Goal: Task Accomplishment & Management: Manage account settings

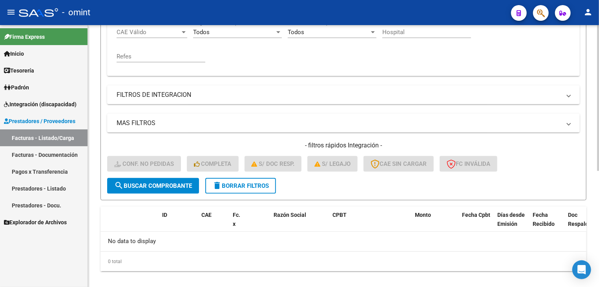
scroll to position [123, 0]
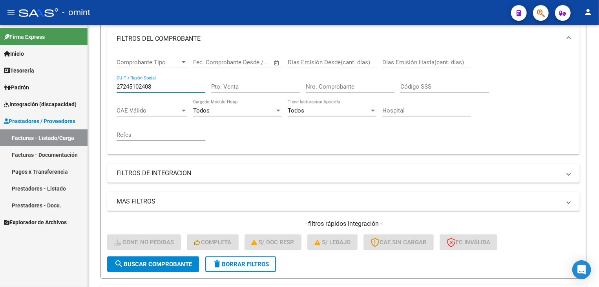
drag, startPoint x: 157, startPoint y: 85, endPoint x: 81, endPoint y: 81, distance: 76.7
click at [81, 81] on mat-sidenav-container "Firma Express Inicio Calendario SSS Instructivos Contacto OS Tesorería Extracto…" at bounding box center [299, 156] width 599 height 262
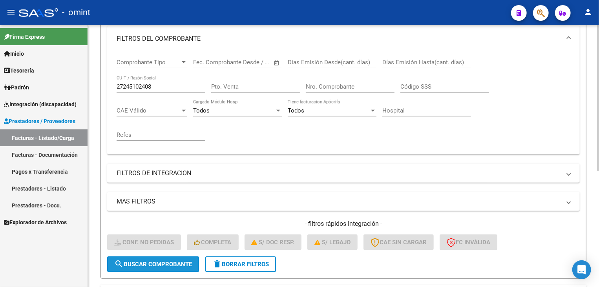
click at [146, 262] on span "search Buscar Comprobante" at bounding box center [153, 264] width 78 height 7
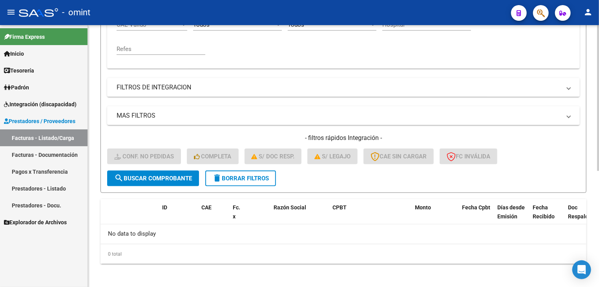
scroll to position [170, 0]
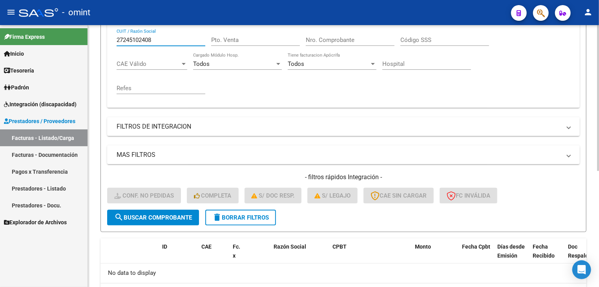
drag, startPoint x: 159, startPoint y: 40, endPoint x: 109, endPoint y: 41, distance: 50.3
click at [109, 41] on div "Comprobante Tipo Comprobante Tipo Fecha inicio – Fecha fin Fec. Comprobante Des…" at bounding box center [343, 56] width 473 height 103
paste input "212831"
click at [169, 215] on span "search Buscar Comprobante" at bounding box center [153, 217] width 78 height 7
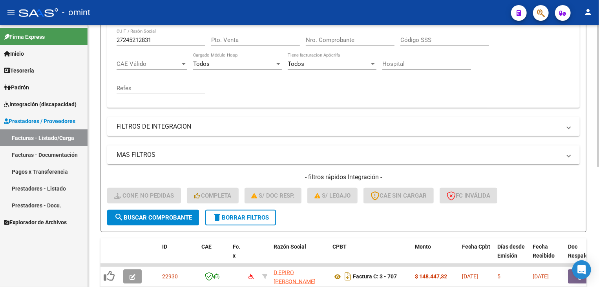
scroll to position [221, 0]
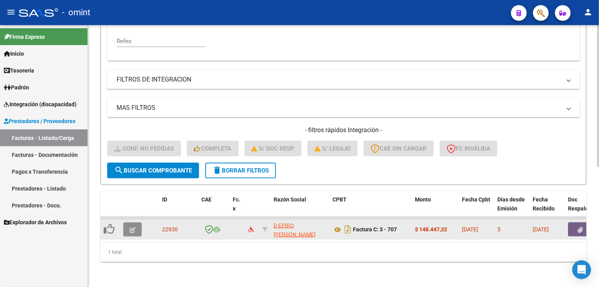
click at [136, 228] on button "button" at bounding box center [132, 230] width 18 height 14
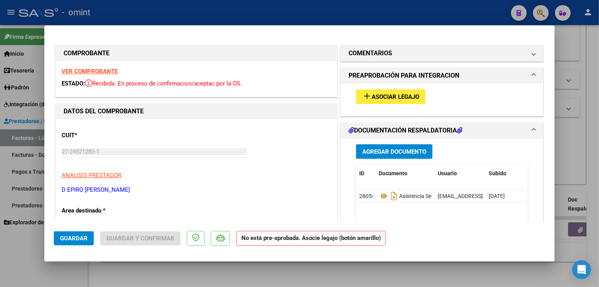
click at [106, 73] on strong "VER COMPROBANTE" at bounding box center [90, 71] width 56 height 7
click at [368, 97] on mat-icon "add" at bounding box center [366, 96] width 9 height 9
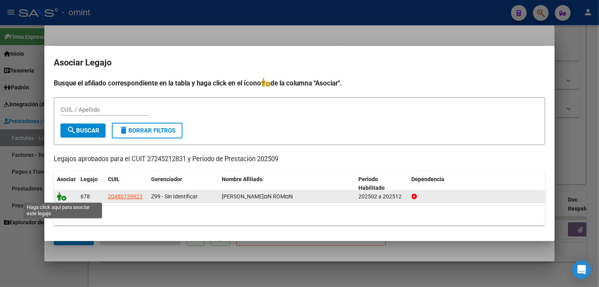
click at [62, 199] on icon at bounding box center [61, 196] width 9 height 9
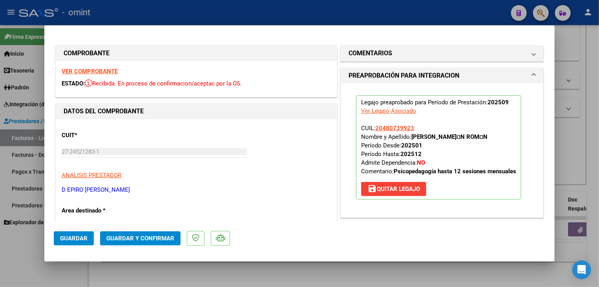
click at [77, 242] on button "Guardar" at bounding box center [74, 239] width 40 height 14
click at [120, 270] on div at bounding box center [299, 143] width 599 height 287
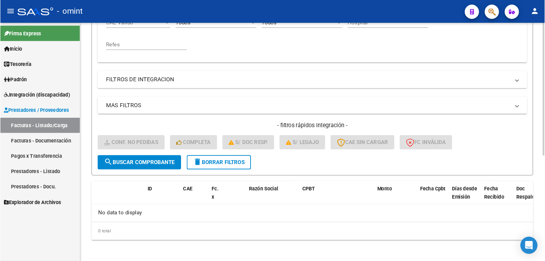
scroll to position [130, 0]
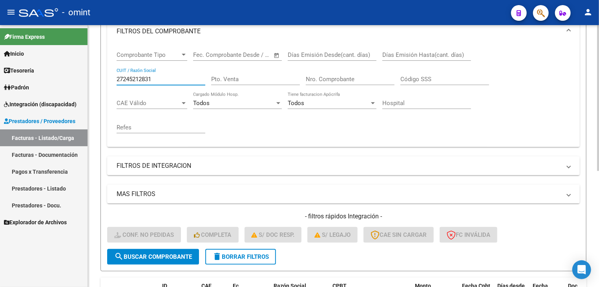
drag, startPoint x: 159, startPoint y: 76, endPoint x: 101, endPoint y: 75, distance: 58.9
click at [101, 75] on form "Filtros Id Integración Area Seleccionar Gerenciador Seleccionar Gerenciador No …" at bounding box center [344, 117] width 486 height 309
paste input "6299493"
type input "27246299493"
click at [167, 260] on button "search Buscar Comprobante" at bounding box center [153, 257] width 92 height 16
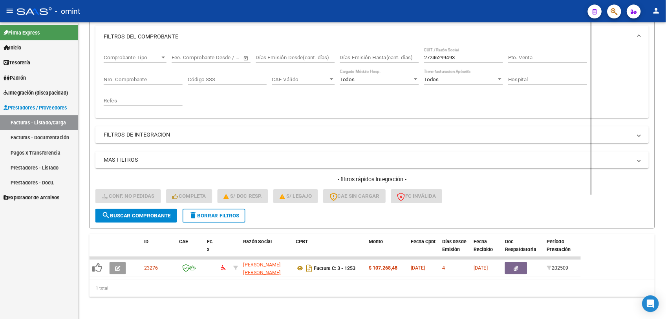
scroll to position [112, 0]
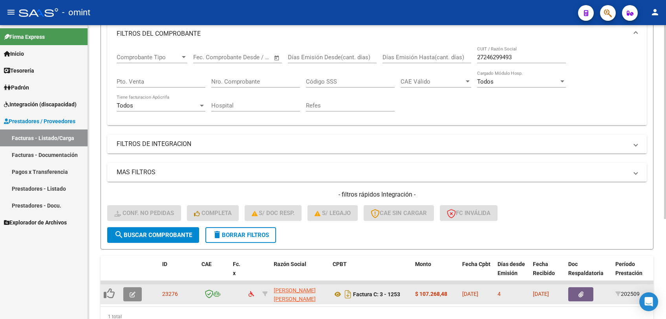
click at [134, 287] on button "button" at bounding box center [132, 294] width 18 height 14
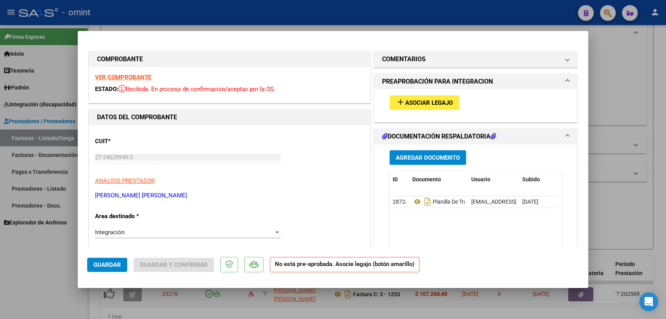
click at [125, 76] on strong "VER COMPROBANTE" at bounding box center [123, 77] width 56 height 7
click at [447, 104] on span "Asociar Legajo" at bounding box center [429, 102] width 48 height 7
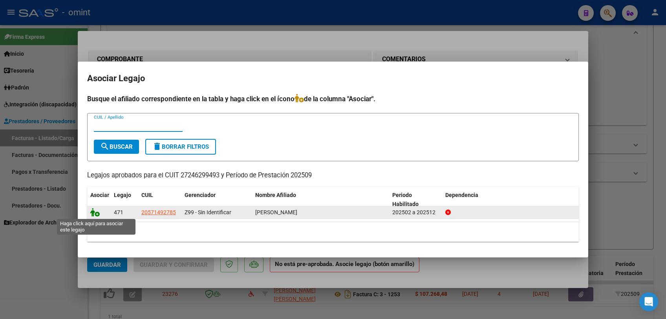
click at [91, 214] on icon at bounding box center [94, 212] width 9 height 9
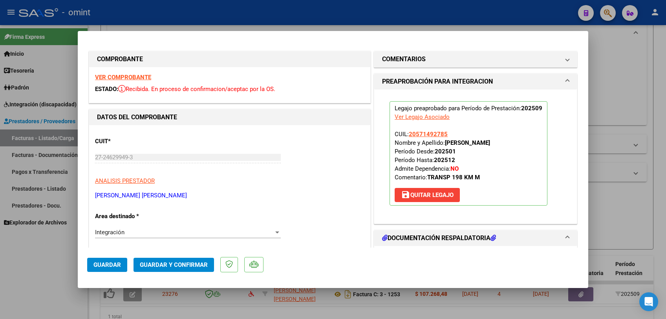
click at [109, 262] on span "Guardar" at bounding box center [106, 265] width 27 height 7
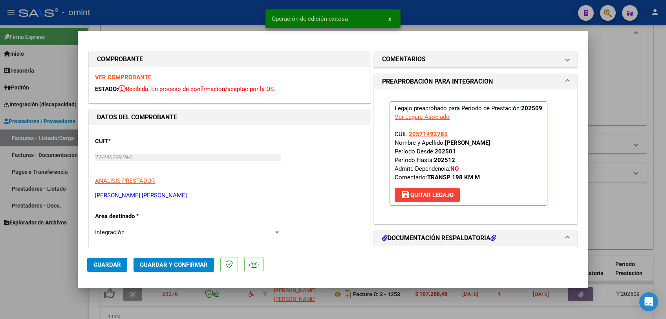
click at [67, 272] on div at bounding box center [333, 159] width 666 height 319
type input "$ 0,00"
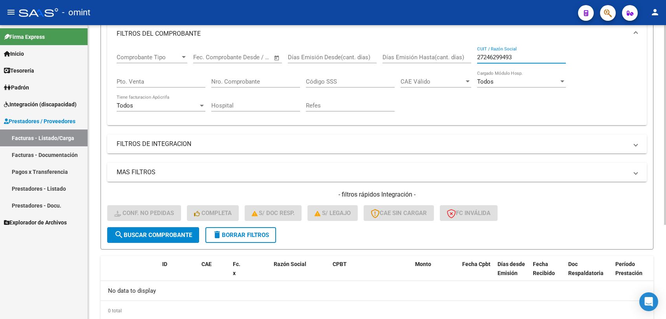
drag, startPoint x: 525, startPoint y: 56, endPoint x: 472, endPoint y: 59, distance: 53.1
click at [472, 59] on div "Comprobante Tipo Comprobante Tipo Fecha inicio – Fecha fin Fec. Comprobante Des…" at bounding box center [377, 82] width 521 height 73
paste input "7312078"
type input "27247312078"
click at [155, 242] on button "search Buscar Comprobante" at bounding box center [153, 235] width 92 height 16
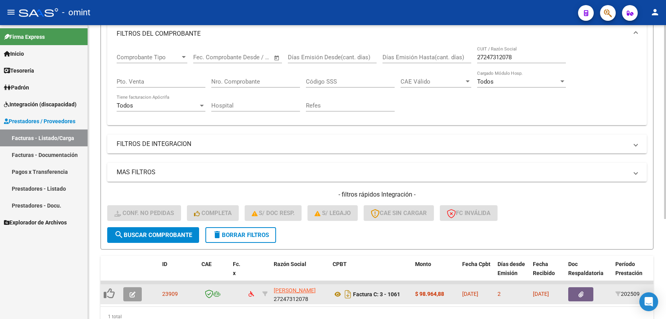
click at [135, 287] on icon "button" at bounding box center [133, 295] width 6 height 6
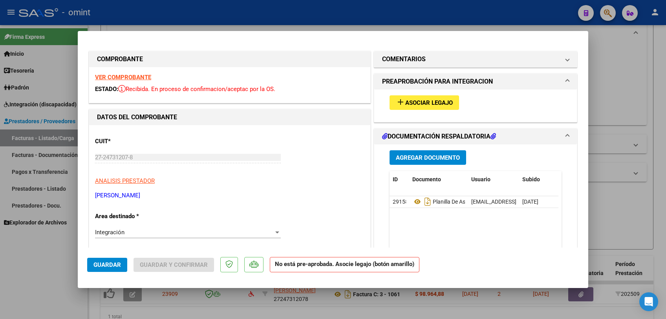
click at [129, 80] on strong "VER COMPROBANTE" at bounding box center [123, 77] width 56 height 7
click at [396, 101] on mat-icon "add" at bounding box center [400, 101] width 9 height 9
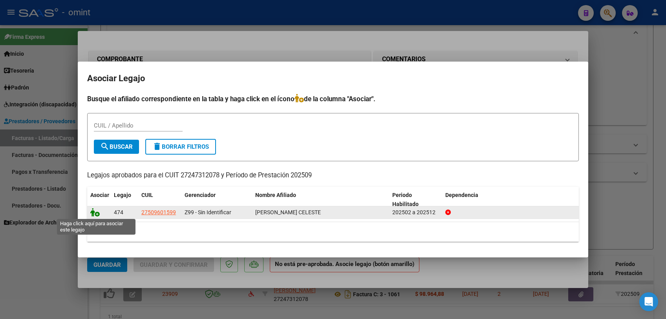
click at [95, 214] on icon at bounding box center [94, 212] width 9 height 9
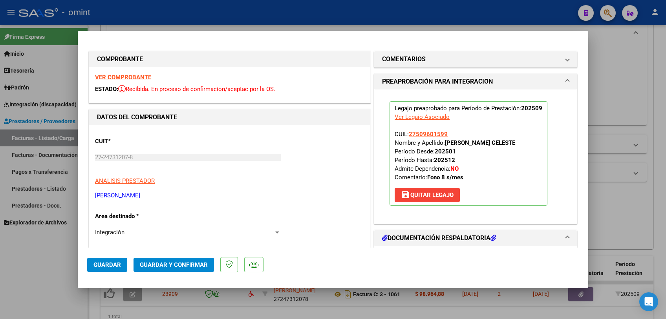
click at [104, 264] on span "Guardar" at bounding box center [106, 265] width 27 height 7
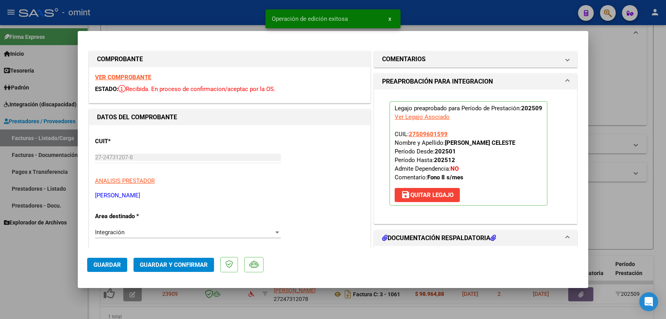
click at [82, 287] on div at bounding box center [333, 159] width 666 height 319
type input "$ 0,00"
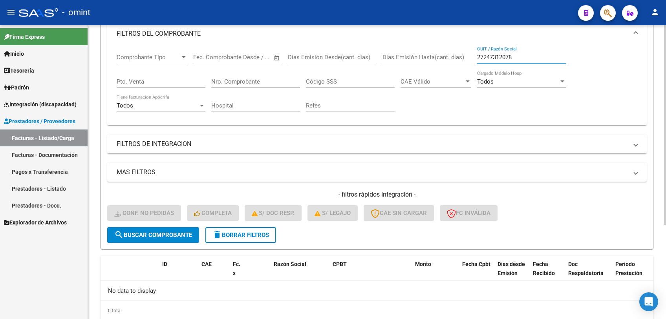
drag, startPoint x: 517, startPoint y: 59, endPoint x: 465, endPoint y: 51, distance: 52.4
click at [465, 51] on div "Comprobante Tipo Comprobante Tipo Fecha inicio – Fecha fin Fec. Comprobante Des…" at bounding box center [377, 82] width 521 height 73
paste input "50144909"
type input "27250144909"
click at [142, 229] on button "search Buscar Comprobante" at bounding box center [153, 235] width 92 height 16
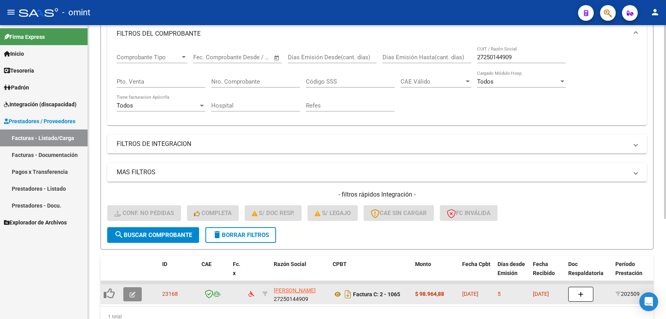
click at [134, 287] on button "button" at bounding box center [132, 294] width 18 height 14
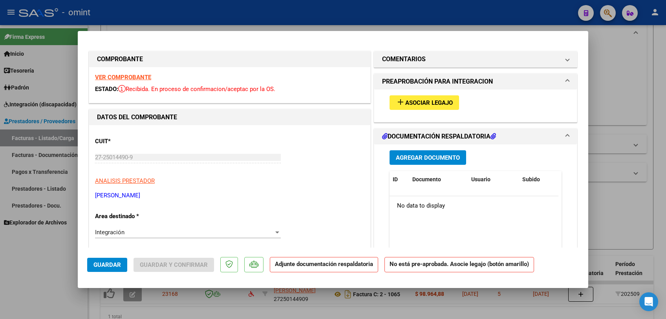
click at [146, 77] on strong "VER COMPROBANTE" at bounding box center [123, 77] width 56 height 7
click at [119, 78] on strong "VER COMPROBANTE" at bounding box center [123, 77] width 56 height 7
click at [421, 101] on span "Asociar Legajo" at bounding box center [429, 102] width 48 height 7
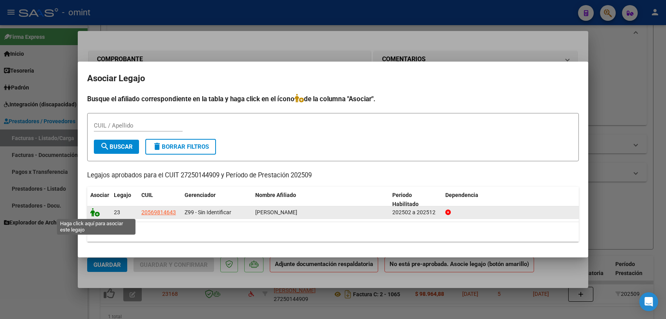
click at [92, 213] on icon at bounding box center [94, 212] width 9 height 9
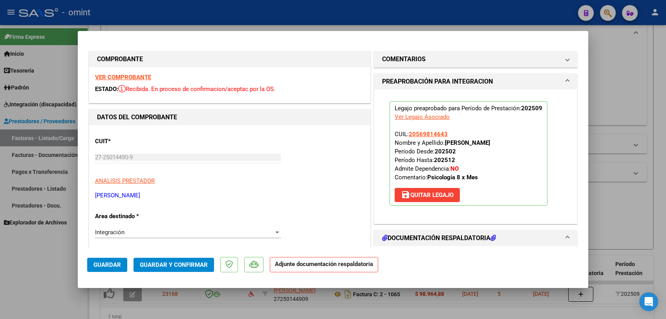
click at [108, 261] on button "Guardar" at bounding box center [107, 265] width 40 height 14
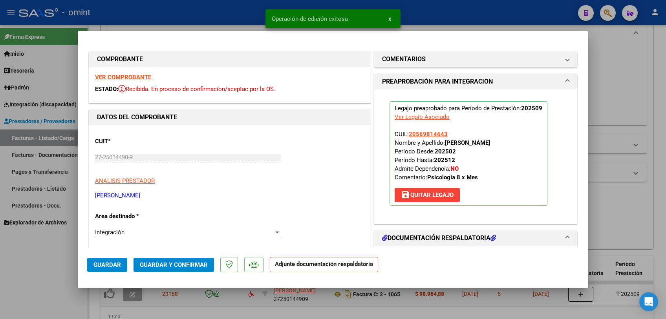
click at [261, 287] on div at bounding box center [333, 159] width 666 height 319
type input "$ 0,00"
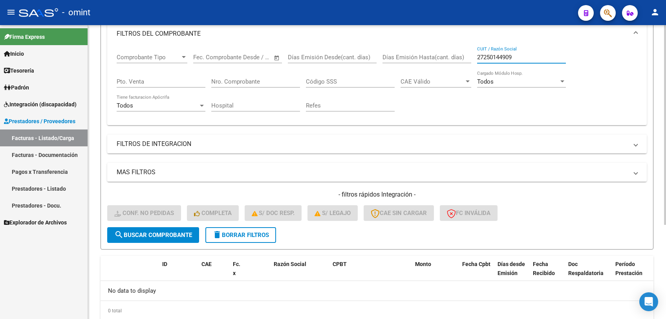
drag, startPoint x: 521, startPoint y: 59, endPoint x: 463, endPoint y: 57, distance: 58.2
click at [463, 57] on div "Comprobante Tipo Comprobante Tipo Fecha inicio – Fecha fin Fec. Comprobante Des…" at bounding box center [377, 82] width 521 height 73
paste input "206750"
click at [150, 238] on span "search Buscar Comprobante" at bounding box center [153, 235] width 78 height 7
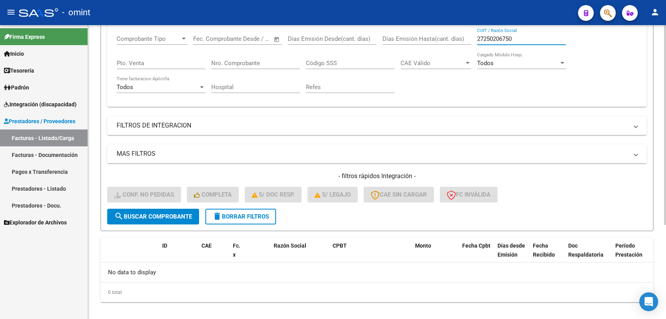
scroll to position [130, 0]
drag, startPoint x: 518, startPoint y: 31, endPoint x: 478, endPoint y: 32, distance: 40.1
click at [478, 32] on div "27250206750 CUIT / Razón Social" at bounding box center [521, 37] width 89 height 17
paste input "949729"
type input "27250949729"
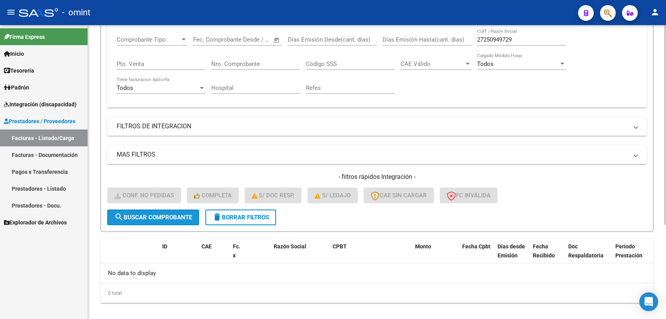
click at [175, 216] on span "search Buscar Comprobante" at bounding box center [153, 217] width 78 height 7
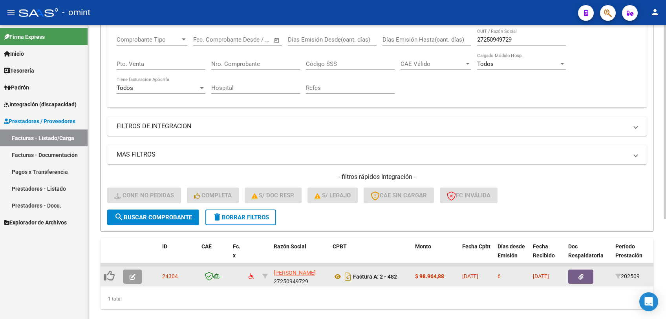
click at [125, 280] on button "button" at bounding box center [132, 277] width 18 height 14
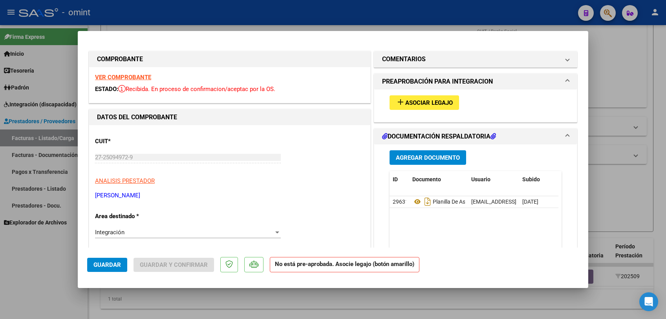
click at [135, 75] on strong "VER COMPROBANTE" at bounding box center [123, 77] width 56 height 7
click at [439, 106] on button "add Asociar Legajo" at bounding box center [425, 102] width 70 height 15
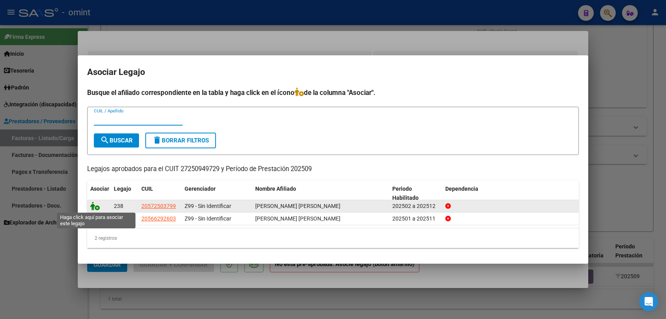
click at [92, 206] on icon at bounding box center [94, 206] width 9 height 9
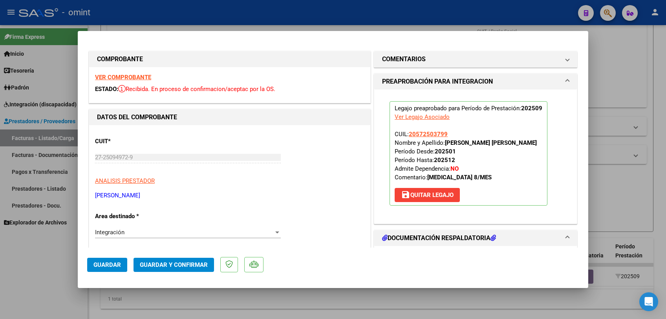
click at [95, 268] on span "Guardar" at bounding box center [106, 265] width 27 height 7
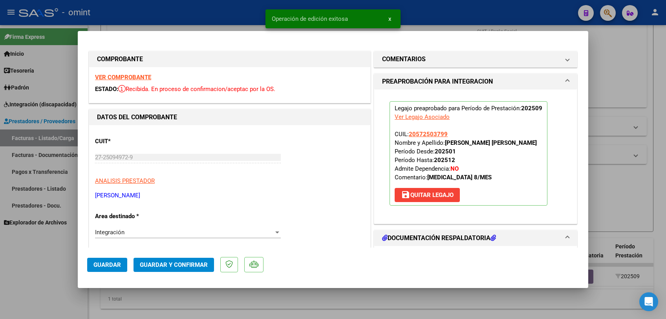
click at [90, 287] on div at bounding box center [333, 159] width 666 height 319
type input "$ 0,00"
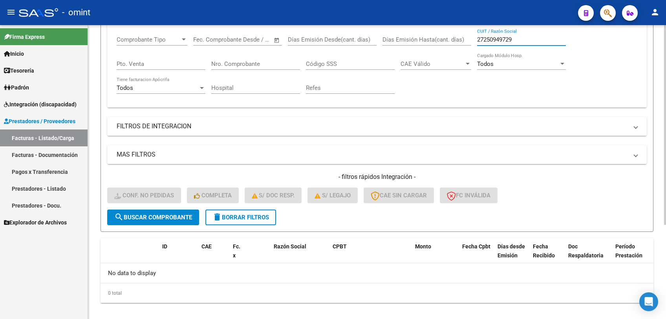
drag, startPoint x: 520, startPoint y: 40, endPoint x: 474, endPoint y: 40, distance: 45.6
click at [474, 40] on div "Comprobante Tipo Comprobante Tipo Fecha inicio – Fecha fin Fec. Comprobante Des…" at bounding box center [377, 65] width 521 height 73
click at [147, 215] on span "search Buscar Comprobante" at bounding box center [153, 217] width 78 height 7
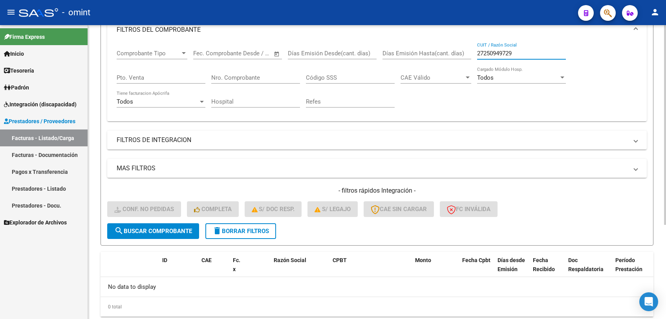
scroll to position [113, 0]
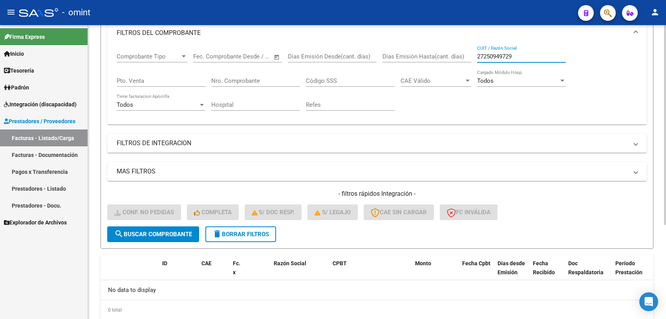
paste input "1925432"
type input "27251925432"
click at [154, 236] on span "search Buscar Comprobante" at bounding box center [153, 234] width 78 height 7
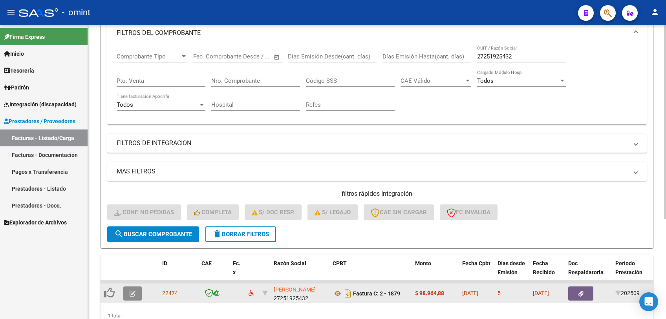
click at [135, 287] on icon "button" at bounding box center [133, 294] width 6 height 6
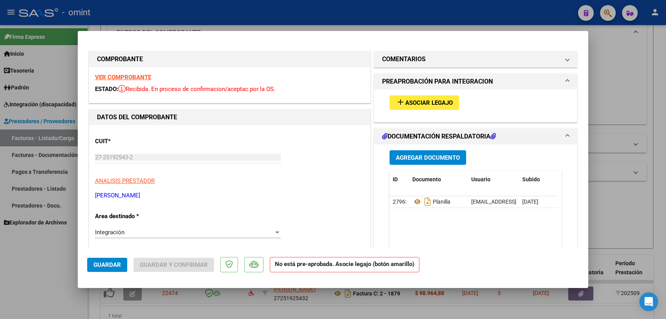
click at [140, 78] on strong "VER COMPROBANTE" at bounding box center [123, 77] width 56 height 7
click at [427, 110] on div "add Asociar Legajo" at bounding box center [476, 103] width 184 height 26
click at [427, 107] on button "add Asociar Legajo" at bounding box center [425, 102] width 70 height 15
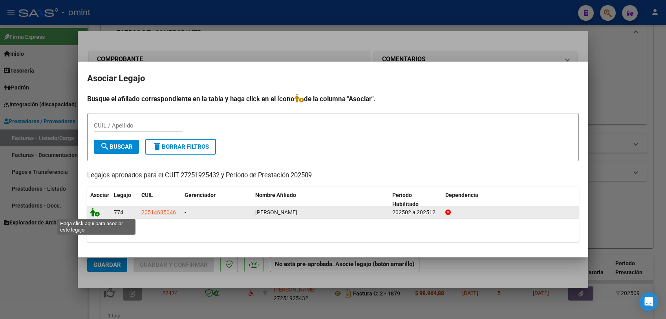
click at [96, 214] on icon at bounding box center [94, 212] width 9 height 9
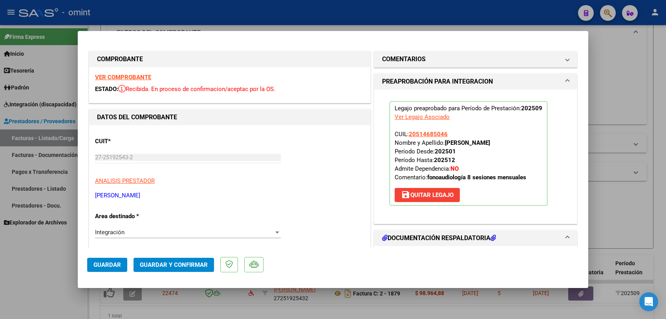
click at [109, 263] on span "Guardar" at bounding box center [106, 265] width 27 height 7
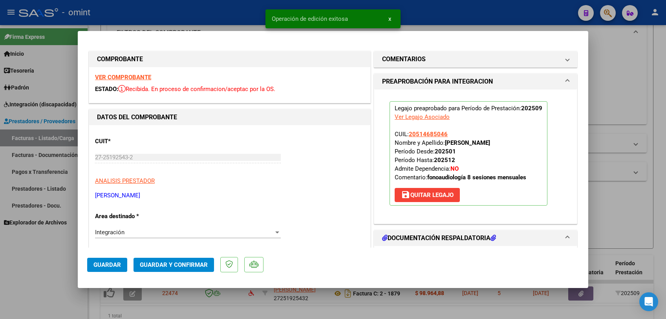
click at [67, 267] on div at bounding box center [333, 159] width 666 height 319
type input "$ 0,00"
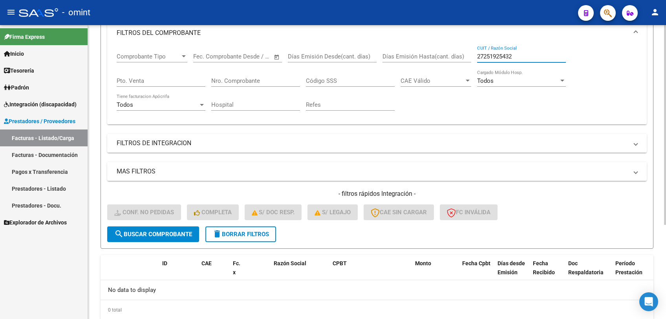
drag, startPoint x: 515, startPoint y: 59, endPoint x: 472, endPoint y: 59, distance: 43.2
click at [472, 59] on div "Comprobante Tipo Comprobante Tipo Fecha inicio – Fecha fin Fec. Comprobante Des…" at bounding box center [377, 82] width 521 height 73
paste input "2302048"
type input "27252302048"
click at [161, 233] on span "search Buscar Comprobante" at bounding box center [153, 234] width 78 height 7
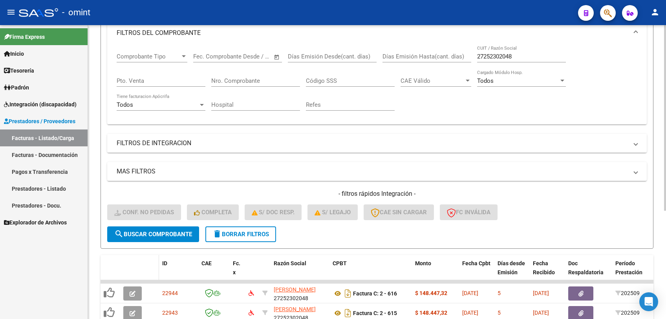
scroll to position [157, 0]
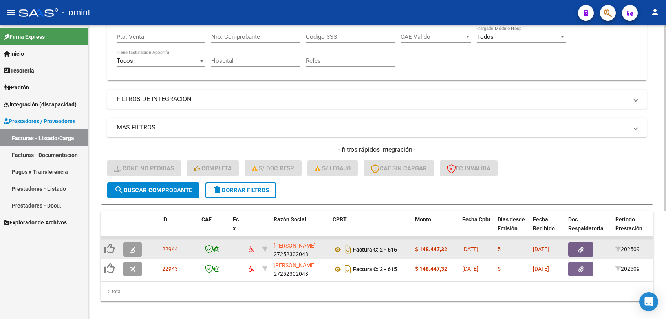
click at [136, 255] on button "button" at bounding box center [132, 250] width 18 height 14
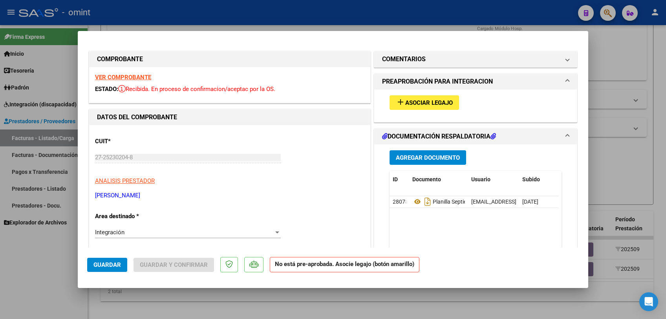
click at [140, 77] on strong "VER COMPROBANTE" at bounding box center [123, 77] width 56 height 7
click at [139, 74] on strong "VER COMPROBANTE" at bounding box center [123, 77] width 56 height 7
click at [423, 101] on span "Asociar Legajo" at bounding box center [429, 102] width 48 height 7
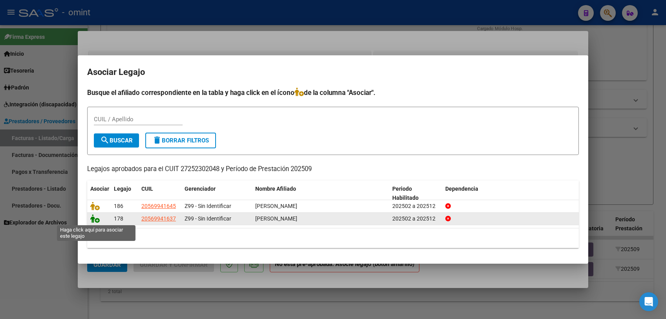
click at [92, 222] on icon at bounding box center [94, 218] width 9 height 9
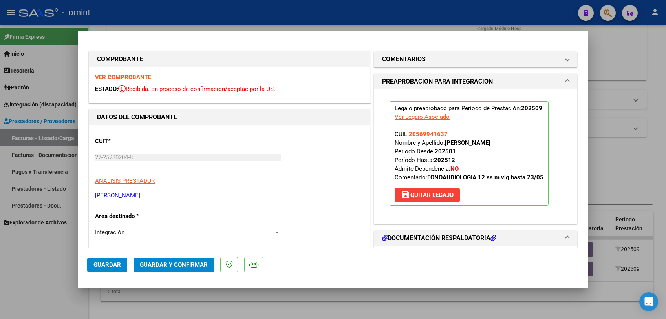
click at [106, 266] on span "Guardar" at bounding box center [106, 265] width 27 height 7
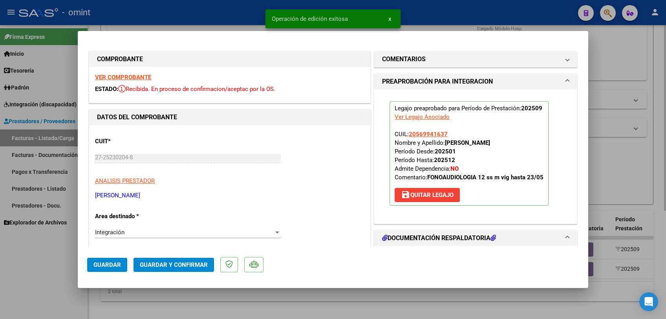
click at [147, 287] on div at bounding box center [333, 159] width 666 height 319
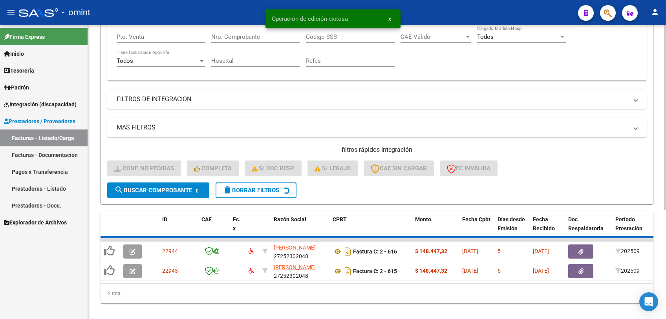
scroll to position [151, 0]
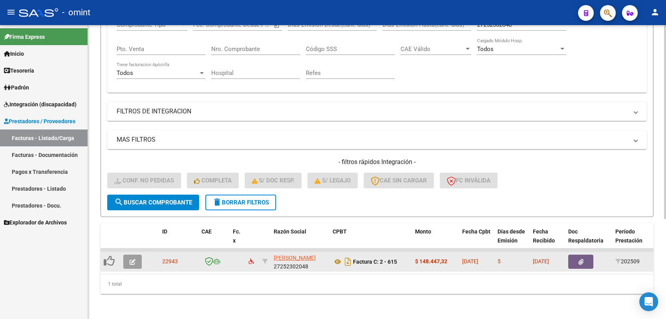
click at [137, 258] on button "button" at bounding box center [132, 262] width 18 height 14
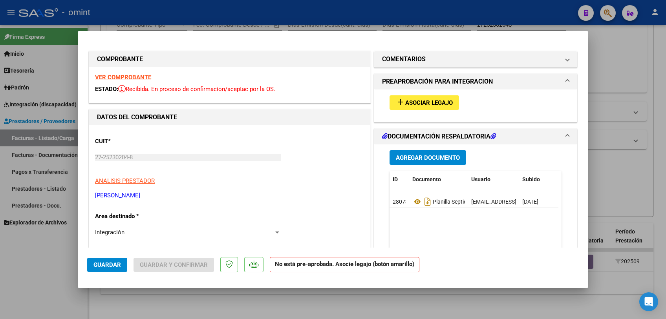
click at [130, 75] on strong "VER COMPROBANTE" at bounding box center [123, 77] width 56 height 7
click at [407, 103] on span "Asociar Legajo" at bounding box center [429, 102] width 48 height 7
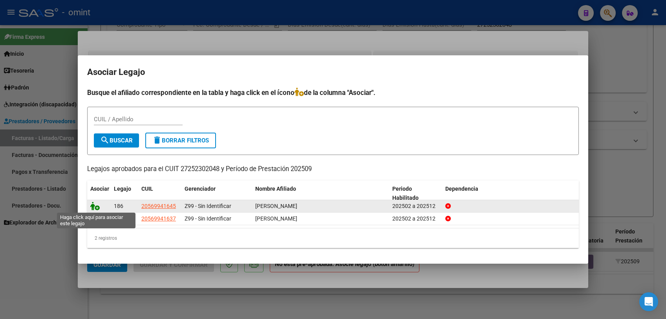
click at [97, 207] on icon at bounding box center [94, 206] width 9 height 9
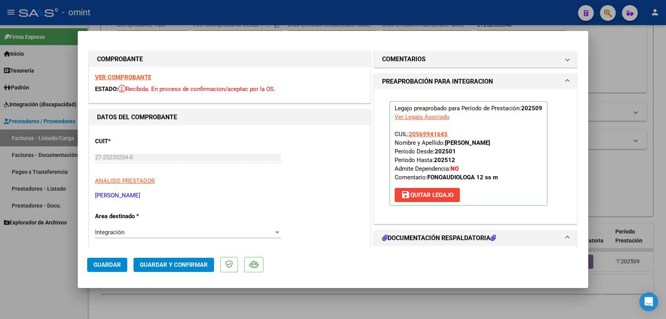
click at [104, 260] on button "Guardar" at bounding box center [107, 265] width 40 height 14
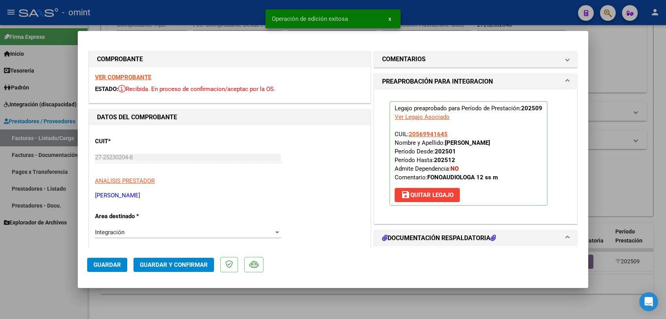
click at [107, 287] on div at bounding box center [333, 159] width 666 height 319
type input "$ 0,00"
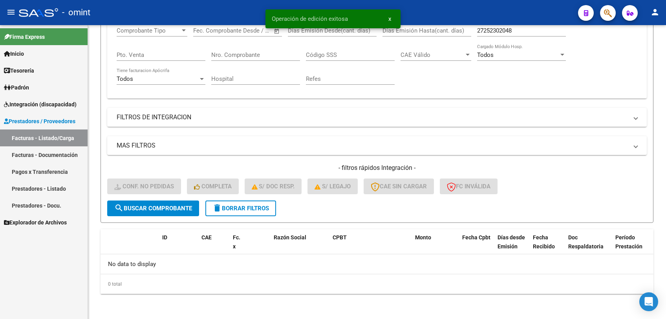
scroll to position [139, 0]
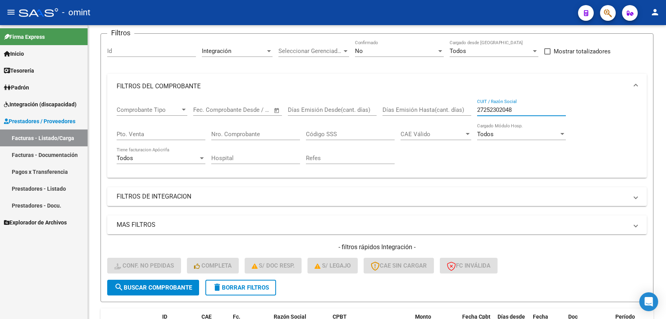
drag, startPoint x: 527, startPoint y: 31, endPoint x: 441, endPoint y: 21, distance: 87.0
click at [441, 21] on div "menu - omint person Firma Express Inicio Calendario SSS Instructivos Contacto O…" at bounding box center [333, 159] width 666 height 319
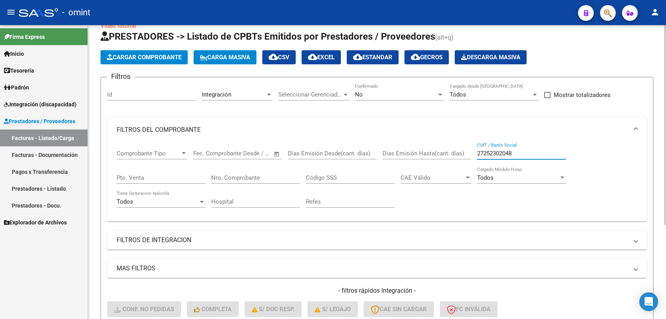
scroll to position [104, 0]
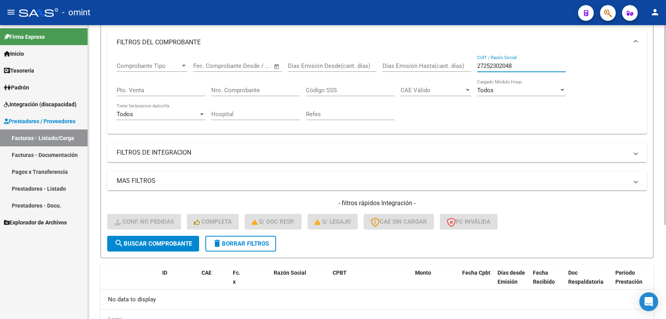
paste input "3125"
type input "27252303125"
click at [145, 242] on span "search Buscar Comprobante" at bounding box center [153, 243] width 78 height 7
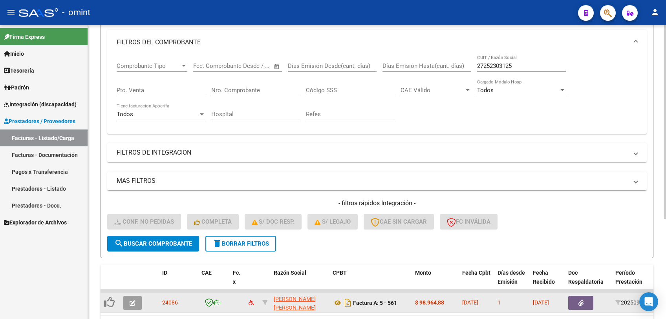
scroll to position [147, 0]
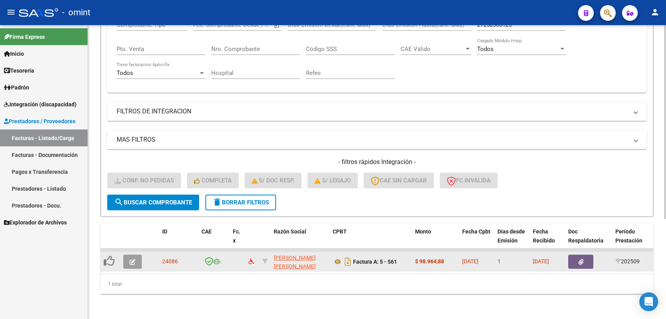
click at [134, 265] on button "button" at bounding box center [132, 262] width 18 height 14
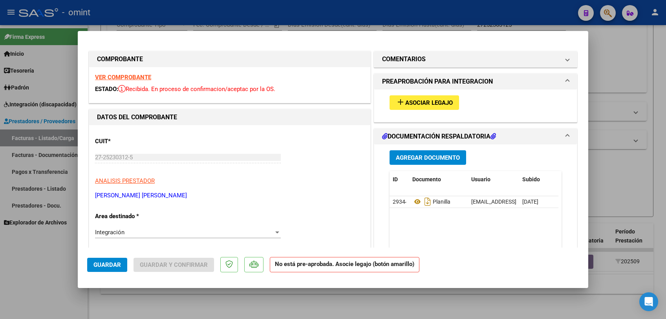
click at [128, 79] on strong "VER COMPROBANTE" at bounding box center [123, 77] width 56 height 7
click at [405, 101] on span "Asociar Legajo" at bounding box center [429, 102] width 48 height 7
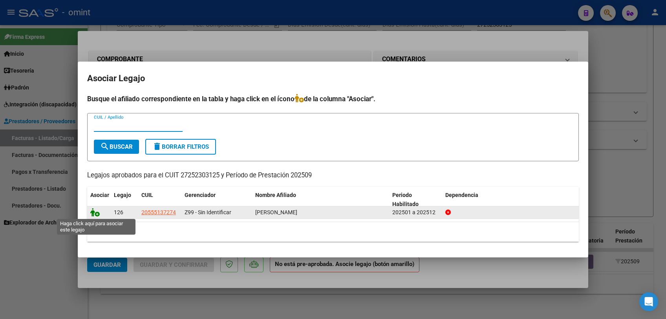
click at [97, 214] on icon at bounding box center [94, 212] width 9 height 9
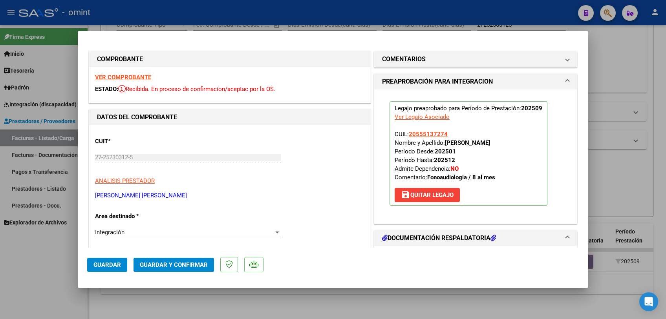
click at [104, 269] on button "Guardar" at bounding box center [107, 265] width 40 height 14
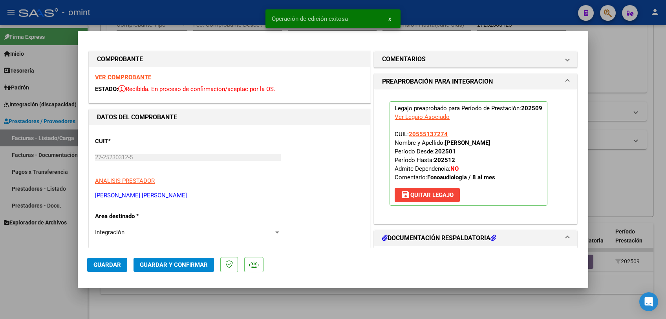
click at [73, 287] on div at bounding box center [333, 159] width 666 height 319
type input "$ 0,00"
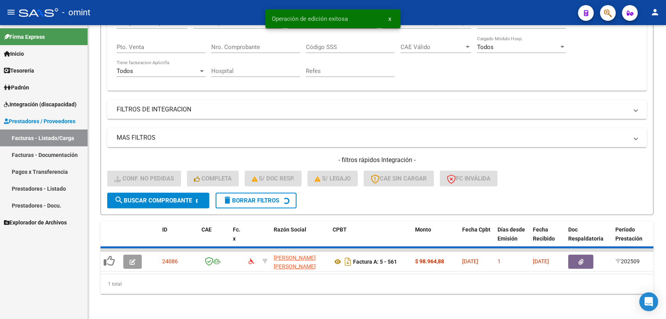
scroll to position [139, 0]
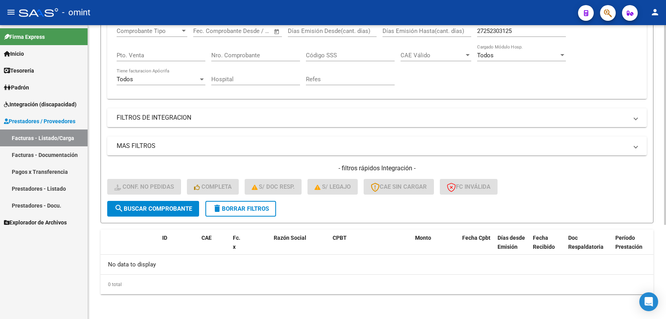
click at [500, 31] on input "27252303125" at bounding box center [521, 30] width 89 height 7
paste input "68753"
type input "27252687535"
click at [166, 208] on span "search Buscar Comprobante" at bounding box center [153, 208] width 78 height 7
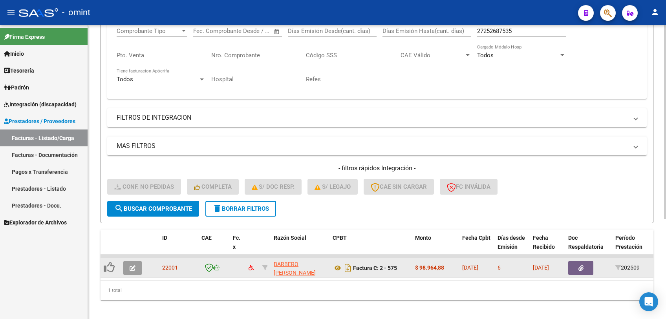
click at [127, 272] on button "button" at bounding box center [132, 268] width 18 height 14
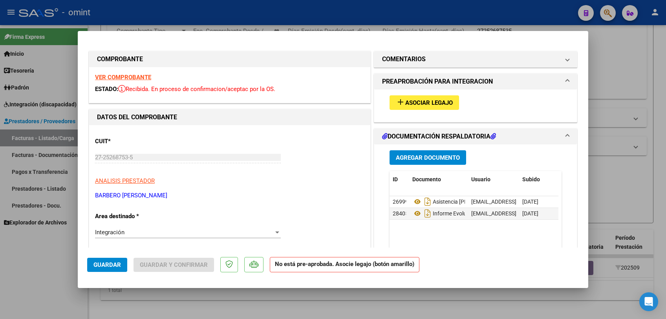
click at [141, 73] on div "VER COMPROBANTE ESTADO: Recibida. En proceso de confirmacion/aceptac por la OS." at bounding box center [229, 85] width 281 height 36
click at [140, 75] on strong "VER COMPROBANTE" at bounding box center [123, 77] width 56 height 7
click at [426, 109] on button "add Asociar Legajo" at bounding box center [425, 102] width 70 height 15
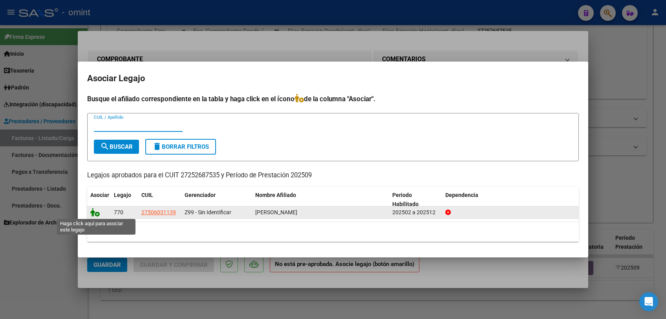
click at [98, 213] on icon at bounding box center [94, 212] width 9 height 9
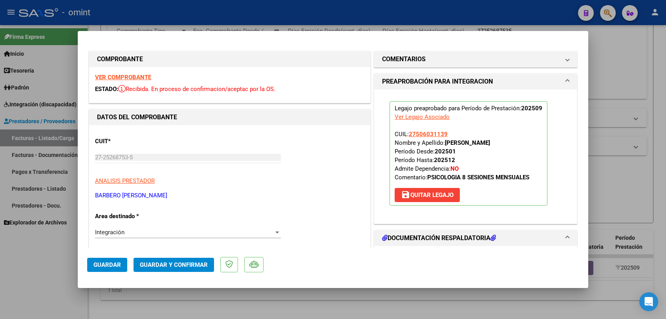
click at [103, 266] on span "Guardar" at bounding box center [106, 265] width 27 height 7
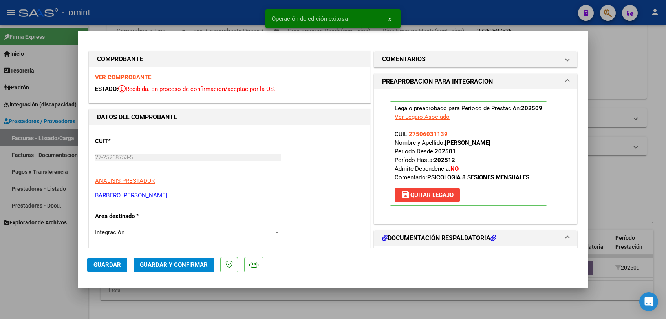
click at [79, 287] on div at bounding box center [333, 159] width 666 height 319
type input "$ 0,00"
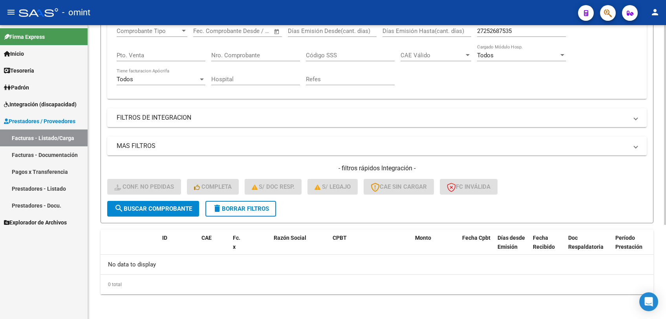
click at [493, 30] on input "27252687535" at bounding box center [521, 30] width 89 height 7
paste input "955807"
type input "27252955807"
click at [134, 209] on span "search Buscar Comprobante" at bounding box center [153, 208] width 78 height 7
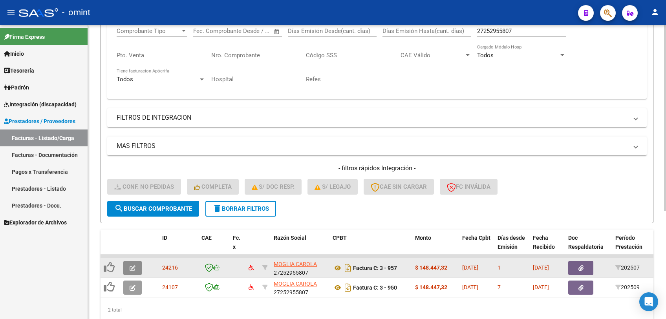
click at [135, 268] on icon "button" at bounding box center [133, 268] width 6 height 6
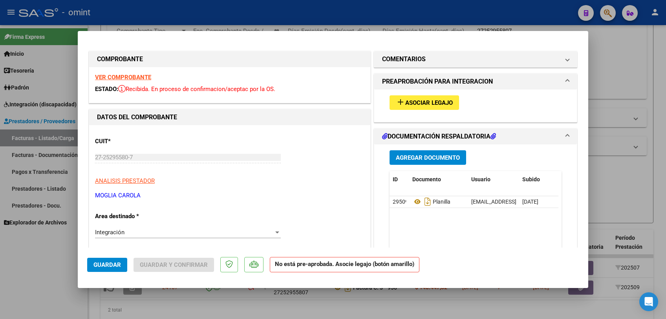
click at [129, 76] on strong "VER COMPROBANTE" at bounding box center [123, 77] width 56 height 7
click at [422, 101] on span "Asociar Legajo" at bounding box center [429, 102] width 48 height 7
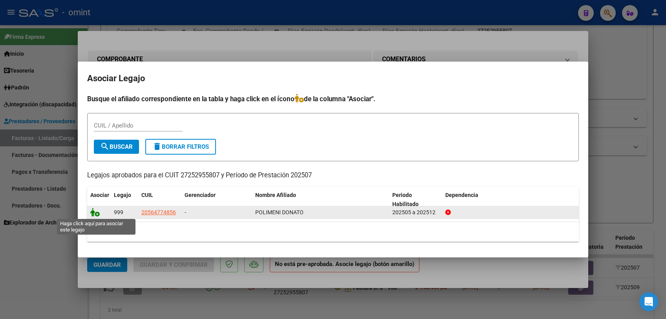
click at [93, 214] on icon at bounding box center [94, 212] width 9 height 9
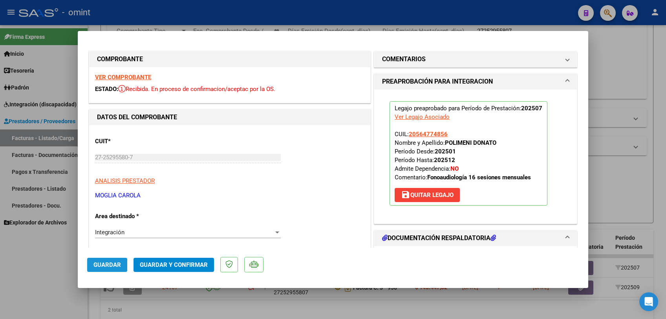
click at [97, 267] on span "Guardar" at bounding box center [106, 265] width 27 height 7
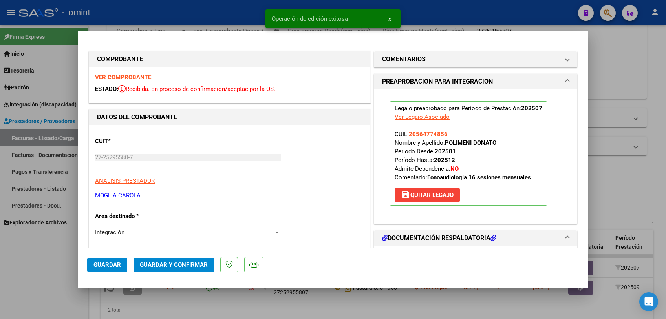
click at [92, 287] on div at bounding box center [333, 159] width 666 height 319
type input "$ 0,00"
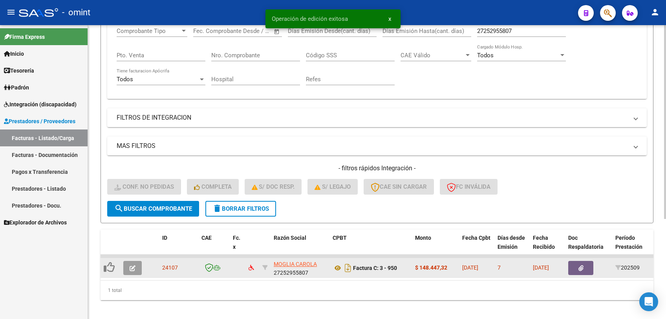
click at [134, 267] on icon "button" at bounding box center [133, 268] width 6 height 6
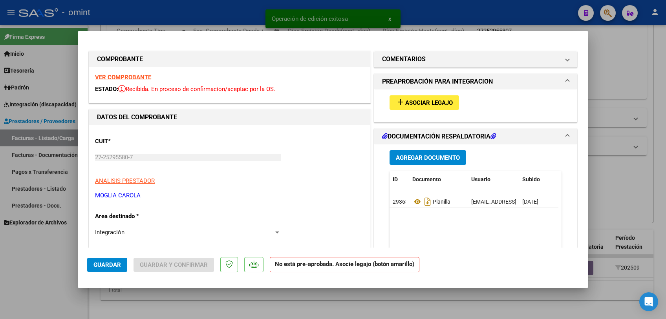
click at [130, 77] on strong "VER COMPROBANTE" at bounding box center [123, 77] width 56 height 7
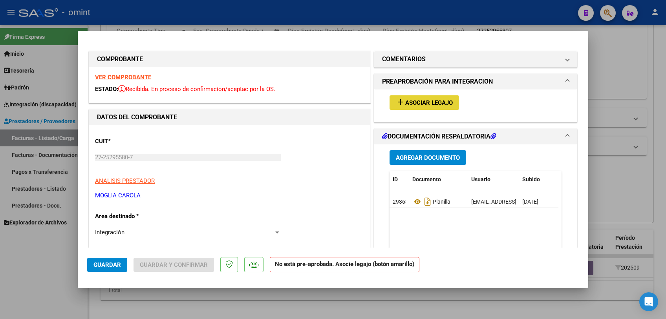
click at [408, 99] on span "Asociar Legajo" at bounding box center [429, 102] width 48 height 7
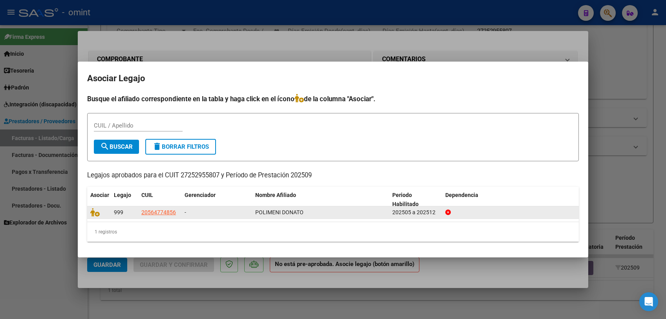
click at [89, 212] on datatable-body-cell at bounding box center [99, 213] width 24 height 12
click at [97, 214] on icon at bounding box center [94, 212] width 9 height 9
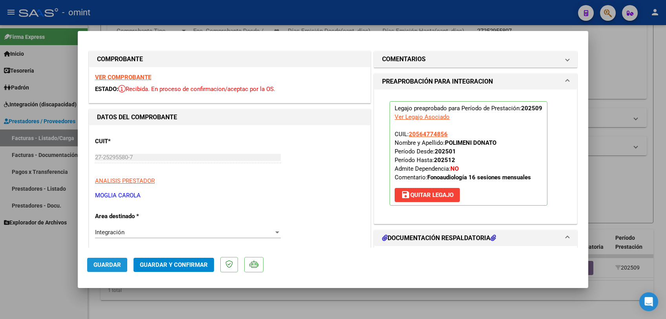
click at [112, 267] on span "Guardar" at bounding box center [106, 265] width 27 height 7
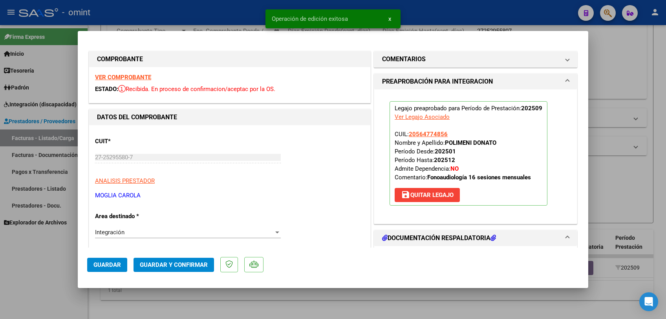
click at [91, 287] on div at bounding box center [333, 159] width 666 height 319
type input "$ 0,00"
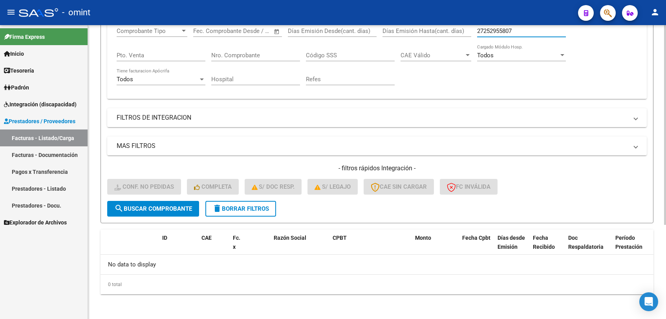
click at [508, 32] on input "27252955807" at bounding box center [521, 30] width 89 height 7
paste input "340212"
type input "27253402127"
click at [152, 208] on span "search Buscar Comprobante" at bounding box center [153, 208] width 78 height 7
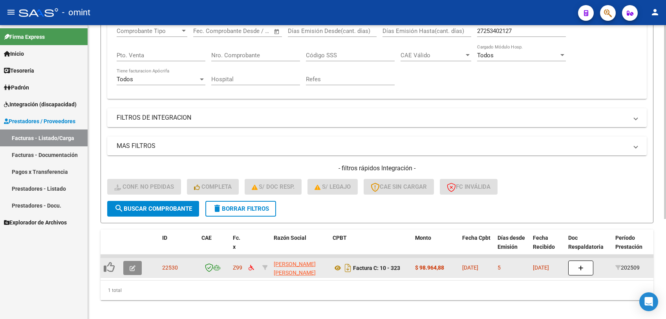
click at [132, 271] on button "button" at bounding box center [132, 268] width 18 height 14
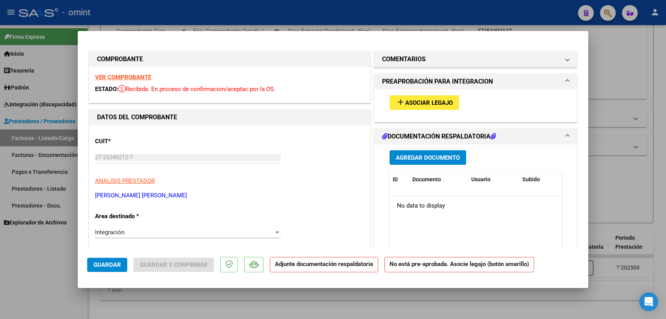
click at [126, 78] on strong "VER COMPROBANTE" at bounding box center [123, 77] width 56 height 7
click at [440, 109] on button "add Asociar Legajo" at bounding box center [425, 102] width 70 height 15
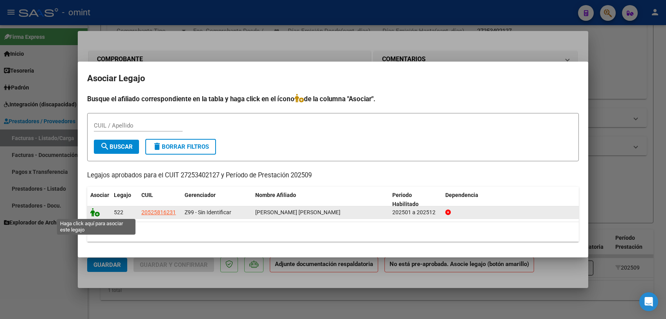
click at [96, 214] on icon at bounding box center [94, 212] width 9 height 9
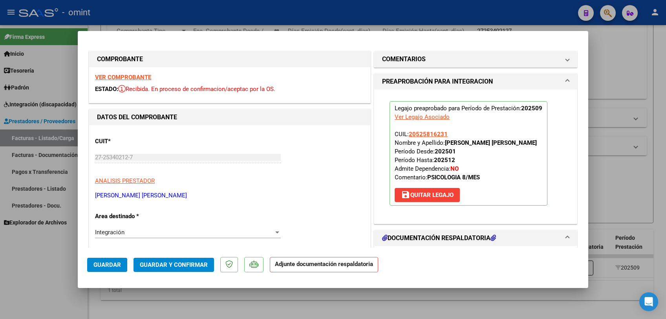
click at [98, 265] on span "Guardar" at bounding box center [106, 265] width 27 height 7
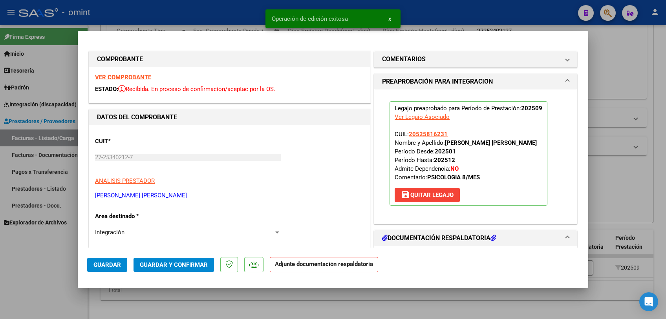
click at [95, 287] on div at bounding box center [333, 159] width 666 height 319
type input "$ 0,00"
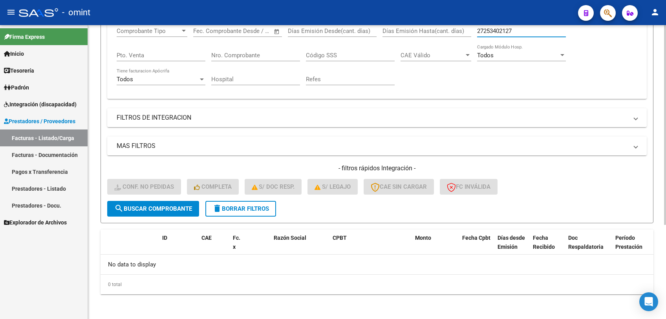
click at [489, 32] on input "27253402127" at bounding box center [521, 30] width 89 height 7
paste input "4441452"
type input "27254441452"
click at [150, 214] on button "search Buscar Comprobante" at bounding box center [153, 209] width 92 height 16
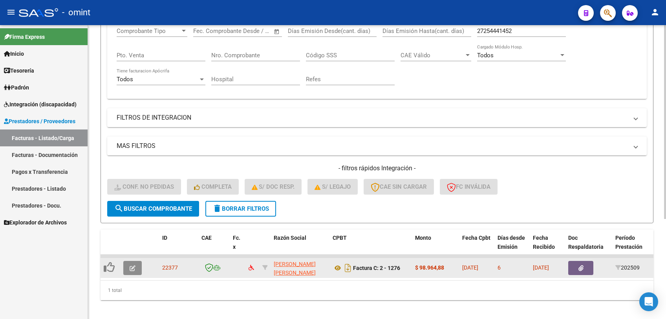
click at [133, 270] on icon "button" at bounding box center [133, 268] width 6 height 6
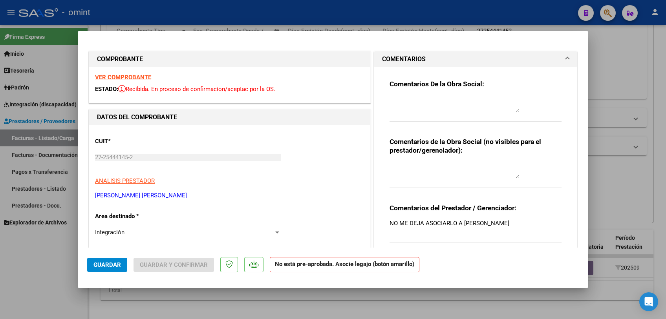
click at [141, 79] on strong "VER COMPROBANTE" at bounding box center [123, 77] width 56 height 7
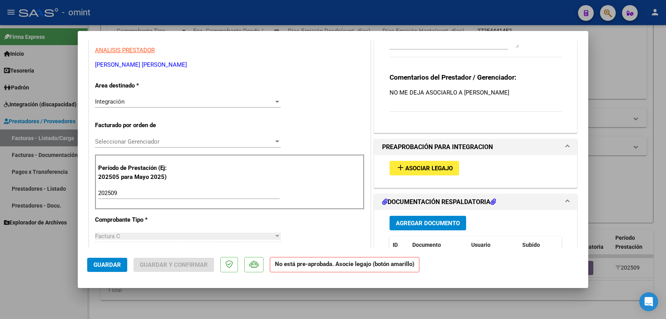
scroll to position [174, 0]
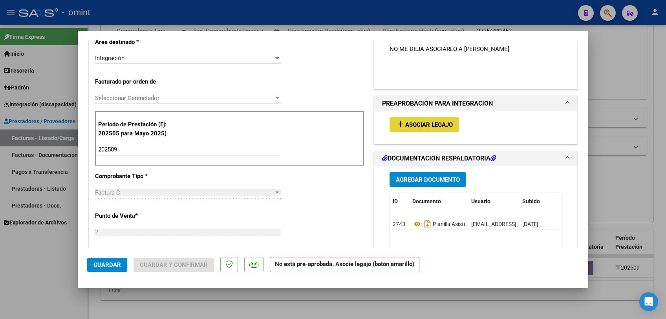
click at [409, 122] on span "Asociar Legajo" at bounding box center [429, 124] width 48 height 7
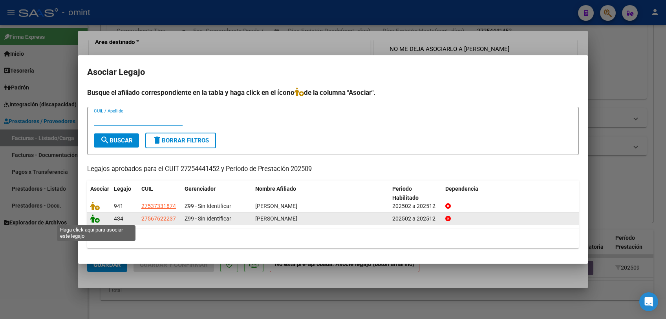
click at [96, 220] on icon at bounding box center [94, 218] width 9 height 9
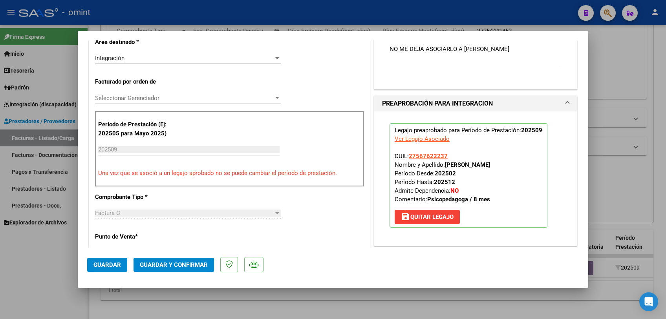
click at [106, 267] on span "Guardar" at bounding box center [106, 265] width 27 height 7
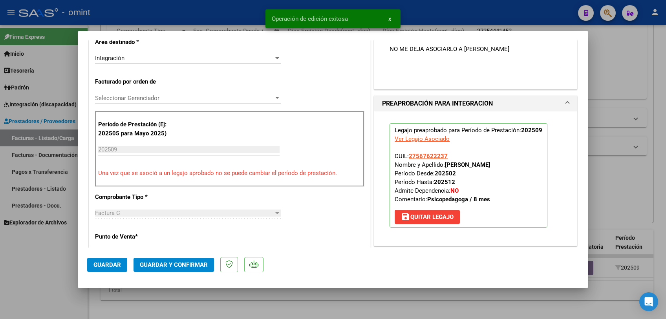
click at [92, 287] on div at bounding box center [333, 159] width 666 height 319
type input "$ 0,00"
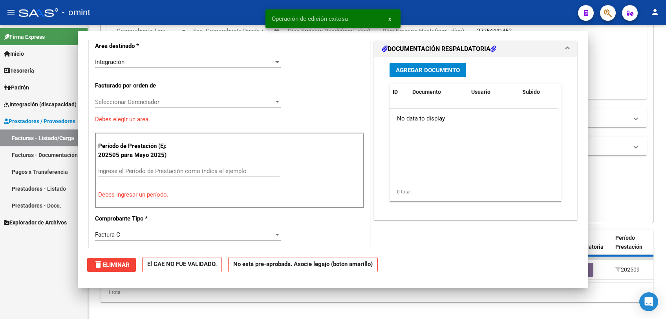
scroll to position [178, 0]
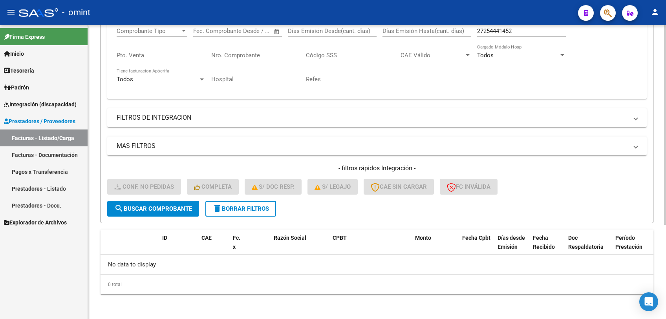
click at [489, 29] on input "27254441452" at bounding box center [521, 30] width 89 height 7
paste input "500556"
type input "27254500556"
click at [168, 209] on span "search Buscar Comprobante" at bounding box center [153, 208] width 78 height 7
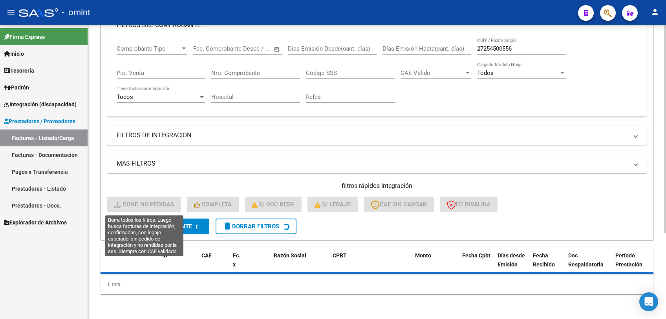
scroll to position [139, 0]
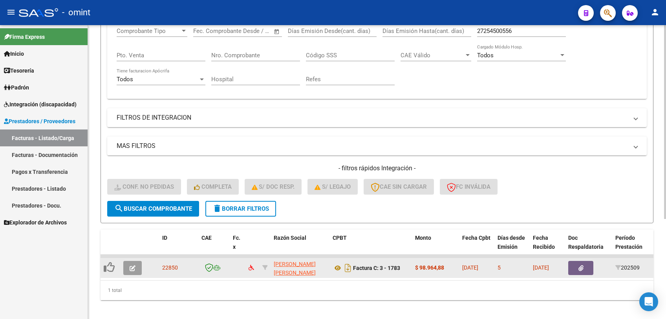
click at [134, 269] on icon "button" at bounding box center [133, 268] width 6 height 6
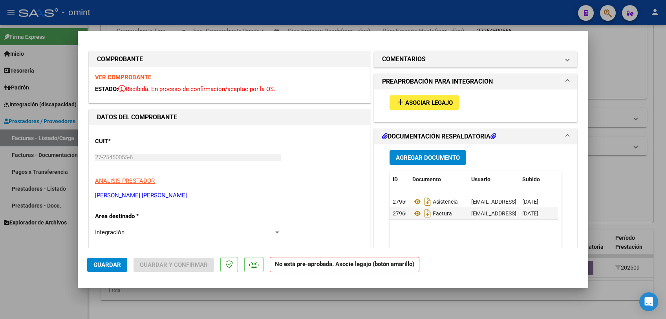
click at [141, 79] on strong "VER COMPROBANTE" at bounding box center [123, 77] width 56 height 7
click at [415, 102] on span "Asociar Legajo" at bounding box center [429, 102] width 48 height 7
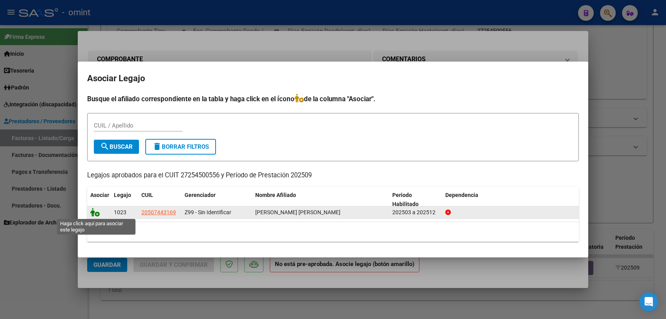
click at [93, 214] on icon at bounding box center [94, 212] width 9 height 9
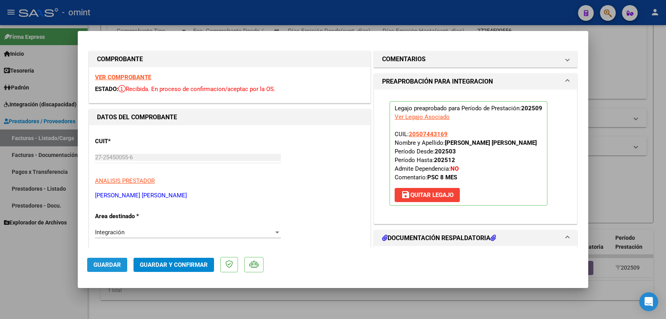
click at [107, 263] on span "Guardar" at bounding box center [106, 265] width 27 height 7
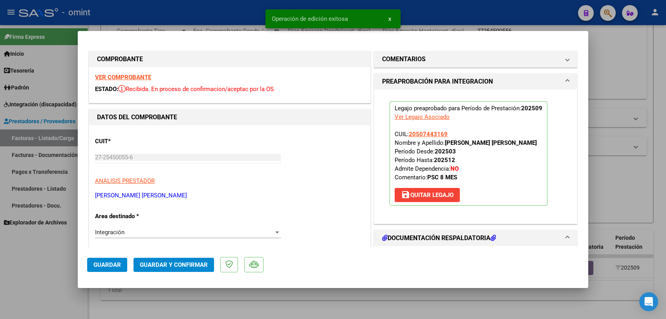
click at [107, 287] on div at bounding box center [333, 159] width 666 height 319
type input "$ 0,00"
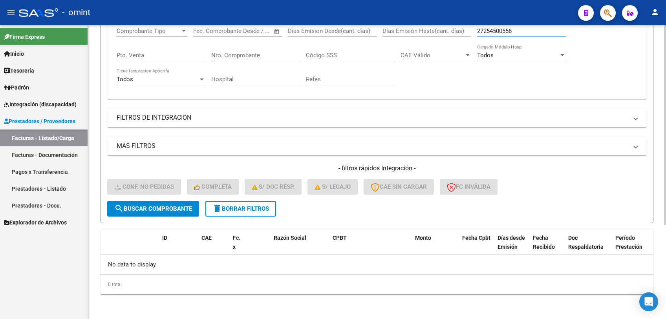
click at [504, 32] on input "27254500556" at bounding box center [521, 30] width 89 height 7
click at [153, 210] on span "search Buscar Comprobante" at bounding box center [153, 208] width 78 height 7
click at [489, 28] on input "27254500556" at bounding box center [521, 30] width 89 height 7
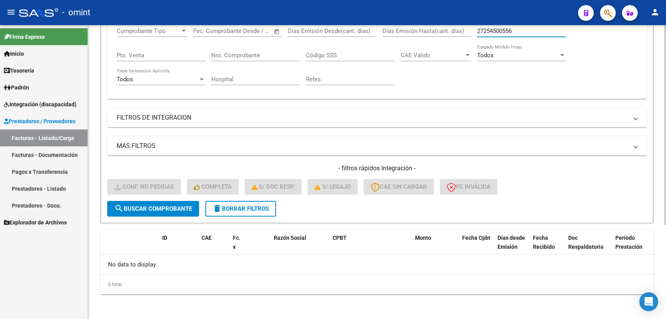
paste input "59828"
type input "27254559828"
click at [154, 210] on span "search Buscar Comprobante" at bounding box center [153, 208] width 78 height 7
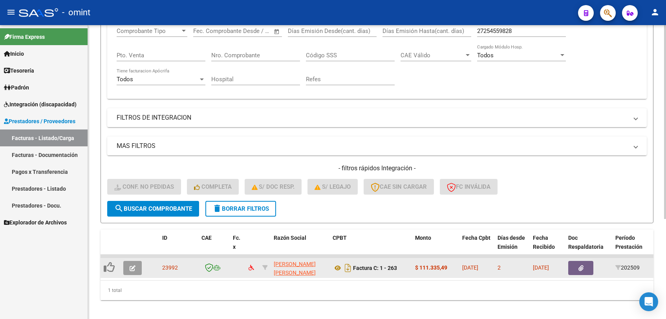
click at [137, 267] on button "button" at bounding box center [132, 268] width 18 height 14
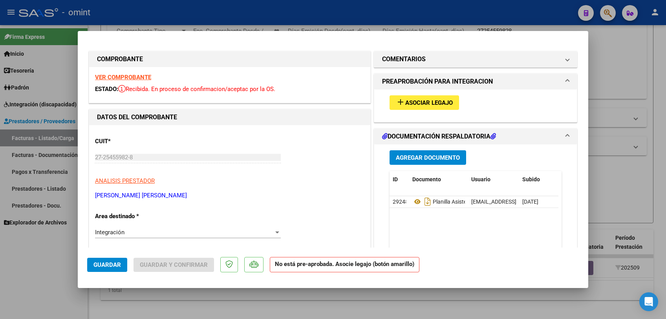
click at [138, 77] on strong "VER COMPROBANTE" at bounding box center [123, 77] width 56 height 7
click at [405, 104] on span "Asociar Legajo" at bounding box center [429, 102] width 48 height 7
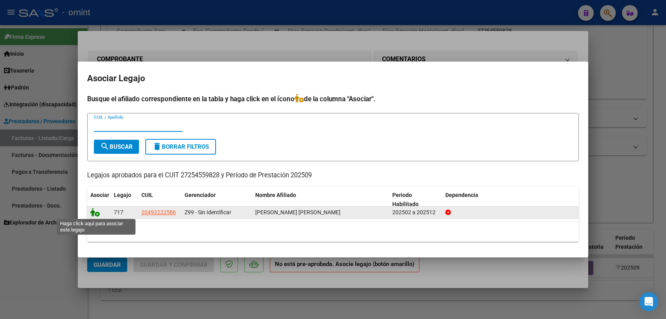
click at [94, 213] on icon at bounding box center [94, 212] width 9 height 9
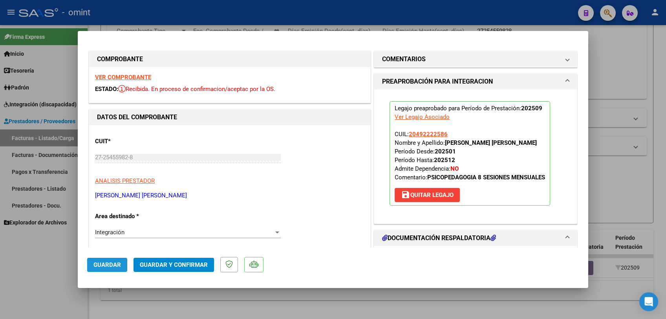
click at [96, 268] on span "Guardar" at bounding box center [106, 265] width 27 height 7
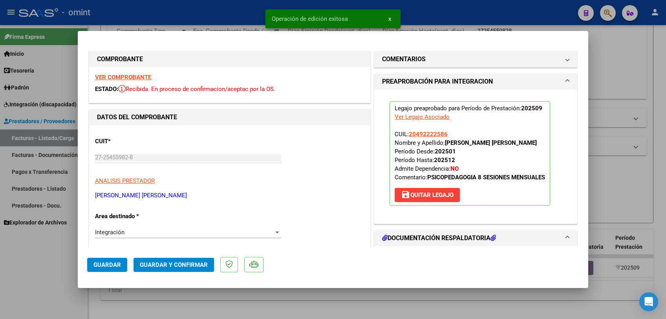
click at [83, 287] on div at bounding box center [333, 159] width 666 height 319
type input "$ 0,00"
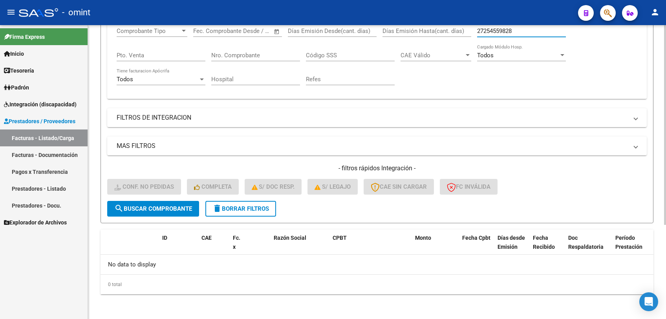
click at [490, 31] on input "27254559828" at bounding box center [521, 30] width 89 height 7
paste input "856733"
type input "27254856733"
click at [139, 209] on span "search Buscar Comprobante" at bounding box center [153, 208] width 78 height 7
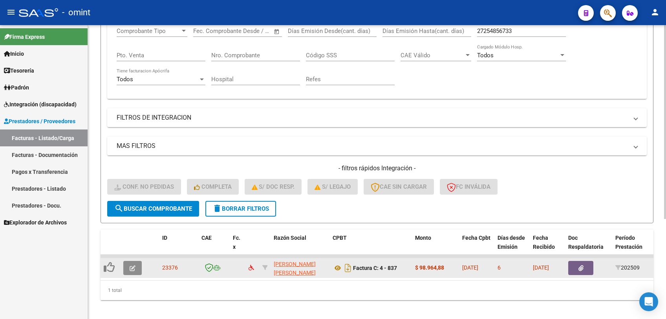
click at [133, 274] on button "button" at bounding box center [132, 268] width 18 height 14
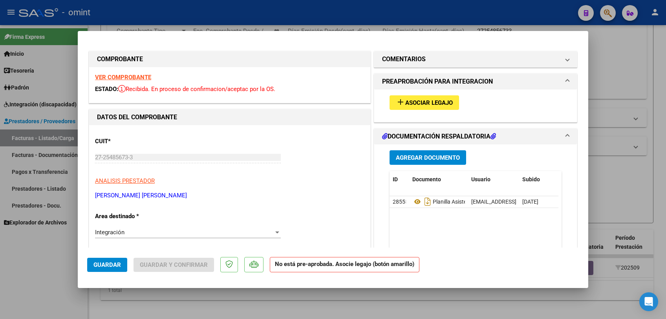
click at [132, 78] on strong "VER COMPROBANTE" at bounding box center [123, 77] width 56 height 7
click at [416, 99] on span "add Asociar Legajo" at bounding box center [424, 102] width 57 height 7
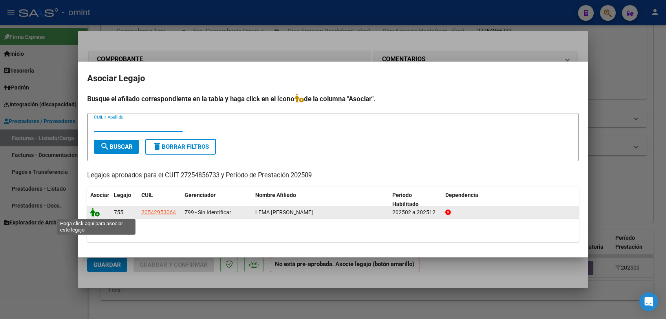
click at [92, 212] on icon at bounding box center [94, 212] width 9 height 9
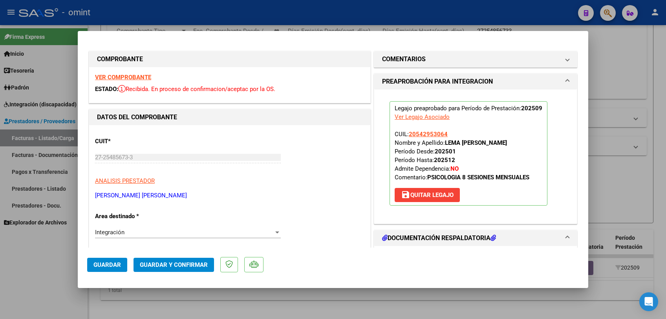
click at [97, 264] on span "Guardar" at bounding box center [106, 265] width 27 height 7
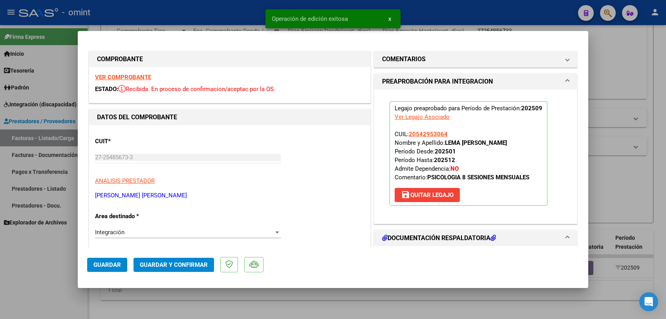
click at [84, 287] on div at bounding box center [333, 159] width 666 height 319
type input "$ 0,00"
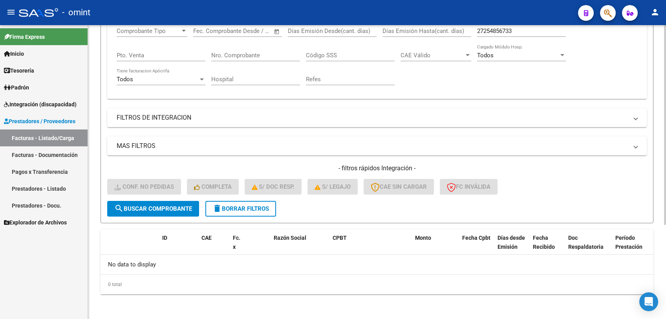
click at [492, 33] on input "27254856733" at bounding box center [521, 30] width 89 height 7
paste input "5817022"
click at [179, 211] on span "search Buscar Comprobante" at bounding box center [153, 208] width 78 height 7
click at [493, 32] on input "27255817022" at bounding box center [521, 30] width 89 height 7
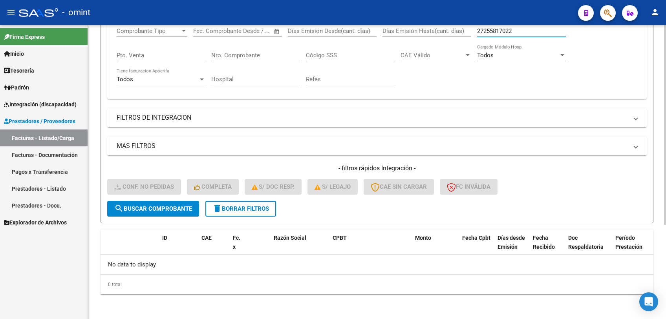
click at [493, 32] on input "27255817022" at bounding box center [521, 30] width 89 height 7
paste input "6526161"
click at [175, 208] on span "search Buscar Comprobante" at bounding box center [153, 208] width 78 height 7
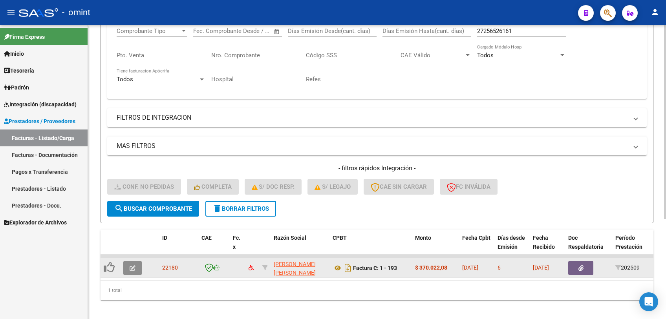
click at [126, 268] on button "button" at bounding box center [132, 268] width 18 height 14
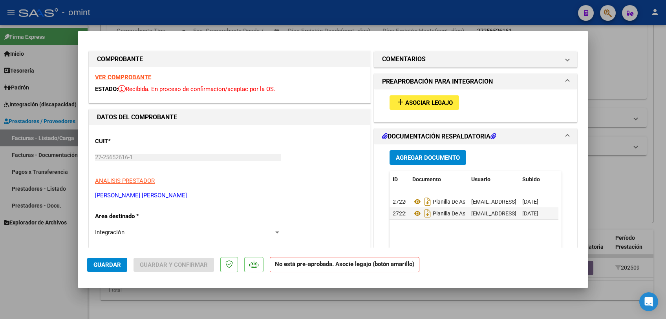
click at [134, 74] on strong "VER COMPROBANTE" at bounding box center [123, 77] width 56 height 7
click at [418, 99] on span "Asociar Legajo" at bounding box center [429, 102] width 48 height 7
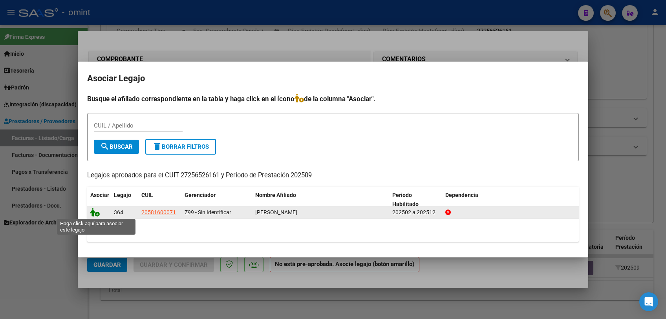
click at [97, 214] on icon at bounding box center [94, 212] width 9 height 9
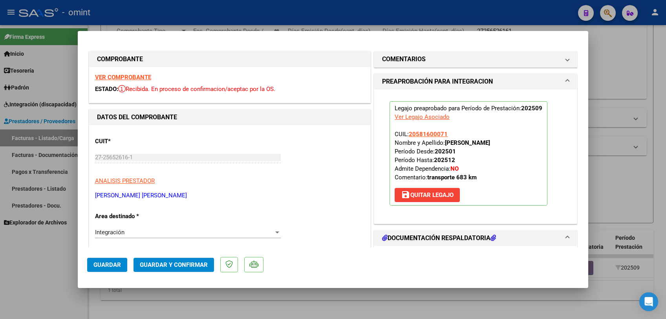
click at [103, 265] on span "Guardar" at bounding box center [106, 265] width 27 height 7
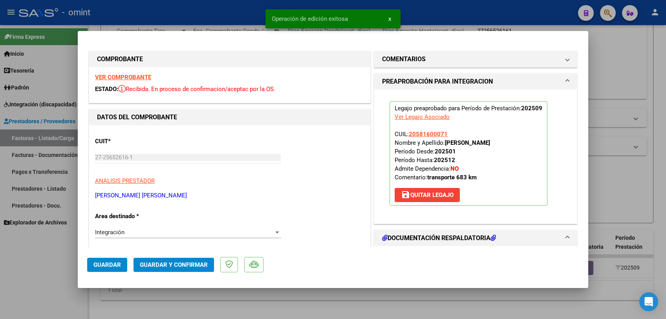
click at [93, 287] on div at bounding box center [333, 159] width 666 height 319
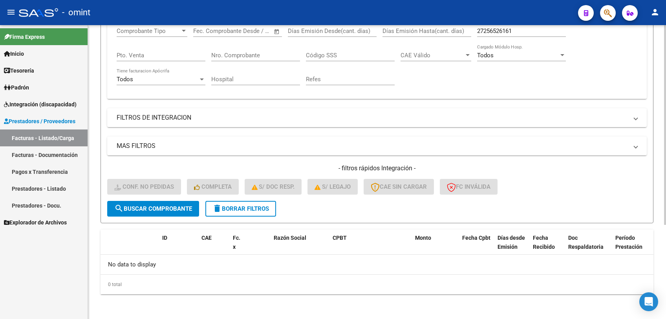
click at [493, 33] on input "27256526161" at bounding box center [521, 30] width 89 height 7
paste input "842304"
click at [174, 210] on span "search Buscar Comprobante" at bounding box center [153, 208] width 78 height 7
click at [509, 32] on input "27258423041" at bounding box center [521, 30] width 89 height 7
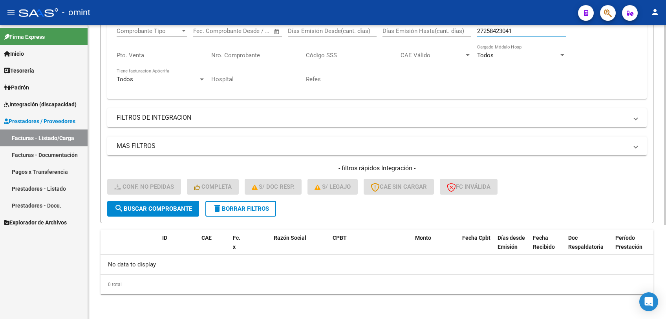
click at [509, 32] on input "27258423041" at bounding box center [521, 30] width 89 height 7
paste input "952176"
type input "27258952176"
click at [145, 206] on span "search Buscar Comprobante" at bounding box center [153, 208] width 78 height 7
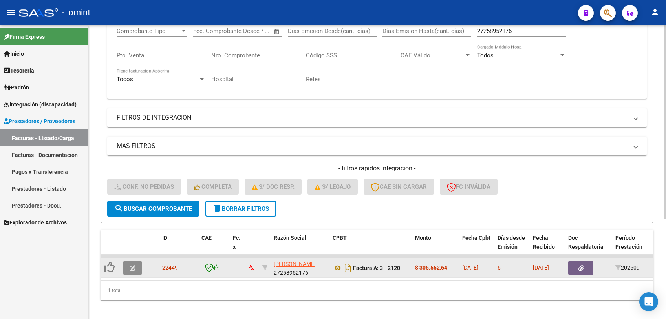
click at [130, 269] on icon "button" at bounding box center [133, 268] width 6 height 6
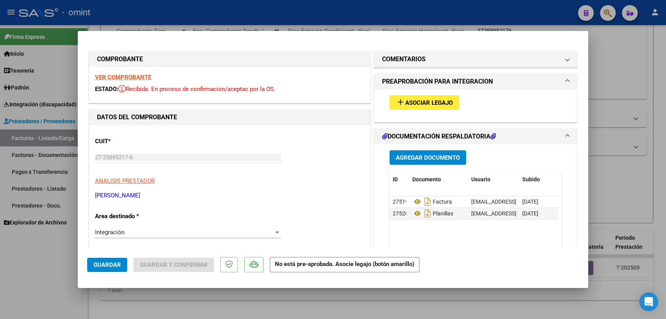
click at [139, 79] on strong "VER COMPROBANTE" at bounding box center [123, 77] width 56 height 7
click at [432, 106] on span "Asociar Legajo" at bounding box center [429, 102] width 48 height 7
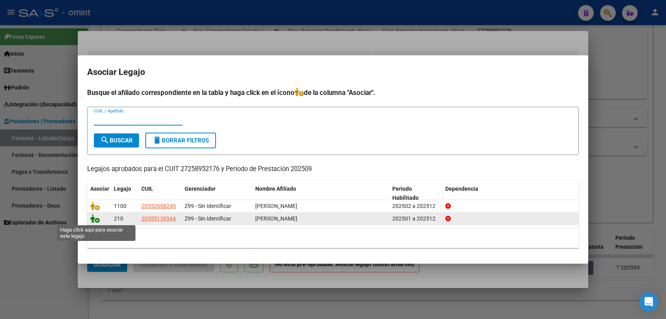
click at [94, 218] on icon at bounding box center [94, 218] width 9 height 9
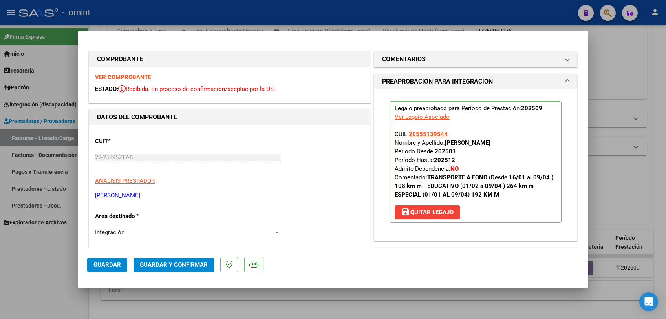
click at [107, 263] on span "Guardar" at bounding box center [106, 265] width 27 height 7
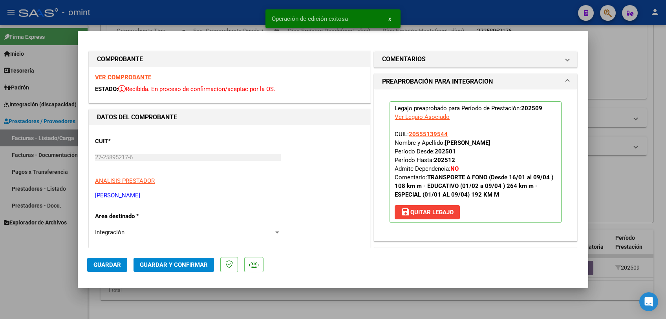
click at [91, 287] on div at bounding box center [333, 159] width 666 height 319
type input "$ 0,00"
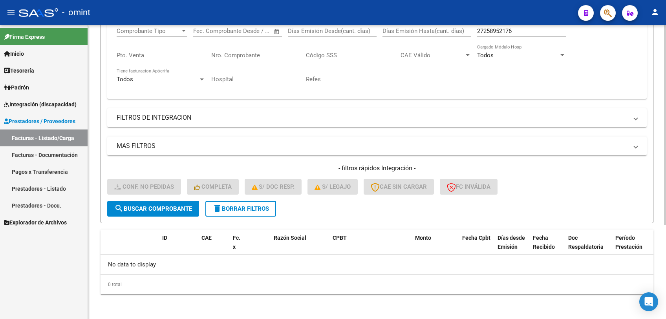
click at [486, 31] on input "27258952176" at bounding box center [521, 30] width 89 height 7
paste input "9380621"
type input "27259380621"
click at [165, 206] on span "search Buscar Comprobante" at bounding box center [153, 208] width 78 height 7
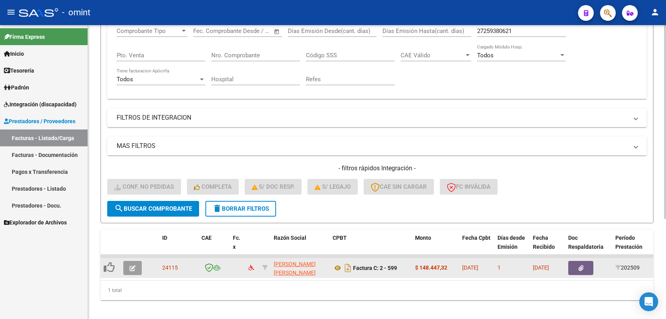
click at [139, 272] on button "button" at bounding box center [132, 268] width 18 height 14
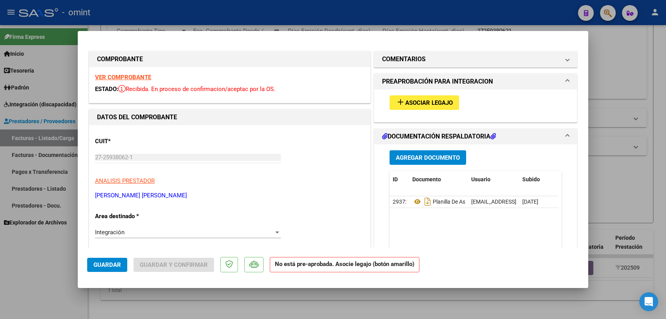
click at [132, 78] on strong "VER COMPROBANTE" at bounding box center [123, 77] width 56 height 7
click at [417, 107] on button "add Asociar Legajo" at bounding box center [425, 102] width 70 height 15
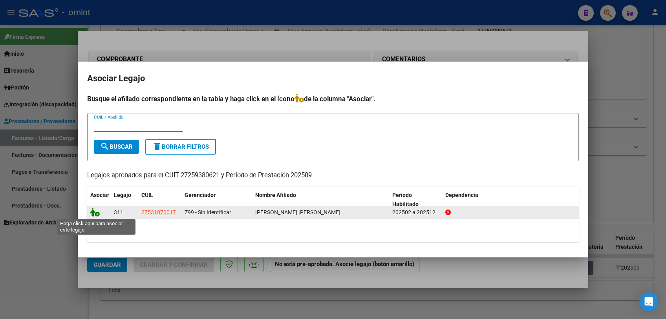
click at [92, 210] on icon at bounding box center [94, 212] width 9 height 9
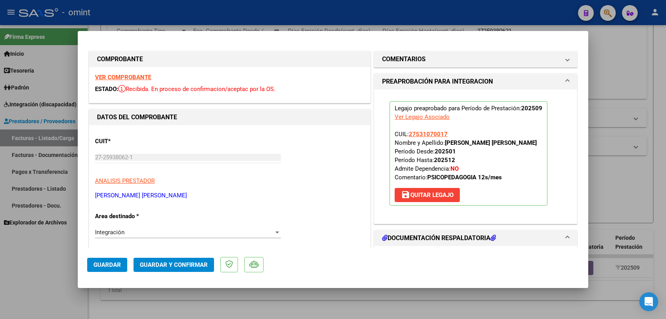
click at [105, 264] on span "Guardar" at bounding box center [106, 265] width 27 height 7
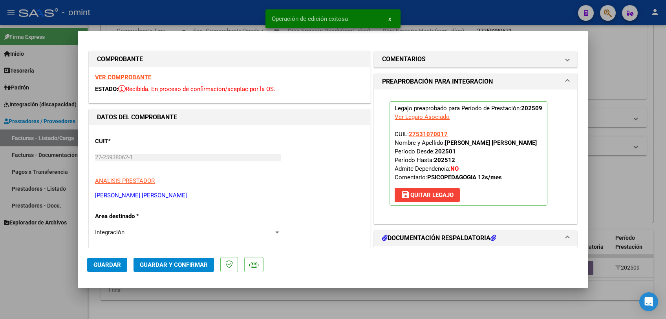
click at [71, 269] on div at bounding box center [333, 159] width 666 height 319
type input "$ 0,00"
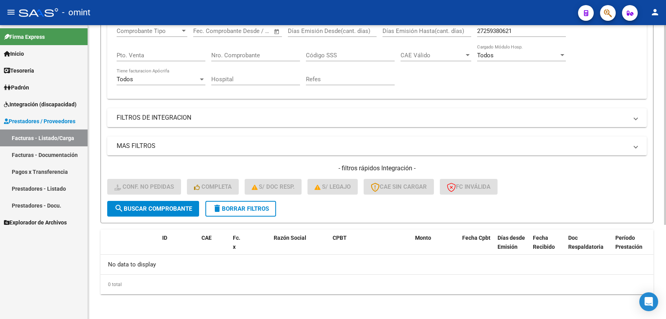
click at [505, 33] on input "27259380621" at bounding box center [521, 30] width 89 height 7
paste input "410784"
type input "27259410784"
click at [150, 214] on button "search Buscar Comprobante" at bounding box center [153, 209] width 92 height 16
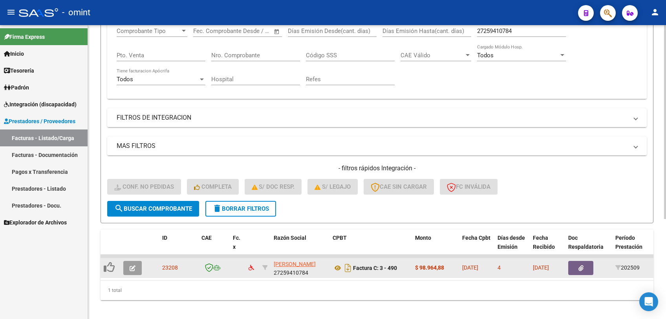
click at [132, 269] on icon "button" at bounding box center [133, 268] width 6 height 6
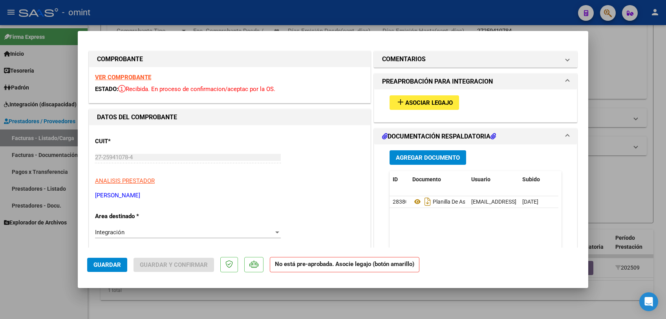
click at [139, 74] on strong "VER COMPROBANTE" at bounding box center [123, 77] width 56 height 7
click at [410, 96] on button "add Asociar Legajo" at bounding box center [425, 102] width 70 height 15
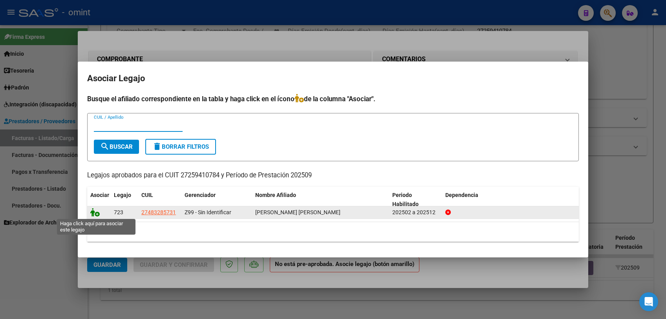
click at [90, 211] on icon at bounding box center [94, 212] width 9 height 9
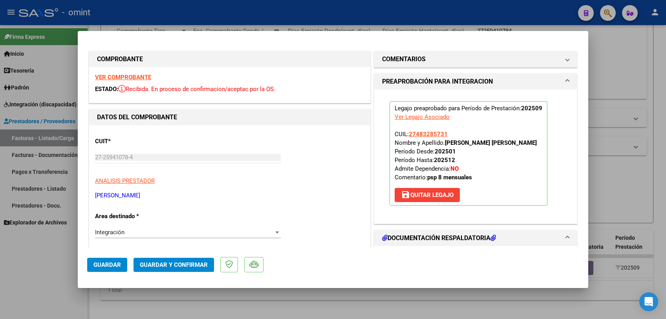
click at [108, 262] on span "Guardar" at bounding box center [106, 265] width 27 height 7
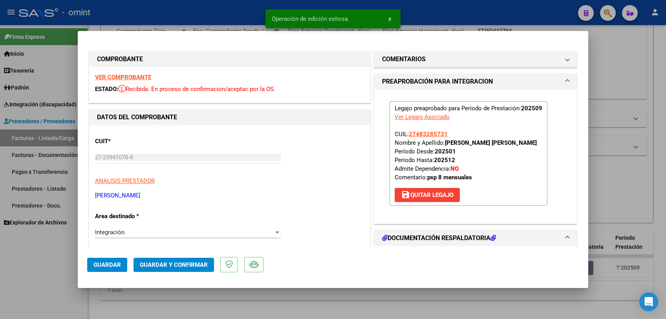
click at [83, 287] on div at bounding box center [333, 159] width 666 height 319
type input "$ 0,00"
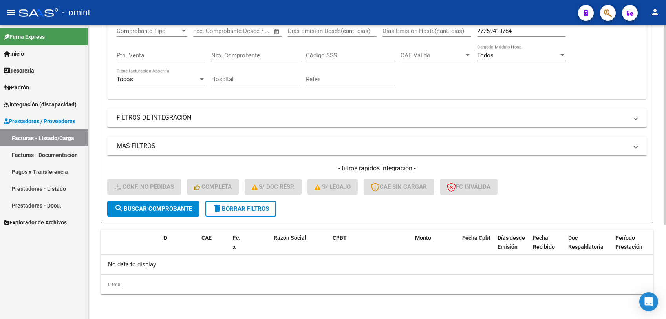
click at [500, 35] on div "27259410784 CUIT / Razón Social" at bounding box center [521, 28] width 89 height 17
click at [500, 28] on input "27259410784" at bounding box center [521, 30] width 89 height 7
paste input "60026459"
type input "27260026459"
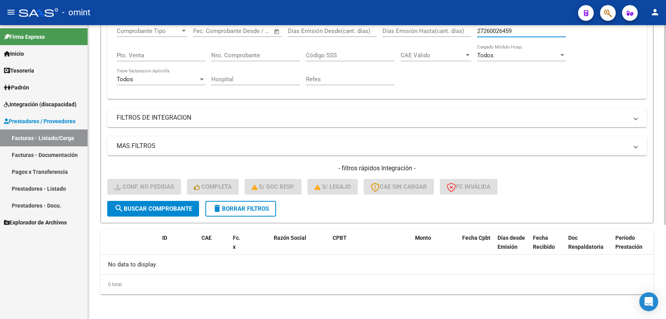
click at [181, 212] on button "search Buscar Comprobante" at bounding box center [153, 209] width 92 height 16
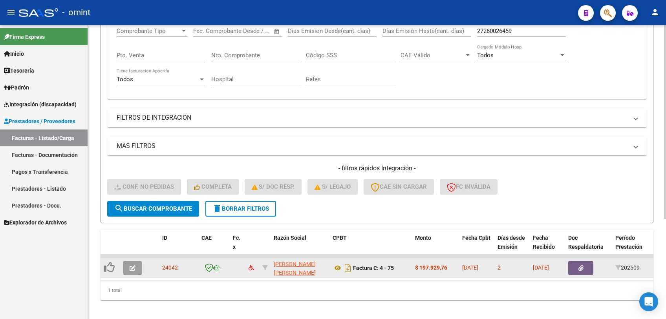
click at [136, 267] on button "button" at bounding box center [132, 268] width 18 height 14
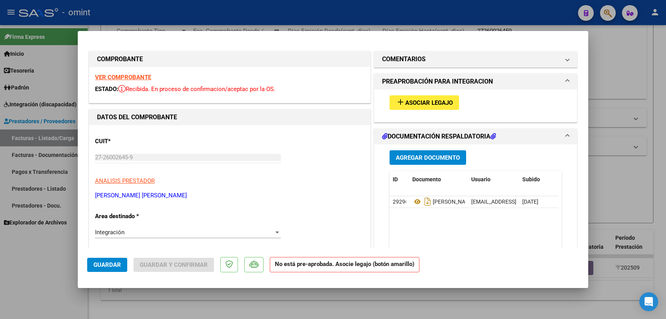
click at [117, 78] on strong "VER COMPROBANTE" at bounding box center [123, 77] width 56 height 7
click at [405, 104] on span "Asociar Legajo" at bounding box center [429, 102] width 48 height 7
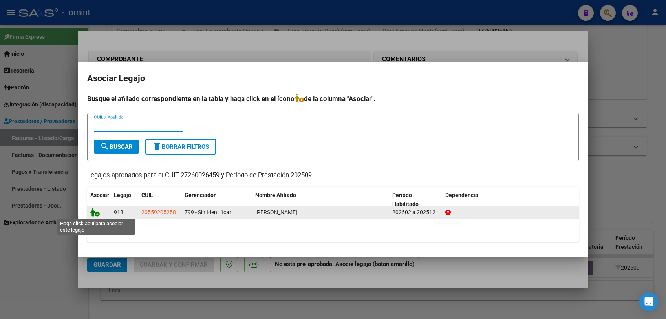
click at [94, 214] on icon at bounding box center [94, 212] width 9 height 9
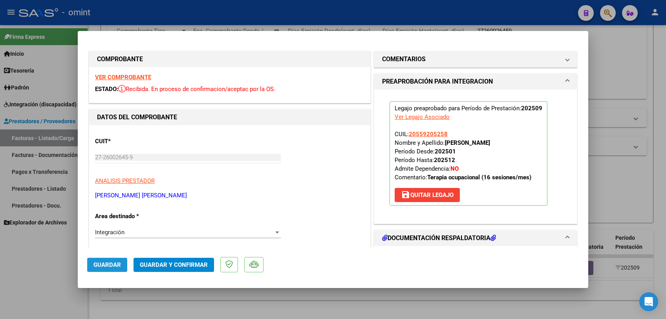
click at [102, 265] on span "Guardar" at bounding box center [106, 265] width 27 height 7
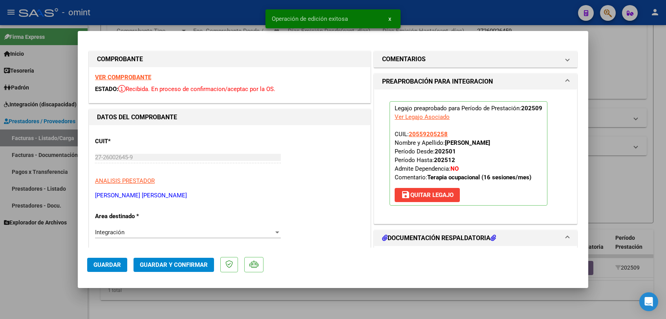
click at [50, 265] on div at bounding box center [333, 159] width 666 height 319
type input "$ 0,00"
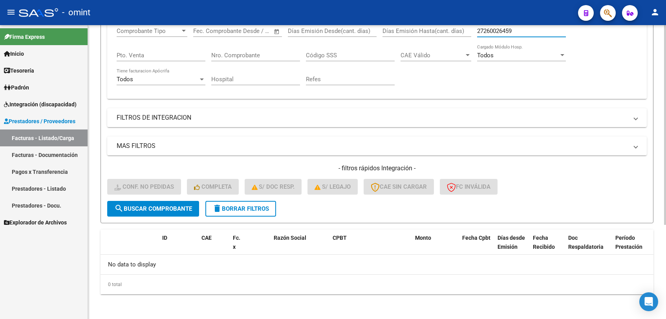
click at [491, 29] on input "27260026459" at bounding box center [521, 30] width 89 height 7
paste input "35385"
type input "27260035385"
click at [172, 210] on span "search Buscar Comprobante" at bounding box center [153, 208] width 78 height 7
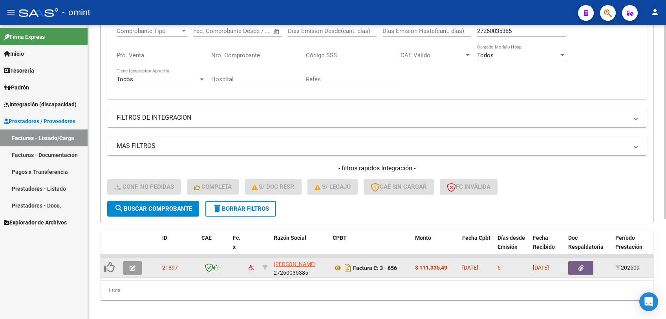
click at [134, 271] on button "button" at bounding box center [132, 268] width 18 height 14
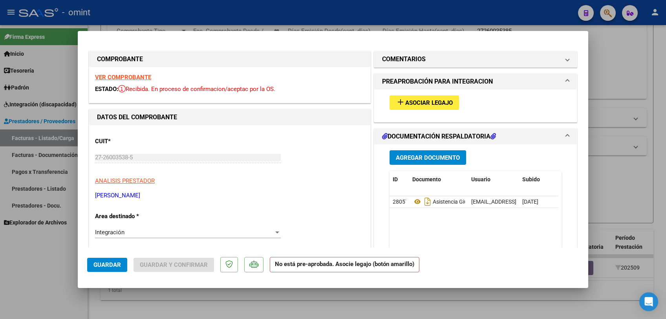
click at [140, 74] on strong "VER COMPROBANTE" at bounding box center [123, 77] width 56 height 7
click at [410, 104] on span "Asociar Legajo" at bounding box center [429, 102] width 48 height 7
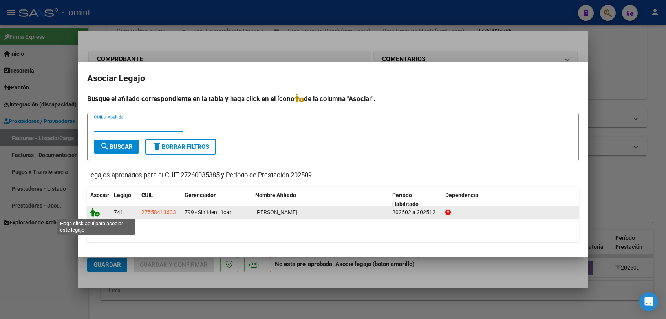
click at [94, 213] on icon at bounding box center [94, 212] width 9 height 9
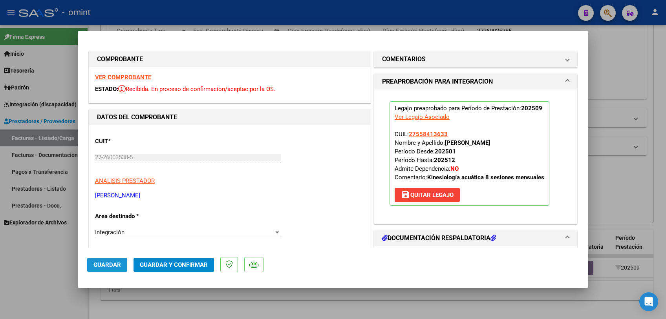
click at [107, 265] on span "Guardar" at bounding box center [106, 265] width 27 height 7
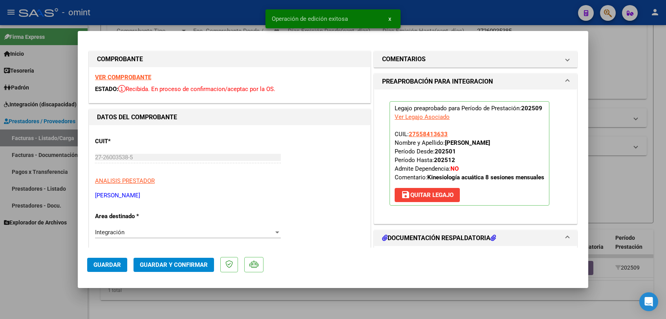
click at [92, 287] on div at bounding box center [333, 159] width 666 height 319
type input "$ 0,00"
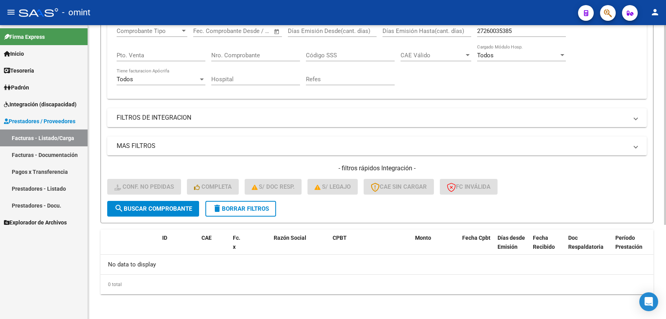
click at [491, 27] on input "27260035385" at bounding box center [521, 30] width 89 height 7
paste input "259593"
type input "27260259593"
click at [172, 213] on button "search Buscar Comprobante" at bounding box center [153, 209] width 92 height 16
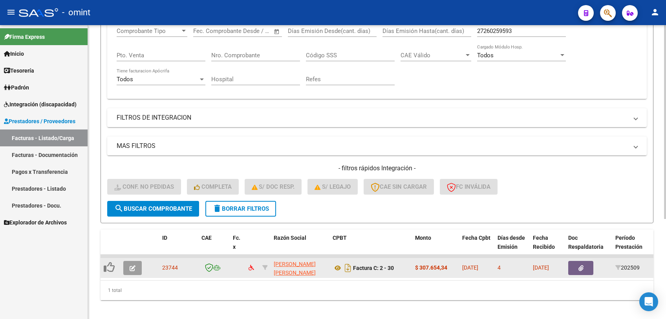
click at [135, 266] on button "button" at bounding box center [132, 268] width 18 height 14
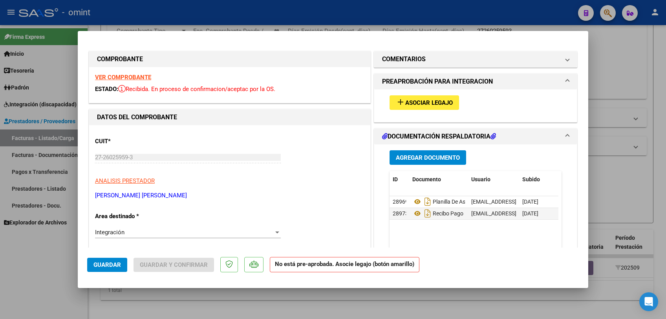
click at [145, 79] on strong "VER COMPROBANTE" at bounding box center [123, 77] width 56 height 7
click at [446, 106] on span "Asociar Legajo" at bounding box center [429, 102] width 48 height 7
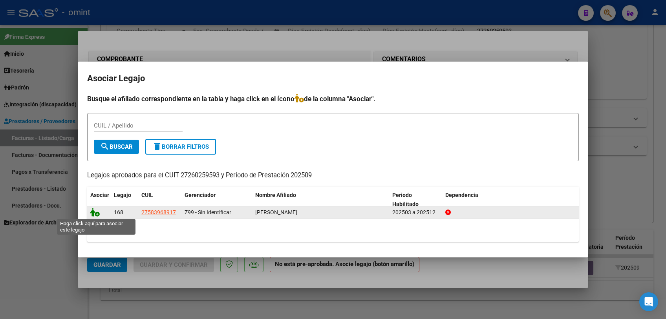
click at [97, 213] on icon at bounding box center [94, 212] width 9 height 9
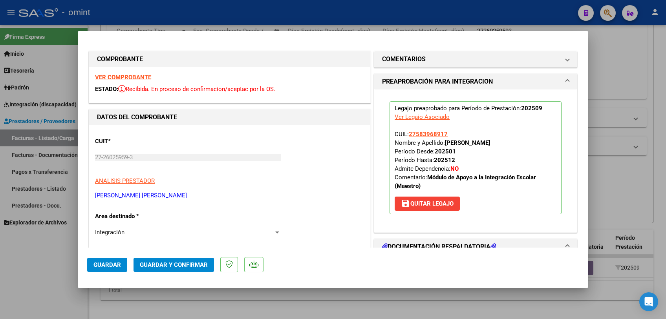
click at [101, 269] on button "Guardar" at bounding box center [107, 265] width 40 height 14
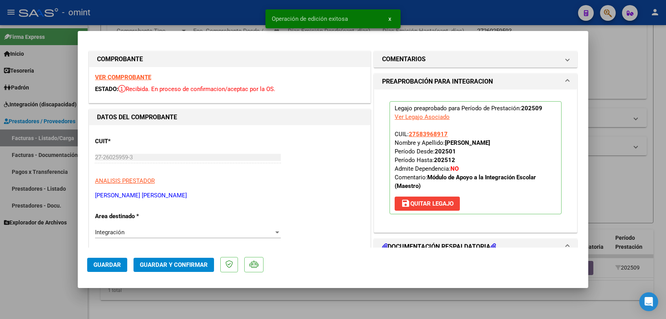
click at [83, 287] on div at bounding box center [333, 159] width 666 height 319
type input "$ 0,00"
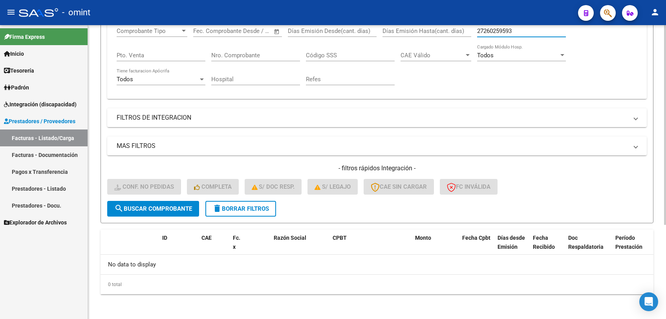
click at [481, 28] on input "27260259593" at bounding box center [521, 30] width 89 height 7
paste input "571651"
click at [170, 209] on span "search Buscar Comprobante" at bounding box center [153, 208] width 78 height 7
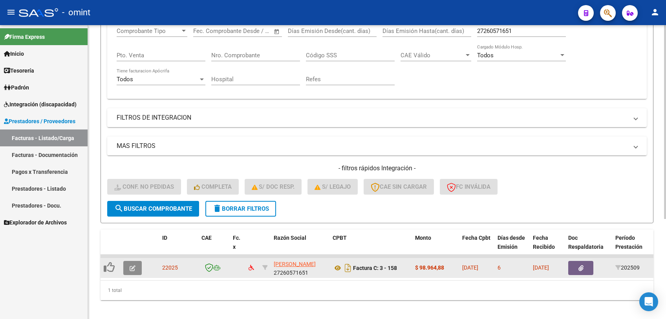
click at [139, 266] on button "button" at bounding box center [132, 268] width 18 height 14
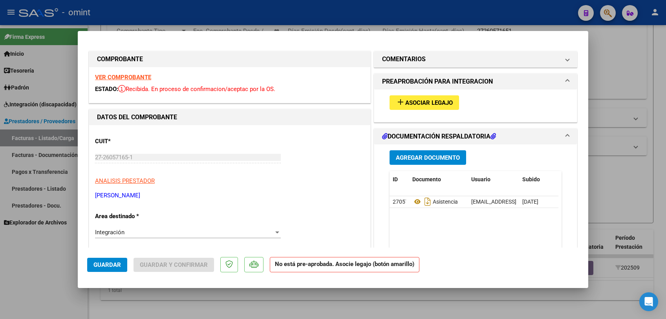
click at [137, 78] on strong "VER COMPROBANTE" at bounding box center [123, 77] width 56 height 7
click at [415, 106] on button "add Asociar Legajo" at bounding box center [425, 102] width 70 height 15
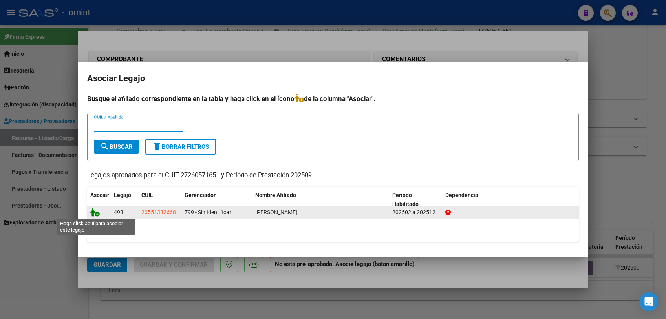
click at [94, 215] on icon at bounding box center [94, 212] width 9 height 9
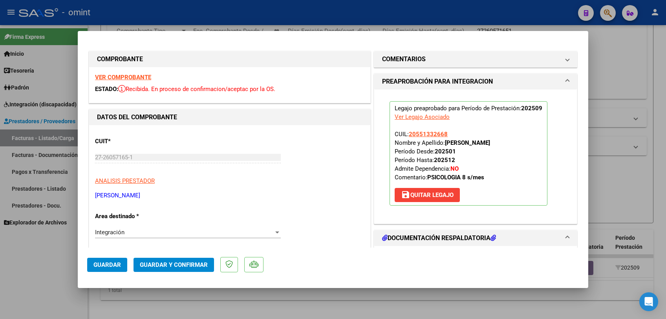
click at [101, 257] on mat-dialog-actions "Guardar Guardar y Confirmar" at bounding box center [333, 263] width 492 height 31
click at [101, 259] on button "Guardar" at bounding box center [107, 265] width 40 height 14
click at [95, 270] on button "Guardar" at bounding box center [107, 265] width 40 height 14
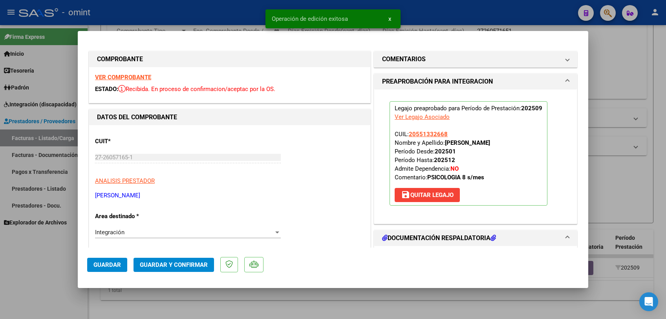
click at [90, 287] on div at bounding box center [333, 159] width 666 height 319
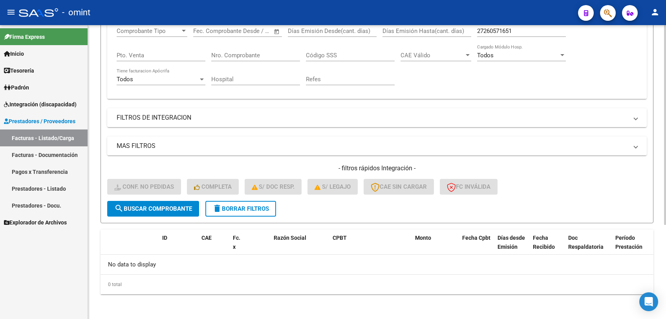
click at [501, 31] on input "27260571651" at bounding box center [521, 30] width 89 height 7
paste input "1668837"
click at [501, 31] on input "27261668837" at bounding box center [521, 30] width 89 height 7
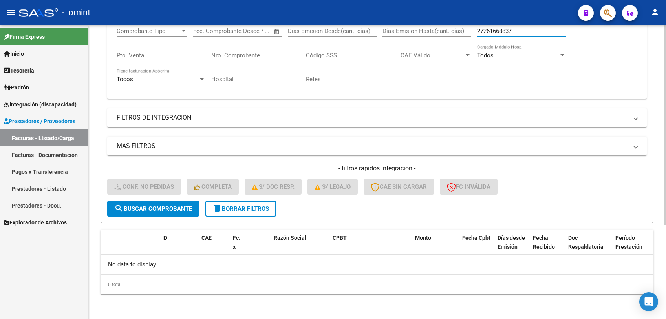
click at [154, 205] on span "search Buscar Comprobante" at bounding box center [153, 208] width 78 height 7
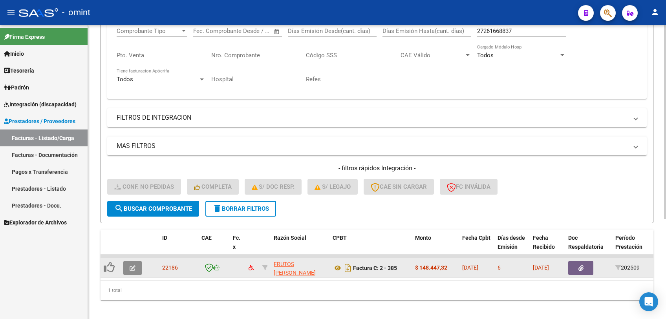
click at [133, 273] on button "button" at bounding box center [132, 268] width 18 height 14
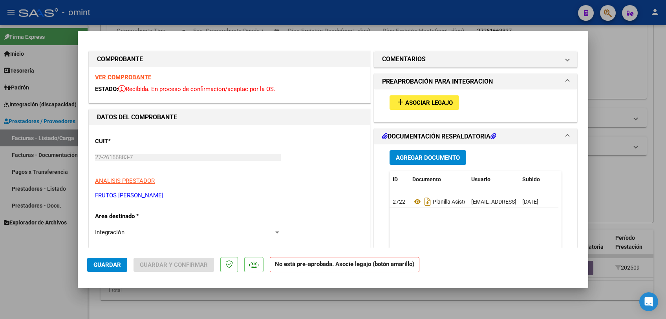
click at [136, 78] on strong "VER COMPROBANTE" at bounding box center [123, 77] width 56 height 7
click at [439, 110] on div "add Asociar Legajo" at bounding box center [476, 103] width 184 height 26
click at [436, 104] on span "Asociar Legajo" at bounding box center [429, 102] width 48 height 7
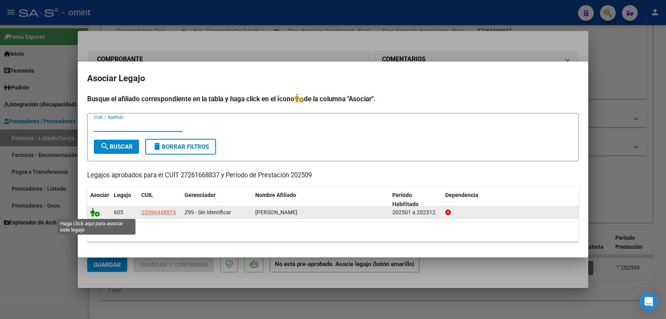
click at [96, 212] on icon at bounding box center [94, 212] width 9 height 9
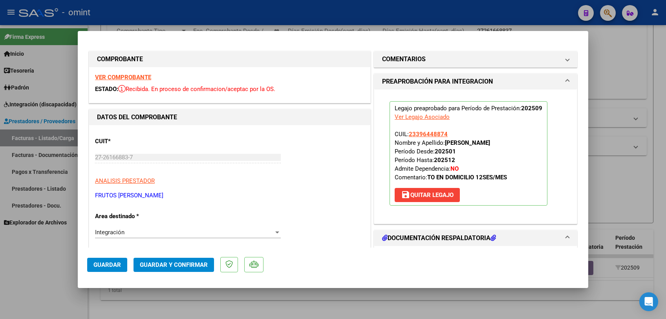
click at [117, 269] on button "Guardar" at bounding box center [107, 265] width 40 height 14
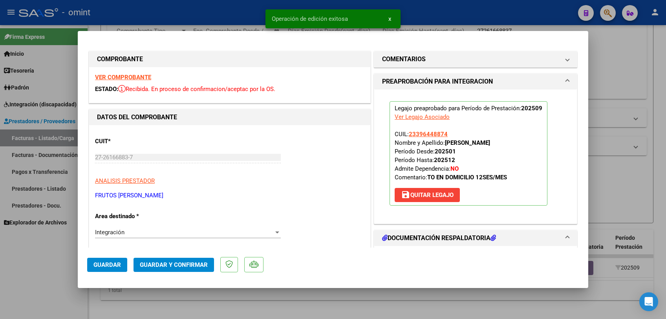
click at [91, 287] on div at bounding box center [333, 159] width 666 height 319
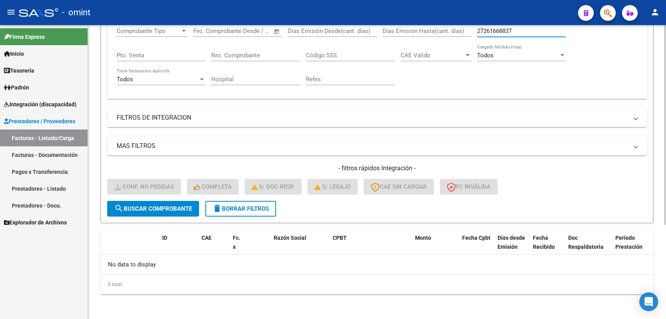
click at [500, 31] on input "27261668837" at bounding box center [521, 30] width 89 height 7
paste input "9847"
click at [164, 206] on span "search Buscar Comprobante" at bounding box center [153, 208] width 78 height 7
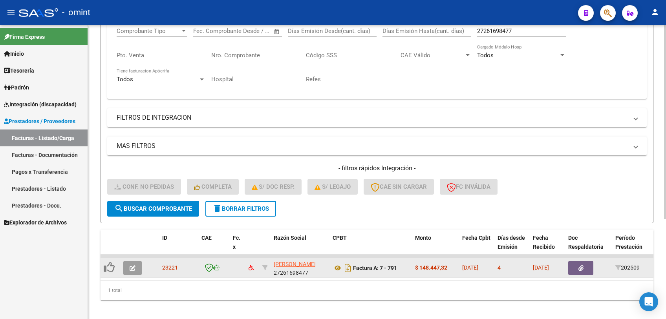
click at [131, 269] on icon "button" at bounding box center [133, 268] width 6 height 6
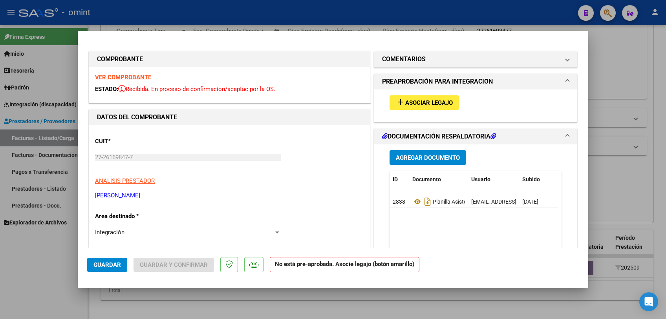
click at [132, 77] on strong "VER COMPROBANTE" at bounding box center [123, 77] width 56 height 7
click at [411, 106] on span "Asociar Legajo" at bounding box center [429, 102] width 48 height 7
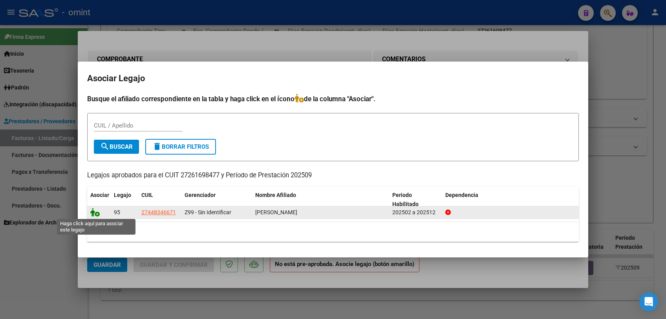
click at [94, 212] on icon at bounding box center [94, 212] width 9 height 9
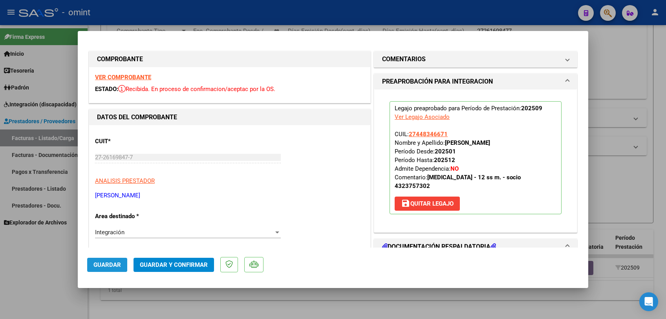
click at [106, 267] on span "Guardar" at bounding box center [106, 265] width 27 height 7
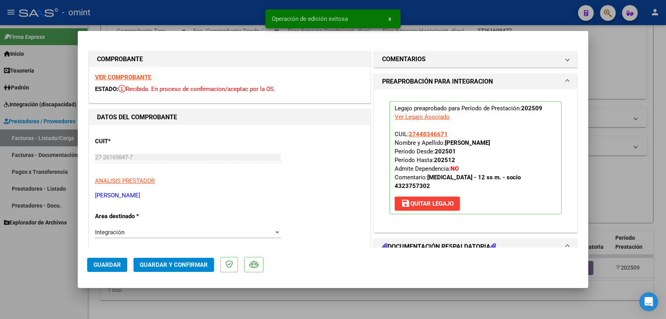
click at [76, 287] on div at bounding box center [333, 159] width 666 height 319
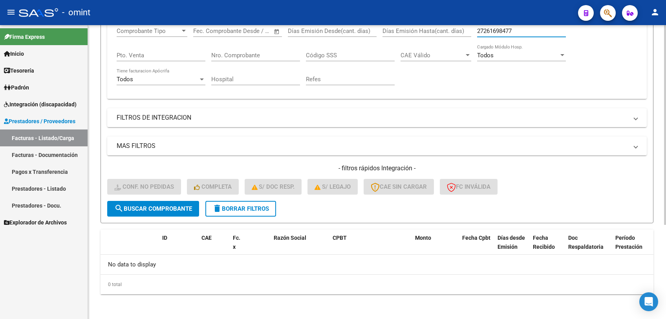
click at [498, 29] on input "27261698477" at bounding box center [521, 30] width 89 height 7
paste input "951539"
click at [168, 205] on span "search Buscar Comprobante" at bounding box center [153, 208] width 78 height 7
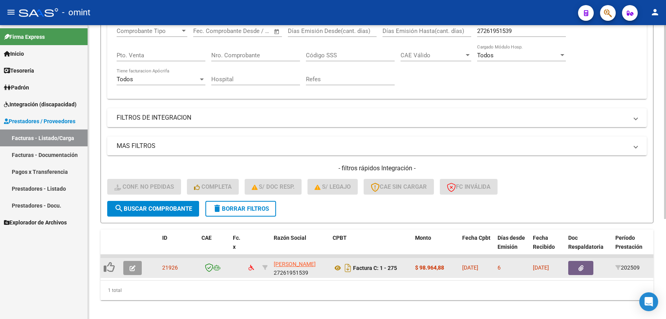
click at [131, 266] on icon "button" at bounding box center [133, 268] width 6 height 6
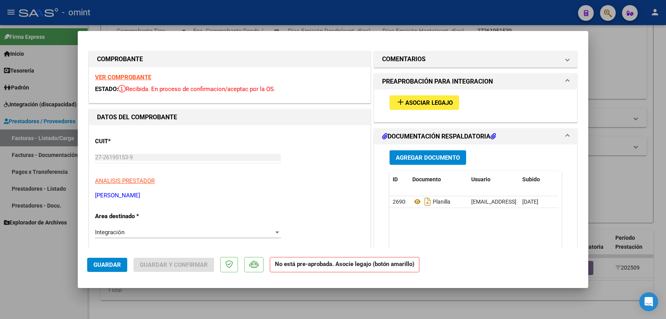
click at [139, 74] on strong "VER COMPROBANTE" at bounding box center [123, 77] width 56 height 7
click at [441, 105] on span "Asociar Legajo" at bounding box center [429, 102] width 48 height 7
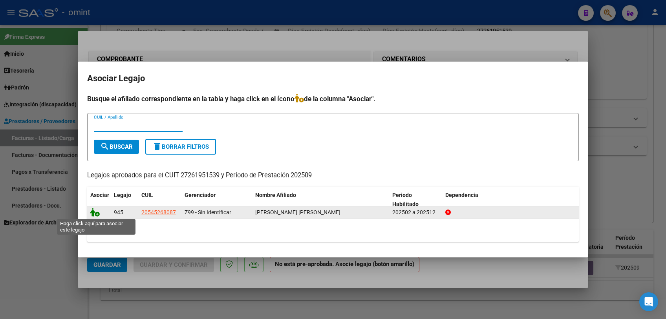
click at [93, 213] on icon at bounding box center [94, 212] width 9 height 9
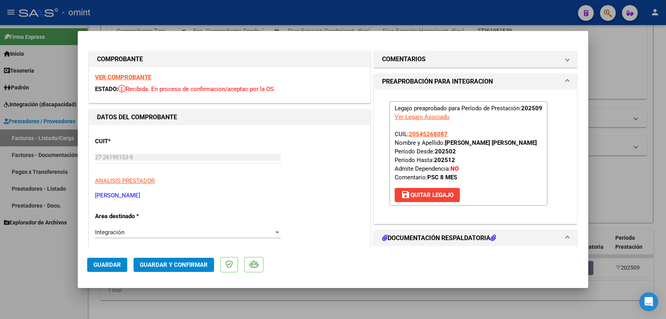
click at [99, 261] on button "Guardar" at bounding box center [107, 265] width 40 height 14
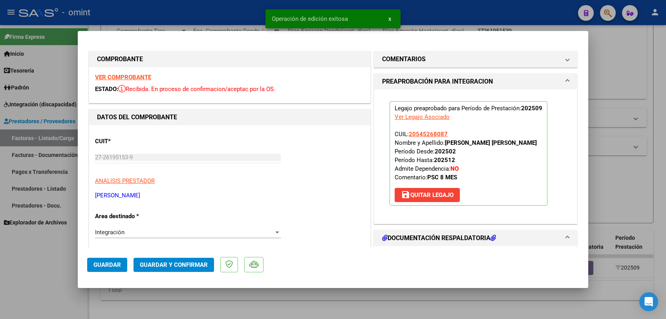
click at [62, 287] on div at bounding box center [333, 159] width 666 height 319
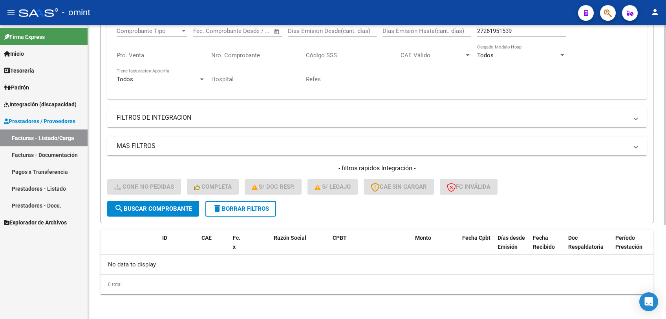
click at [499, 29] on input "27261951539" at bounding box center [521, 30] width 89 height 7
paste input "2286970"
click at [141, 215] on button "search Buscar Comprobante" at bounding box center [153, 209] width 92 height 16
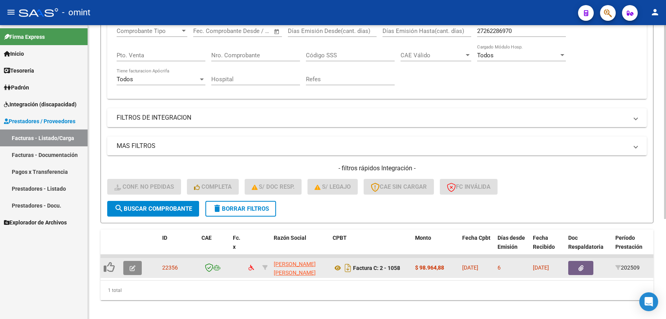
click at [138, 272] on button "button" at bounding box center [132, 268] width 18 height 14
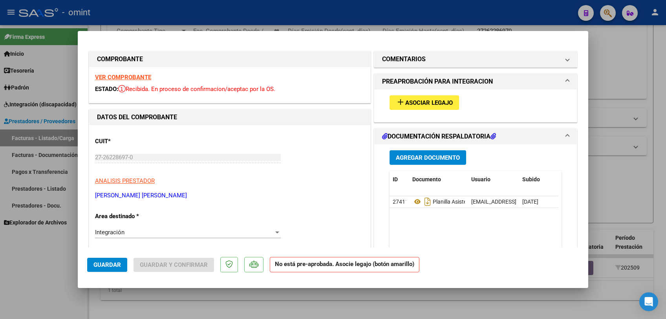
click at [132, 79] on strong "VER COMPROBANTE" at bounding box center [123, 77] width 56 height 7
click at [396, 102] on mat-icon "add" at bounding box center [400, 101] width 9 height 9
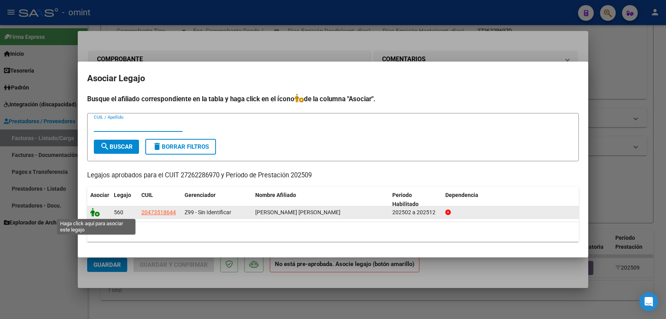
click at [93, 214] on icon at bounding box center [94, 212] width 9 height 9
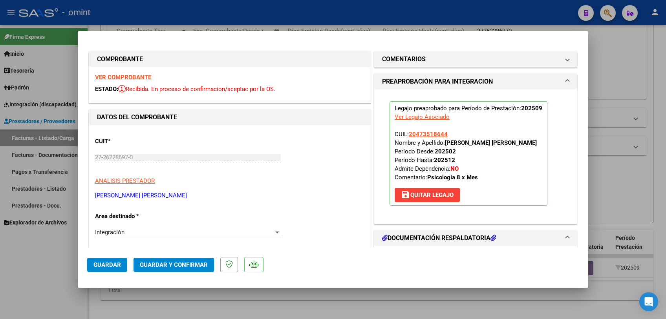
click at [106, 260] on button "Guardar" at bounding box center [107, 265] width 40 height 14
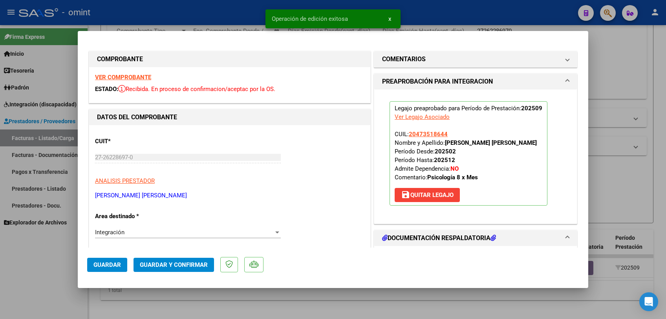
click at [62, 266] on div at bounding box center [333, 159] width 666 height 319
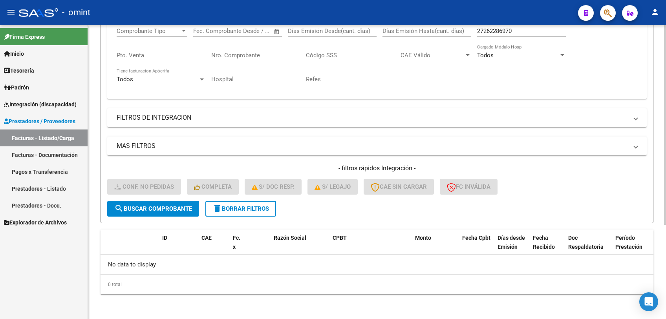
click at [494, 27] on input "27262286970" at bounding box center [521, 30] width 89 height 7
paste input "779519"
click at [181, 209] on span "search Buscar Comprobante" at bounding box center [153, 208] width 78 height 7
click at [500, 31] on input "27262779519" at bounding box center [521, 30] width 89 height 7
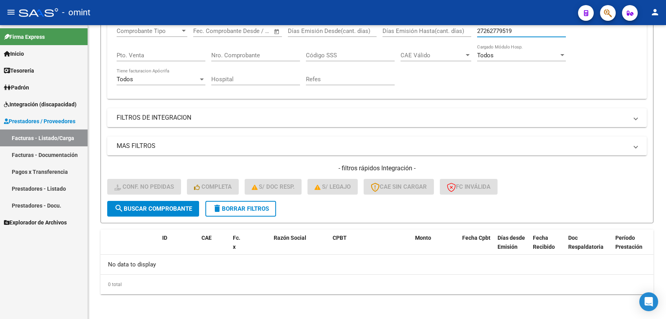
click at [500, 31] on input "27262779519" at bounding box center [521, 30] width 89 height 7
paste input "815205"
click at [176, 209] on span "search Buscar Comprobante" at bounding box center [153, 208] width 78 height 7
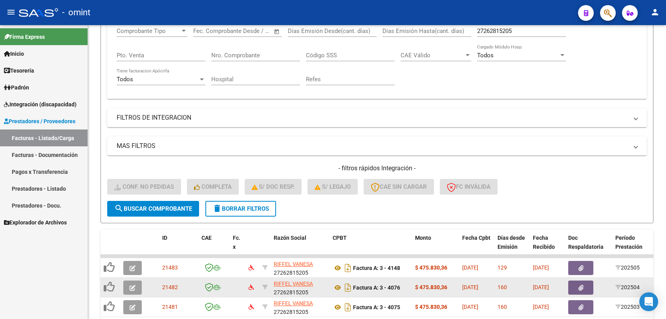
scroll to position [210, 0]
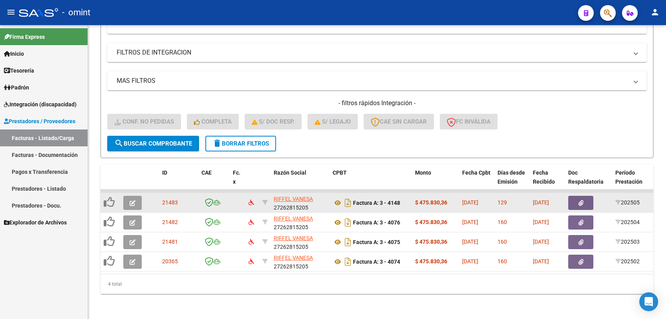
click at [132, 200] on icon "button" at bounding box center [133, 203] width 6 height 6
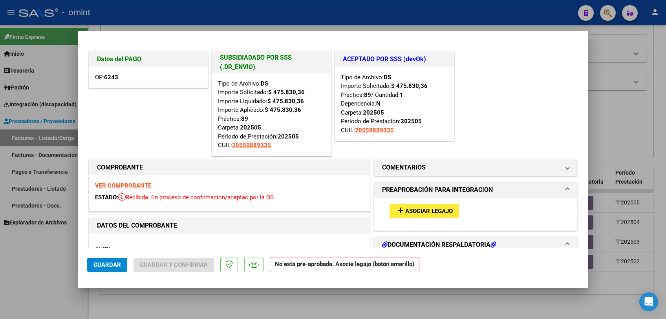
click at [132, 188] on strong "VER COMPROBANTE" at bounding box center [123, 185] width 56 height 7
click at [449, 214] on span "Asociar Legajo" at bounding box center [429, 211] width 48 height 7
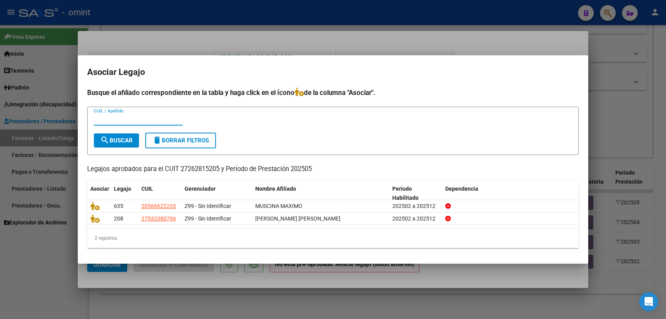
click at [260, 287] on div at bounding box center [333, 159] width 666 height 319
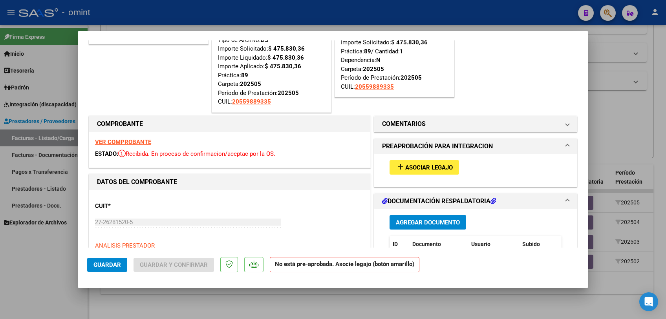
scroll to position [87, 0]
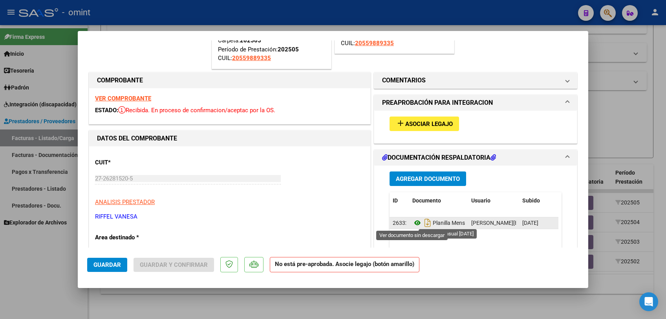
click at [412, 224] on icon at bounding box center [417, 222] width 10 height 9
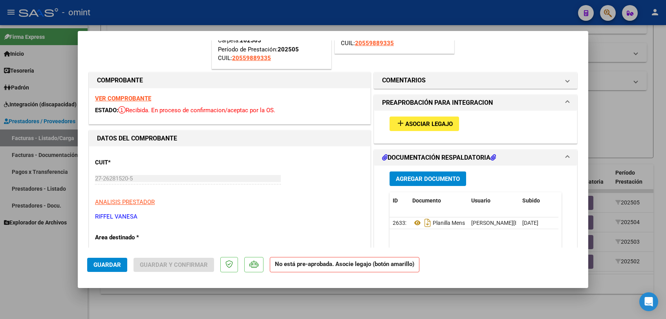
click at [179, 287] on div at bounding box center [333, 159] width 666 height 319
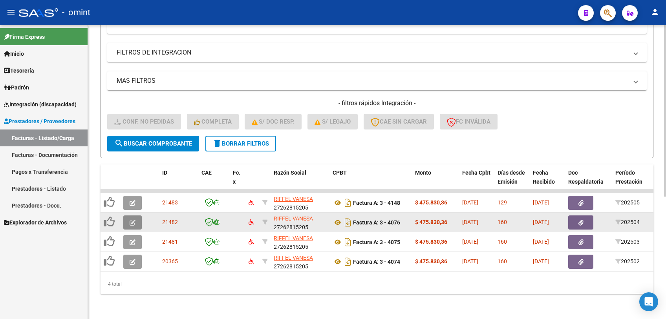
click at [134, 220] on icon "button" at bounding box center [133, 223] width 6 height 6
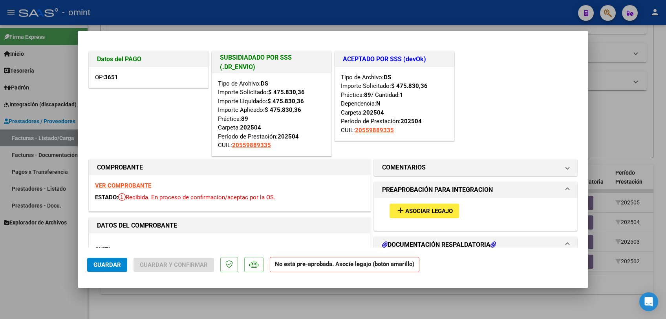
click at [132, 187] on strong "VER COMPROBANTE" at bounding box center [123, 185] width 56 height 7
click at [245, 287] on div at bounding box center [333, 159] width 666 height 319
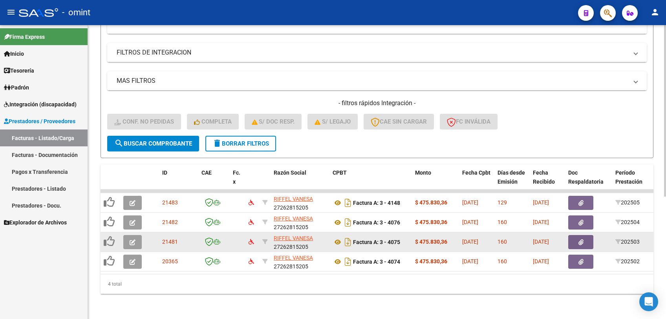
click at [141, 239] on button "button" at bounding box center [132, 242] width 18 height 14
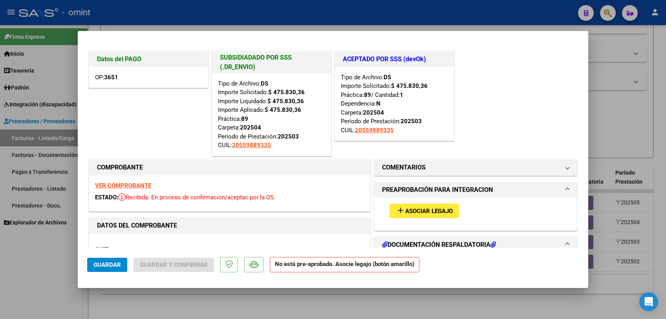
click at [134, 182] on strong "VER COMPROBANTE" at bounding box center [123, 185] width 56 height 7
click at [405, 214] on span "Asociar Legajo" at bounding box center [429, 211] width 48 height 7
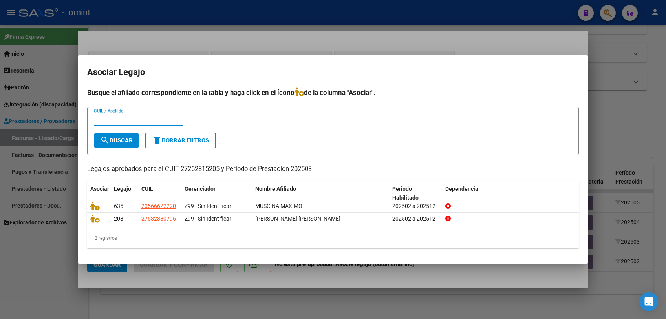
click at [308, 287] on div at bounding box center [333, 159] width 666 height 319
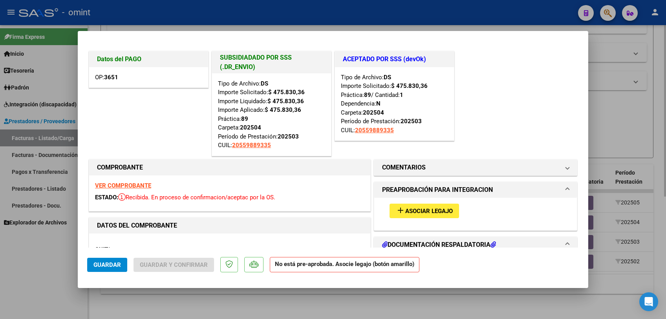
click at [135, 287] on div at bounding box center [333, 159] width 666 height 319
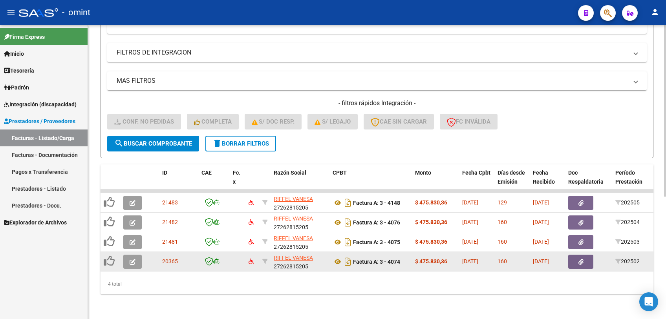
click at [133, 259] on icon "button" at bounding box center [133, 262] width 6 height 6
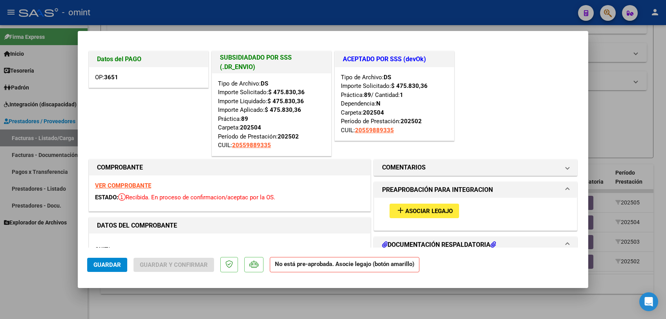
click at [136, 188] on strong "VER COMPROBANTE" at bounding box center [123, 185] width 56 height 7
click at [405, 211] on span "Asociar Legajo" at bounding box center [429, 211] width 48 height 7
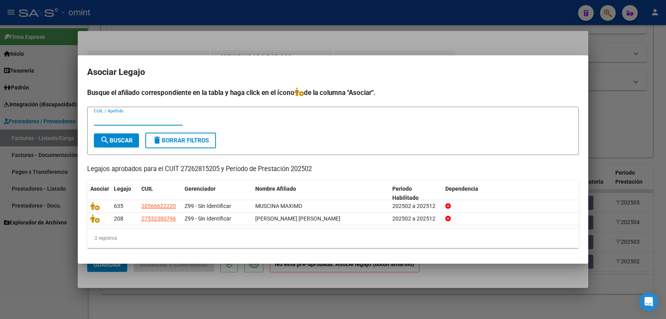
click at [350, 287] on div at bounding box center [333, 159] width 666 height 319
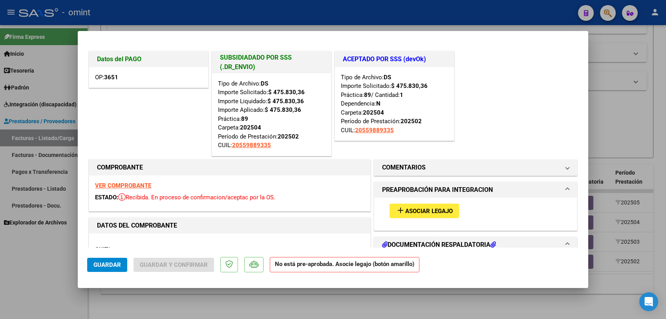
click at [350, 287] on div at bounding box center [333, 159] width 666 height 319
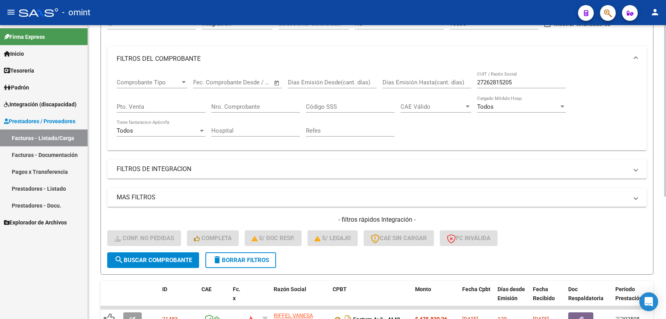
scroll to position [131, 0]
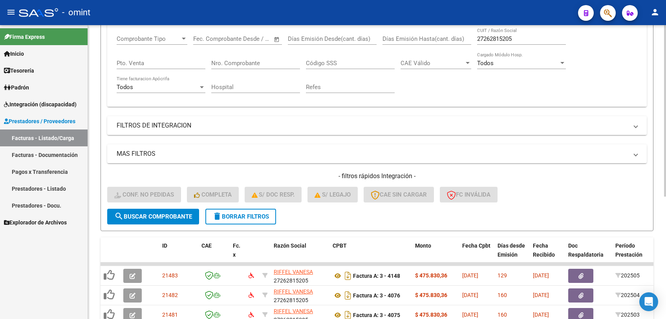
click at [500, 38] on input "27262815205" at bounding box center [521, 38] width 89 height 7
paste input "77987"
click at [138, 220] on button "search Buscar Comprobante" at bounding box center [153, 217] width 92 height 16
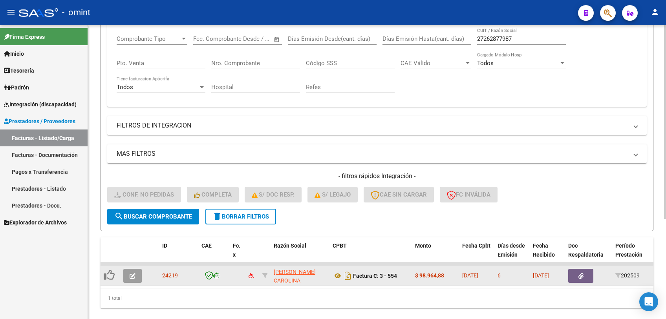
click at [132, 278] on icon "button" at bounding box center [133, 276] width 6 height 6
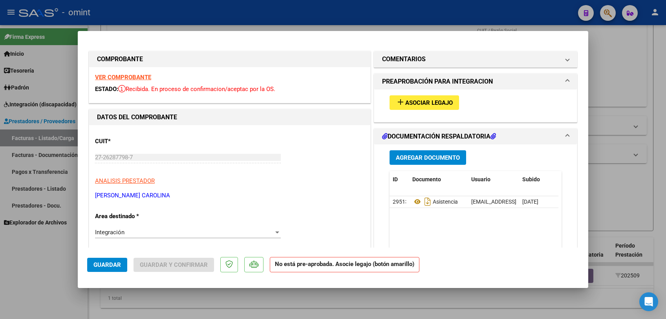
click at [121, 76] on strong "VER COMPROBANTE" at bounding box center [123, 77] width 56 height 7
click at [411, 103] on span "Asociar Legajo" at bounding box center [429, 102] width 48 height 7
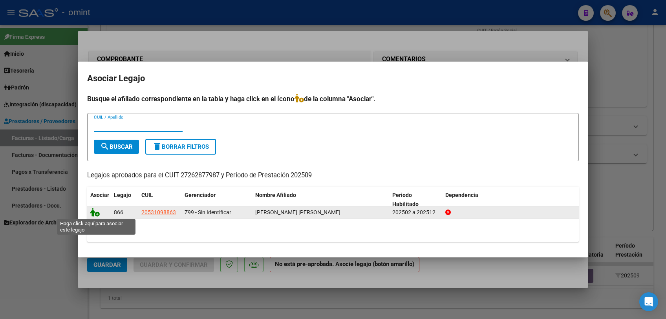
click at [93, 213] on icon at bounding box center [94, 212] width 9 height 9
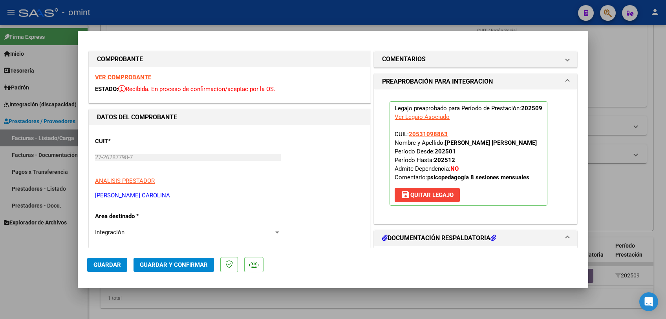
click at [106, 268] on span "Guardar" at bounding box center [106, 265] width 27 height 7
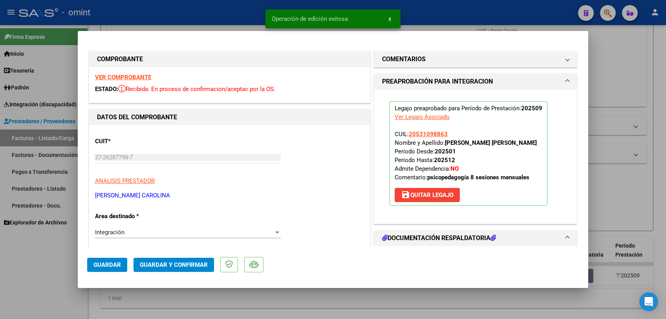
click at [153, 287] on div at bounding box center [333, 159] width 666 height 319
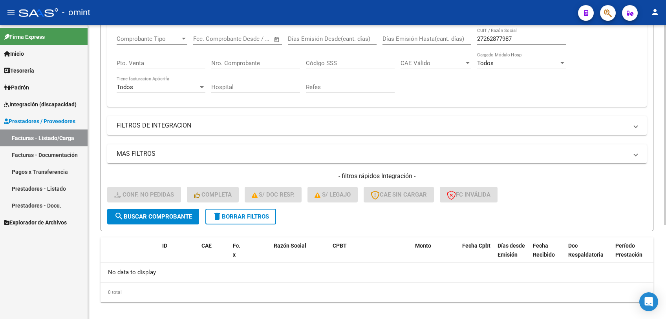
click at [488, 38] on input "27262877987" at bounding box center [521, 38] width 89 height 7
paste input "3135445"
click at [160, 217] on span "search Buscar Comprobante" at bounding box center [153, 216] width 78 height 7
click at [495, 43] on div "27263135445 CUIT / Razón Social" at bounding box center [521, 36] width 89 height 17
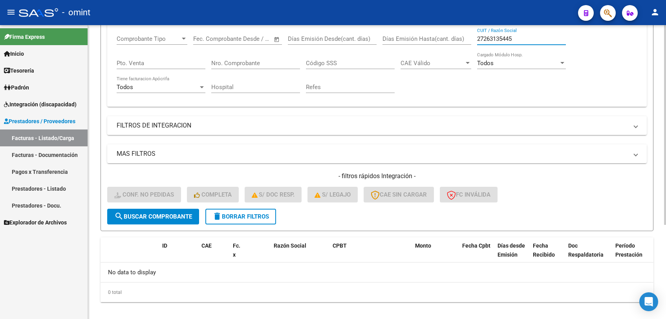
click at [495, 38] on input "27263135445" at bounding box center [521, 38] width 89 height 7
paste input "484717"
click at [177, 220] on span "search Buscar Comprobante" at bounding box center [153, 216] width 78 height 7
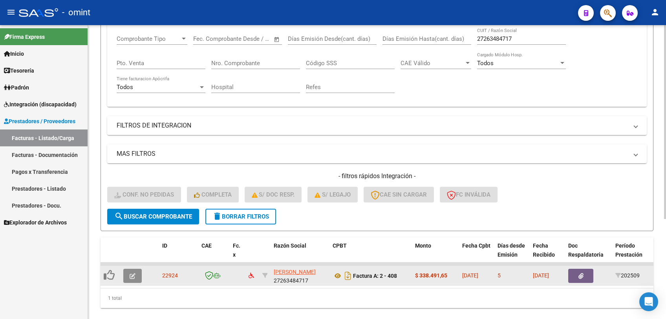
click at [135, 276] on icon "button" at bounding box center [133, 276] width 6 height 6
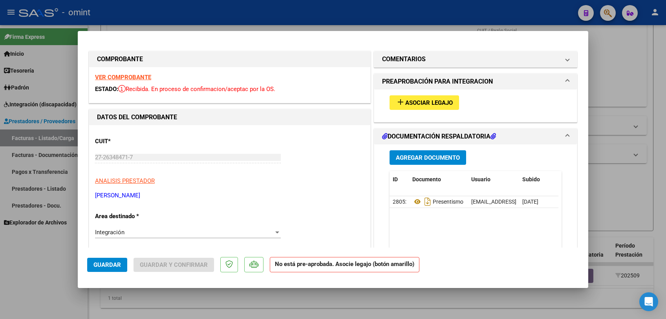
click at [131, 77] on strong "VER COMPROBANTE" at bounding box center [123, 77] width 56 height 7
click at [398, 101] on mat-icon "add" at bounding box center [400, 101] width 9 height 9
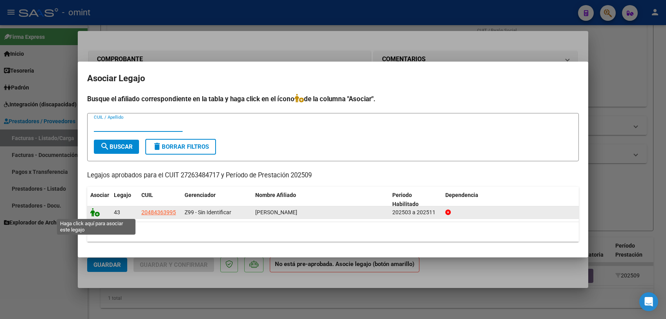
click at [91, 210] on icon at bounding box center [94, 212] width 9 height 9
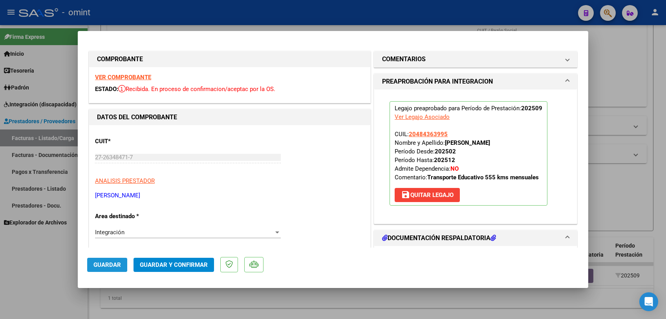
click at [107, 265] on span "Guardar" at bounding box center [106, 265] width 27 height 7
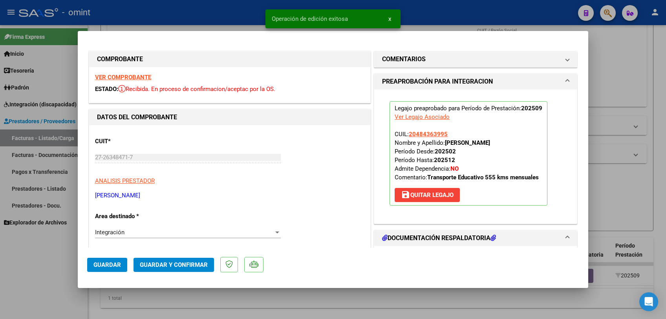
click at [88, 287] on div at bounding box center [333, 159] width 666 height 319
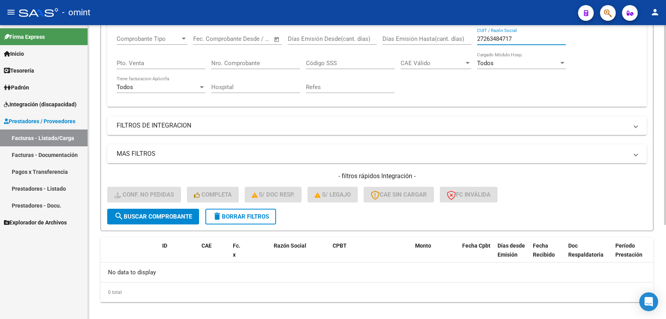
click at [484, 39] on input "27263484717" at bounding box center [521, 38] width 89 height 7
paste input "801070"
click at [183, 214] on span "search Buscar Comprobante" at bounding box center [153, 216] width 78 height 7
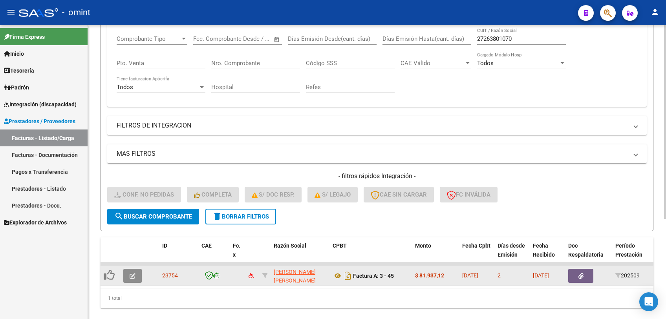
click at [140, 278] on button "button" at bounding box center [132, 276] width 18 height 14
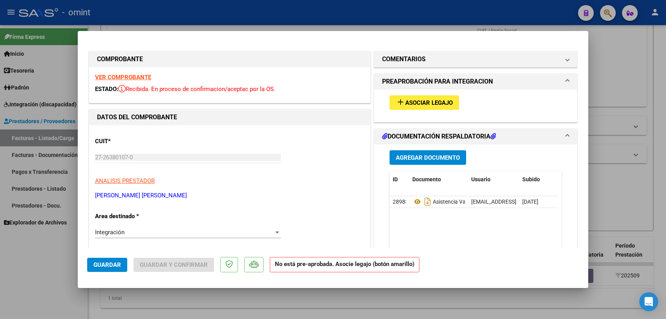
click at [139, 78] on strong "VER COMPROBANTE" at bounding box center [123, 77] width 56 height 7
click at [399, 95] on button "add Asociar Legajo" at bounding box center [425, 102] width 70 height 15
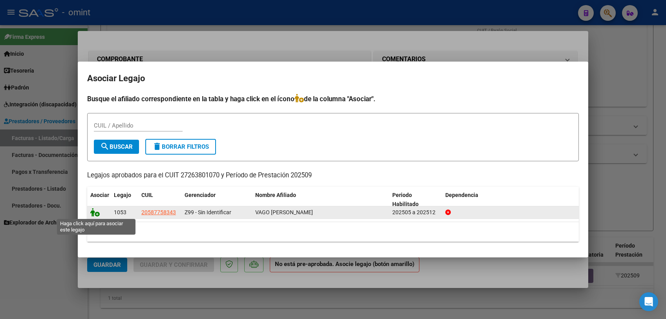
click at [97, 214] on icon at bounding box center [94, 212] width 9 height 9
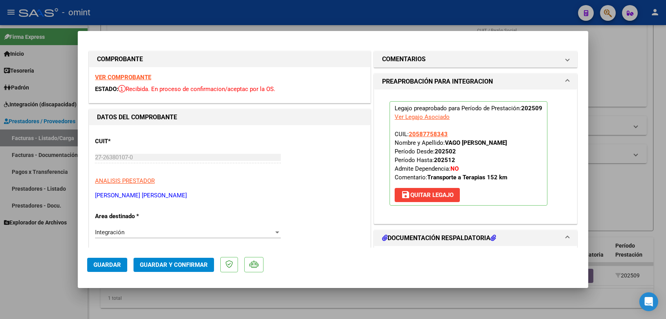
click at [107, 270] on button "Guardar" at bounding box center [107, 265] width 40 height 14
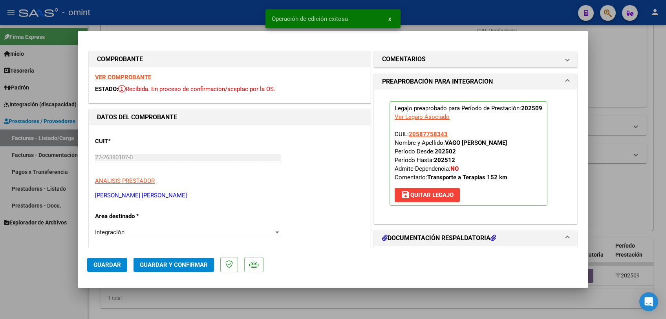
click at [95, 287] on div at bounding box center [333, 159] width 666 height 319
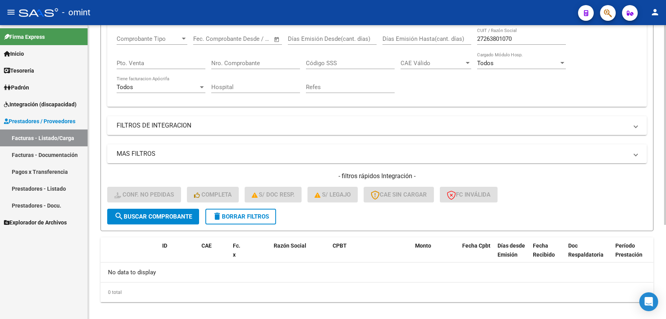
click at [492, 36] on input "27263801070" at bounding box center [521, 38] width 89 height 7
paste input "4561553"
click at [179, 214] on span "search Buscar Comprobante" at bounding box center [153, 216] width 78 height 7
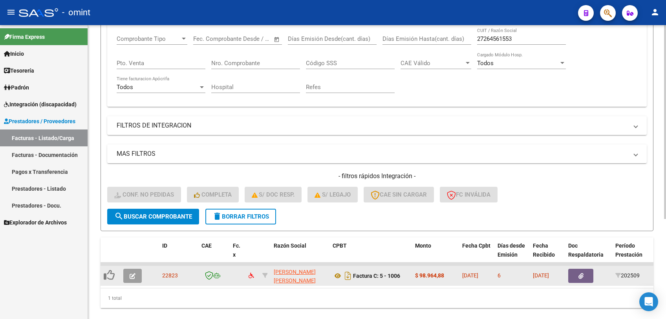
click at [132, 276] on icon "button" at bounding box center [133, 276] width 6 height 6
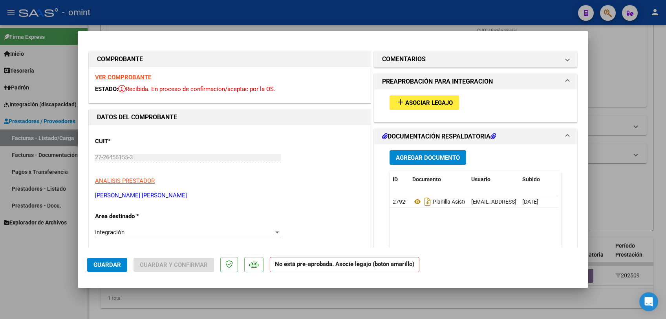
click at [137, 80] on strong "VER COMPROBANTE" at bounding box center [123, 77] width 56 height 7
click at [414, 99] on span "add Asociar Legajo" at bounding box center [424, 102] width 57 height 7
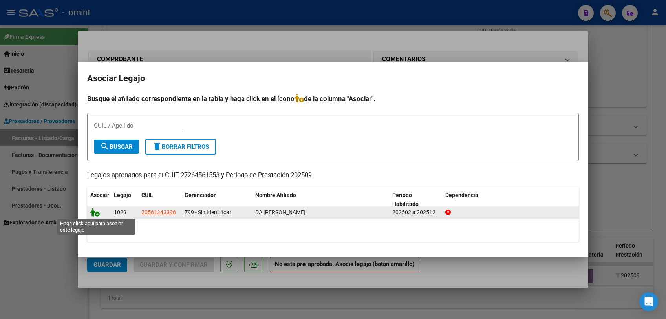
click at [94, 212] on icon at bounding box center [94, 212] width 9 height 9
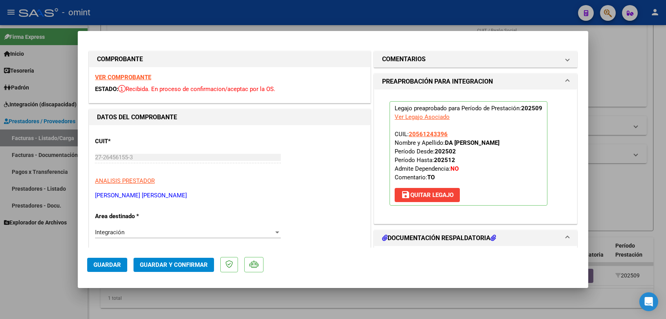
click at [101, 265] on span "Guardar" at bounding box center [106, 265] width 27 height 7
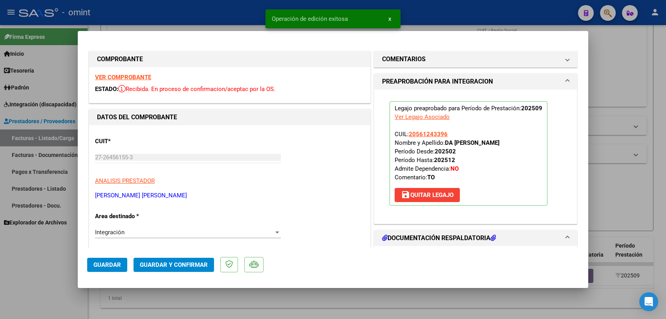
click at [92, 287] on div at bounding box center [333, 159] width 666 height 319
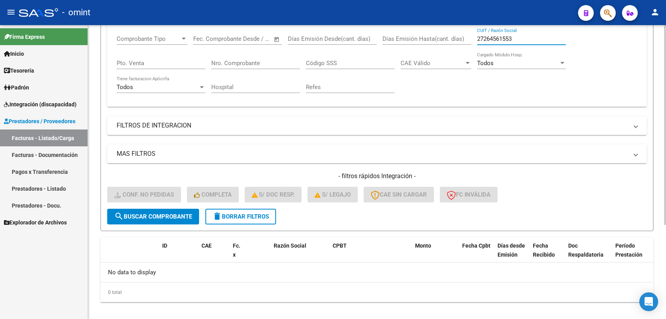
click at [492, 37] on input "27264561553" at bounding box center [521, 38] width 89 height 7
paste input "828428"
click at [176, 213] on span "search Buscar Comprobante" at bounding box center [153, 216] width 78 height 7
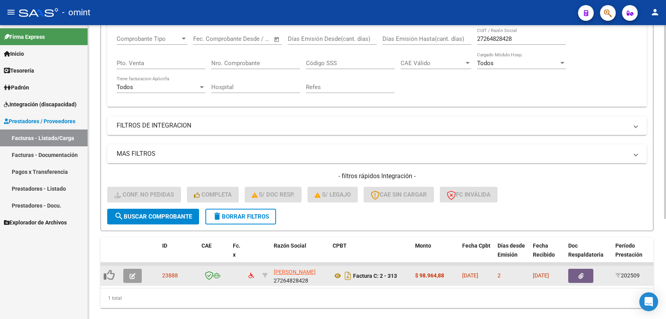
click at [128, 275] on button "button" at bounding box center [132, 276] width 18 height 14
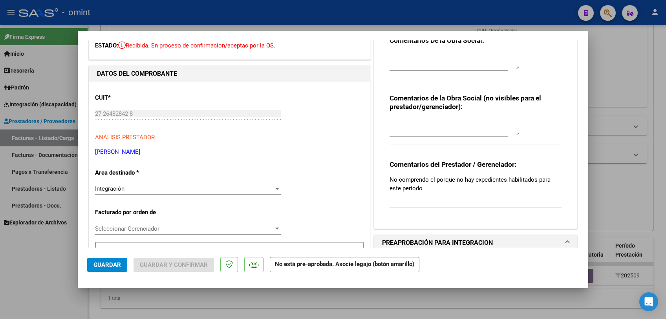
scroll to position [0, 0]
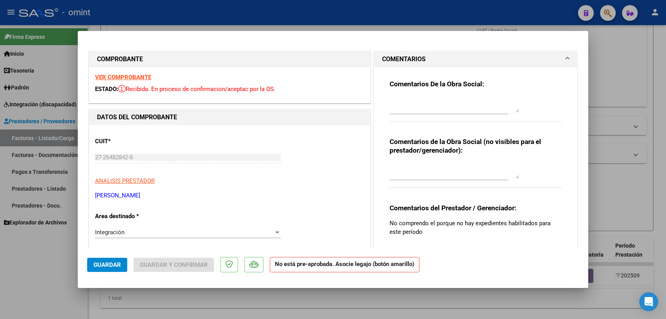
click at [141, 80] on strong "VER COMPROBANTE" at bounding box center [123, 77] width 56 height 7
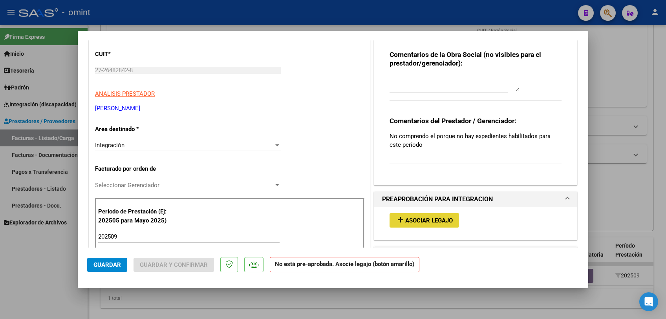
click at [417, 224] on button "add Asociar Legajo" at bounding box center [425, 220] width 70 height 15
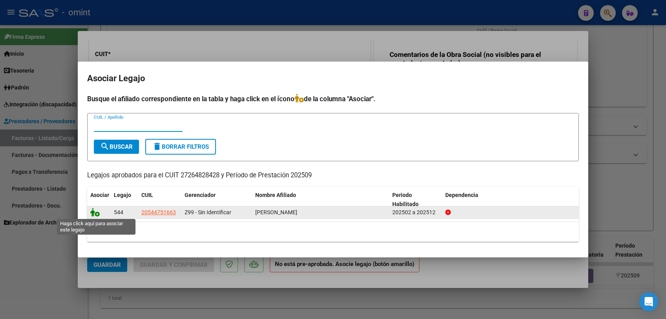
click at [96, 211] on icon at bounding box center [94, 212] width 9 height 9
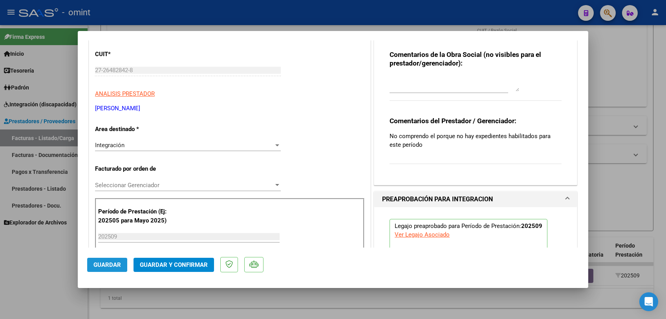
click at [101, 264] on span "Guardar" at bounding box center [106, 265] width 27 height 7
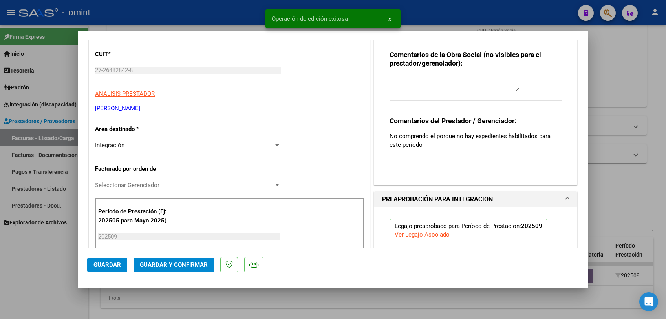
click at [92, 287] on div at bounding box center [333, 159] width 666 height 319
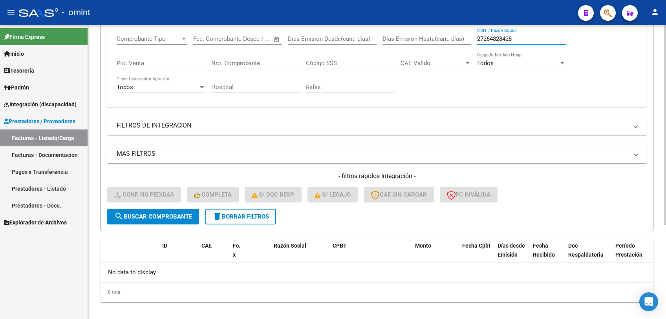
click at [500, 35] on input "27264828428" at bounding box center [521, 38] width 89 height 7
paste input "5404540"
click at [171, 214] on span "search Buscar Comprobante" at bounding box center [153, 216] width 78 height 7
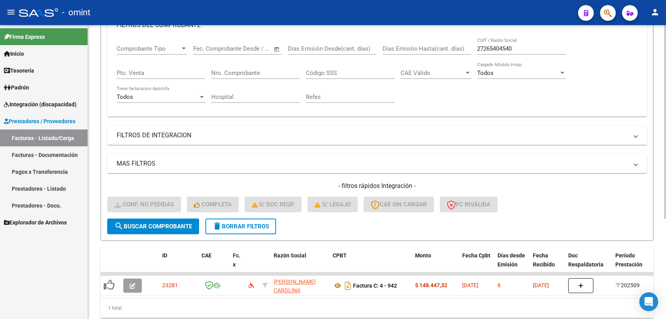
scroll to position [131, 0]
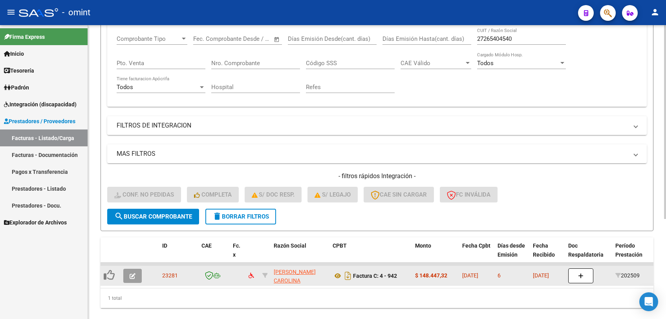
click at [134, 279] on icon "button" at bounding box center [133, 276] width 6 height 6
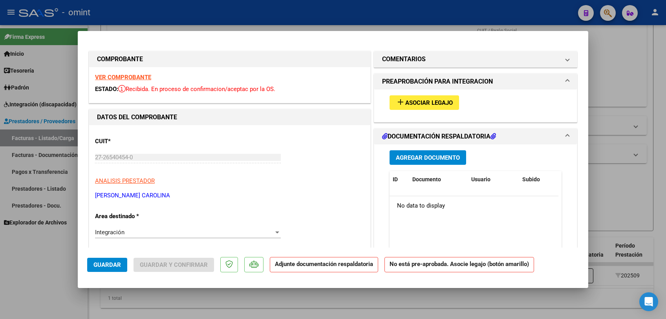
click at [138, 78] on strong "VER COMPROBANTE" at bounding box center [123, 77] width 56 height 7
click at [425, 95] on button "add Asociar Legajo" at bounding box center [425, 102] width 70 height 15
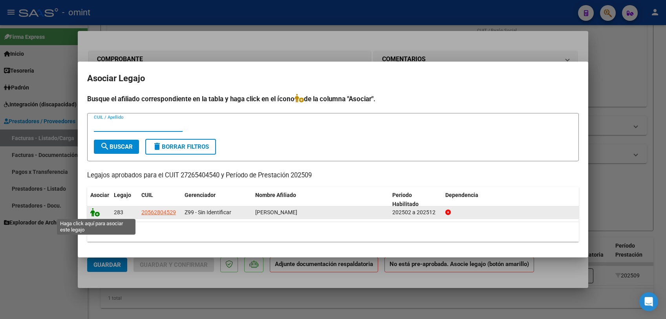
click at [92, 212] on icon at bounding box center [94, 212] width 9 height 9
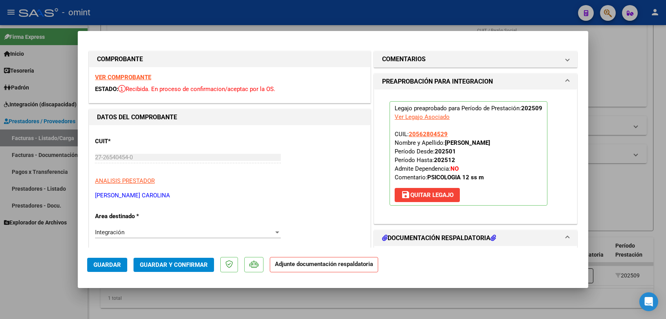
click at [104, 261] on button "Guardar" at bounding box center [107, 265] width 40 height 14
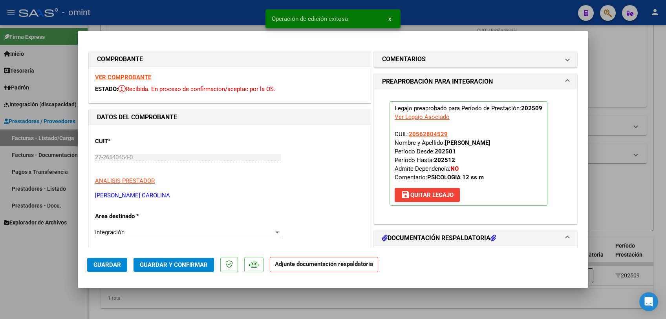
click at [97, 287] on div at bounding box center [333, 159] width 666 height 319
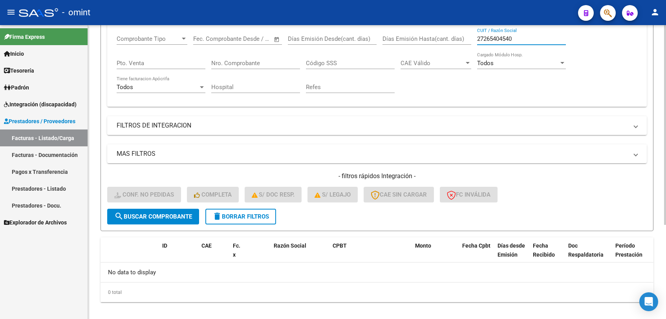
click at [483, 38] on input "27265404540" at bounding box center [521, 38] width 89 height 7
paste input "817586"
click at [133, 220] on button "search Buscar Comprobante" at bounding box center [153, 217] width 92 height 16
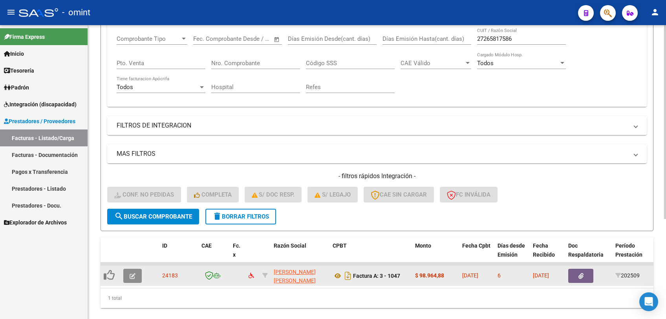
click at [138, 276] on button "button" at bounding box center [132, 276] width 18 height 14
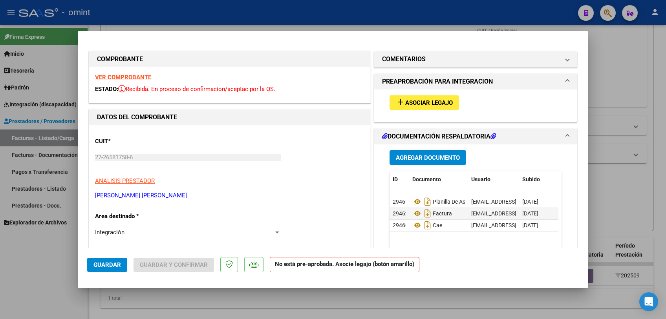
click at [136, 79] on strong "VER COMPROBANTE" at bounding box center [123, 77] width 56 height 7
click at [405, 102] on span "Asociar Legajo" at bounding box center [429, 102] width 48 height 7
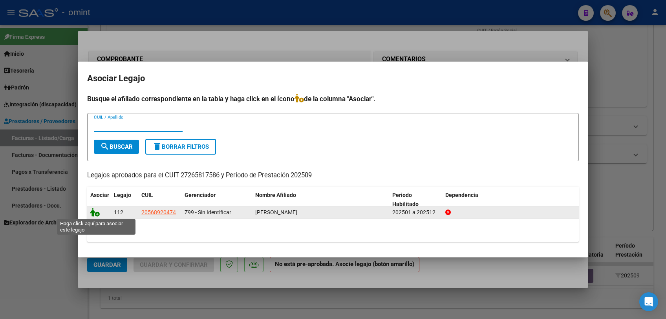
click at [98, 211] on icon at bounding box center [94, 212] width 9 height 9
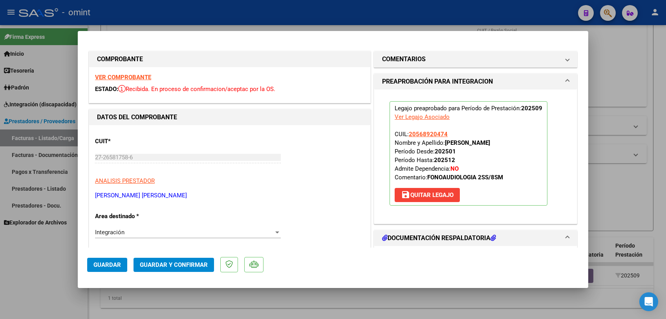
click at [95, 264] on span "Guardar" at bounding box center [106, 265] width 27 height 7
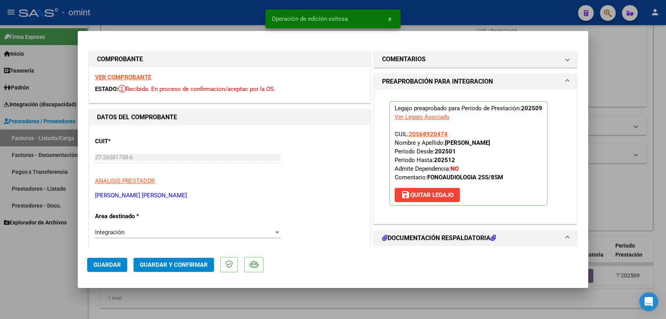
click at [79, 287] on div at bounding box center [333, 159] width 666 height 319
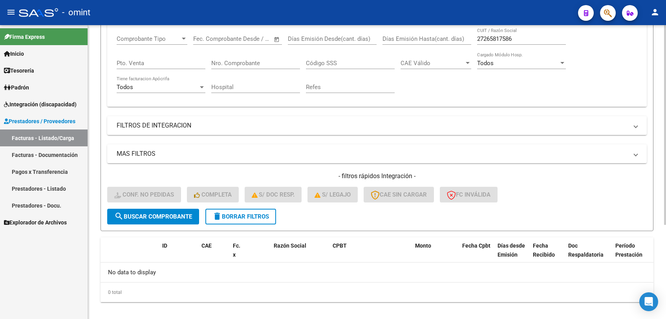
click at [484, 42] on input "27265817586" at bounding box center [521, 38] width 89 height 7
paste input "933993"
click at [172, 216] on span "search Buscar Comprobante" at bounding box center [153, 216] width 78 height 7
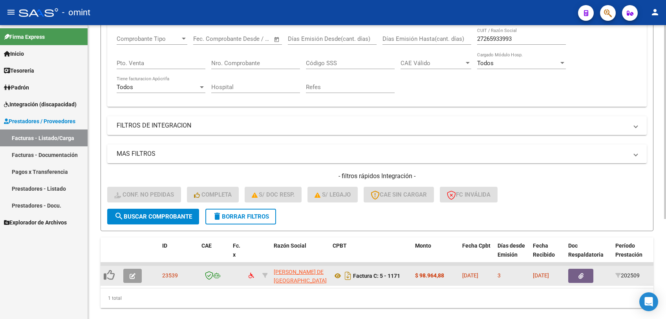
click at [133, 274] on icon "button" at bounding box center [133, 276] width 6 height 6
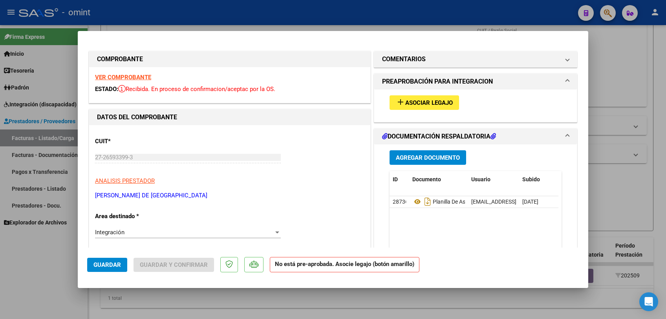
click at [137, 75] on strong "VER COMPROBANTE" at bounding box center [123, 77] width 56 height 7
click at [405, 104] on span "Asociar Legajo" at bounding box center [429, 102] width 48 height 7
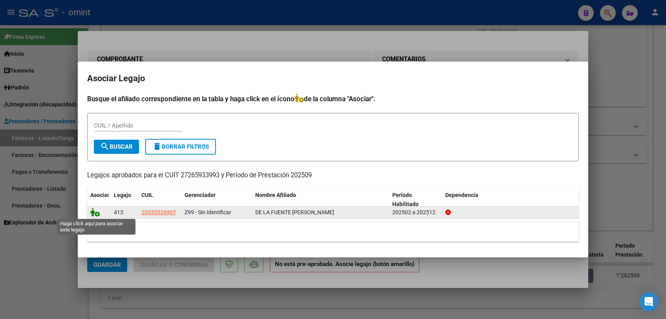
click at [94, 210] on icon at bounding box center [94, 212] width 9 height 9
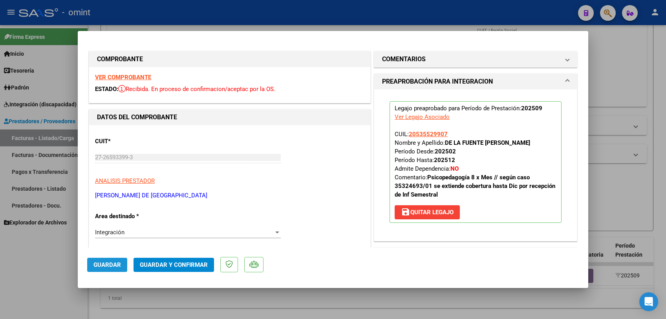
click at [105, 266] on span "Guardar" at bounding box center [106, 265] width 27 height 7
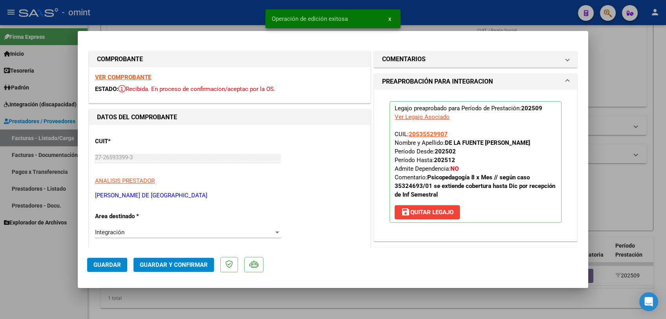
click at [94, 287] on div at bounding box center [333, 159] width 666 height 319
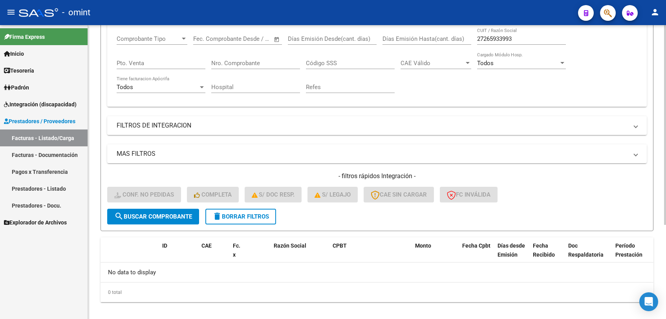
click at [493, 40] on input "27265933993" at bounding box center [521, 38] width 89 height 7
paste input "6081486"
click at [171, 215] on span "search Buscar Comprobante" at bounding box center [153, 216] width 78 height 7
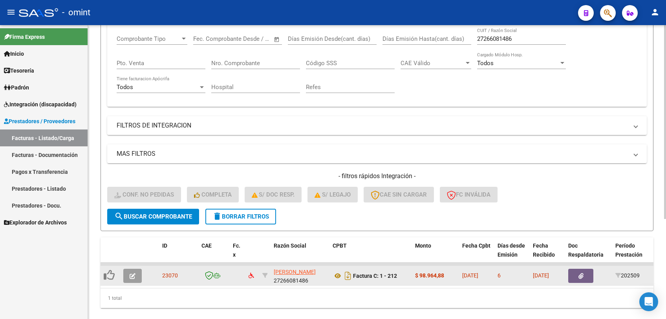
click at [137, 272] on button "button" at bounding box center [132, 276] width 18 height 14
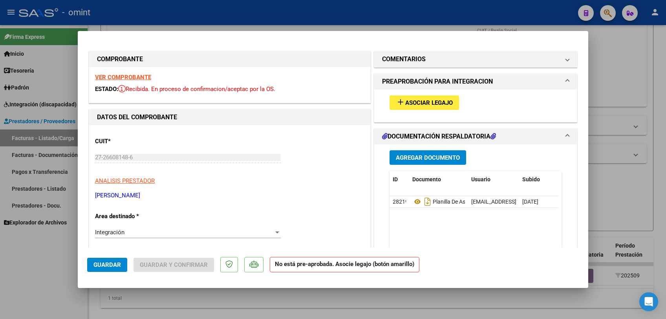
click at [143, 76] on strong "VER COMPROBANTE" at bounding box center [123, 77] width 56 height 7
click at [424, 105] on span "Asociar Legajo" at bounding box center [429, 102] width 48 height 7
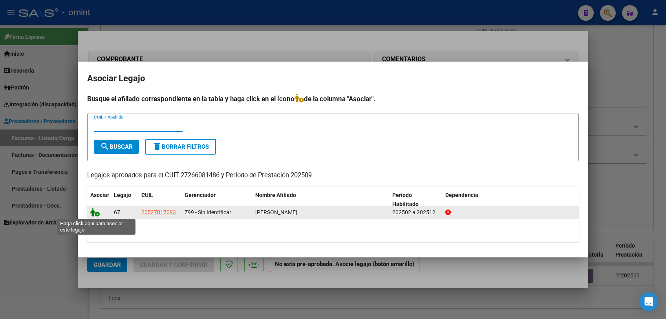
click at [93, 215] on icon at bounding box center [94, 212] width 9 height 9
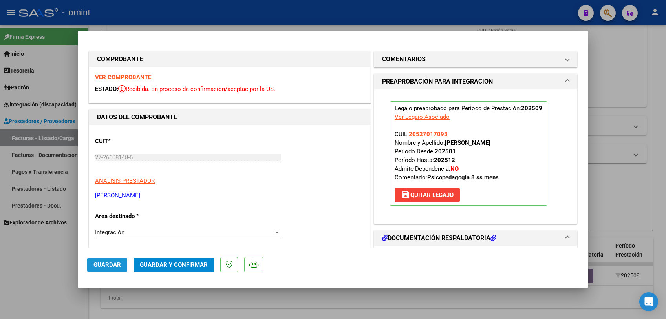
click at [106, 260] on button "Guardar" at bounding box center [107, 265] width 40 height 14
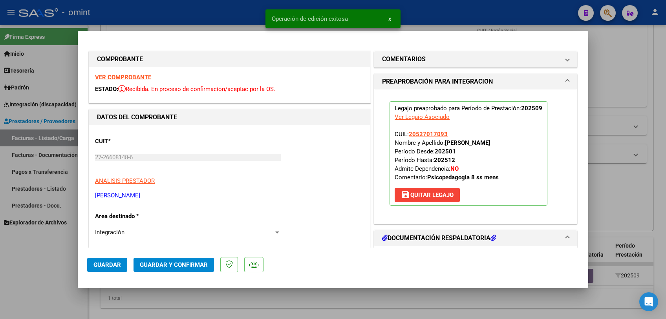
click at [82, 287] on div at bounding box center [333, 159] width 666 height 319
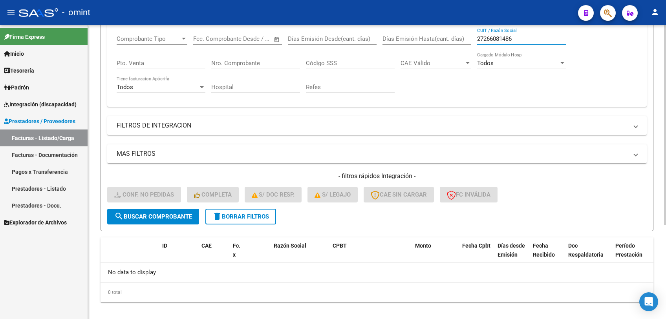
click at [486, 39] on input "27266081486" at bounding box center [521, 38] width 89 height 7
paste input "186490"
click at [181, 219] on span "search Buscar Comprobante" at bounding box center [153, 216] width 78 height 7
click at [127, 220] on span "search Buscar Comprobante" at bounding box center [153, 216] width 78 height 7
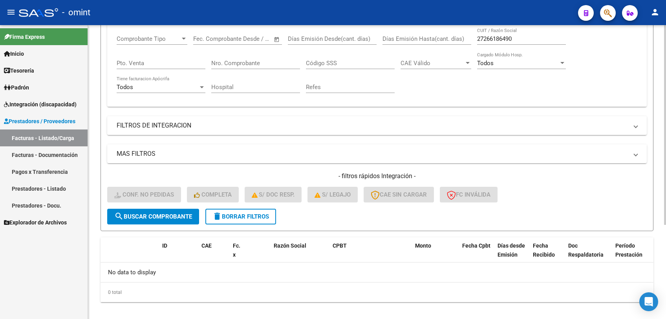
click at [489, 35] on div "27266186490 CUIT / Razón Social" at bounding box center [521, 36] width 89 height 17
click at [490, 39] on input "27266186490" at bounding box center [521, 38] width 89 height 7
paste input "410951"
click at [148, 218] on span "search Buscar Comprobante" at bounding box center [153, 216] width 78 height 7
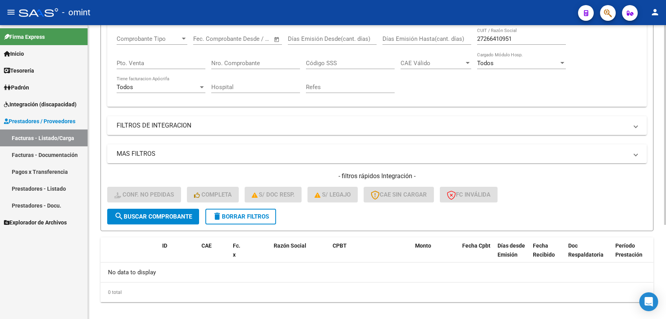
click at [492, 39] on input "27266410951" at bounding box center [521, 38] width 89 height 7
paste input "7339770"
click at [169, 222] on button "search Buscar Comprobante" at bounding box center [153, 217] width 92 height 16
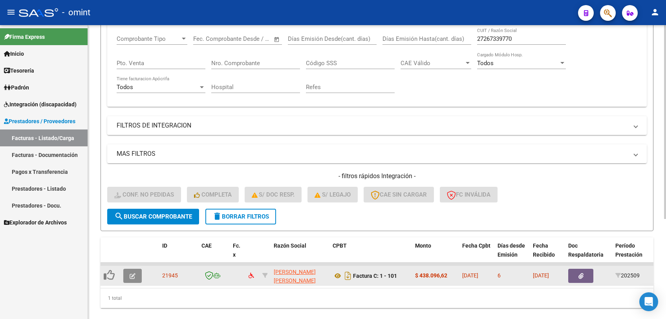
click at [135, 278] on icon "button" at bounding box center [133, 276] width 6 height 6
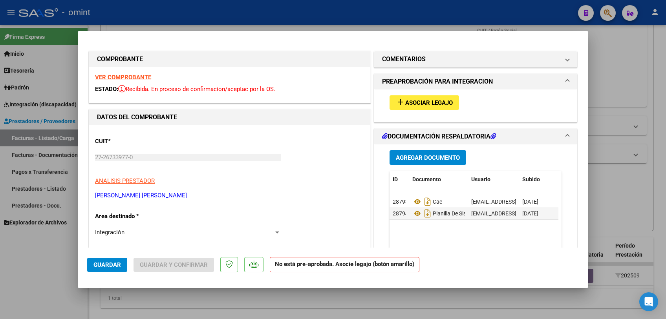
click at [144, 72] on div "VER COMPROBANTE ESTADO: Recibida. En proceso de confirmacion/aceptac por la OS." at bounding box center [229, 85] width 281 height 36
click at [144, 78] on strong "VER COMPROBANTE" at bounding box center [123, 77] width 56 height 7
click at [405, 105] on span "Asociar Legajo" at bounding box center [429, 102] width 48 height 7
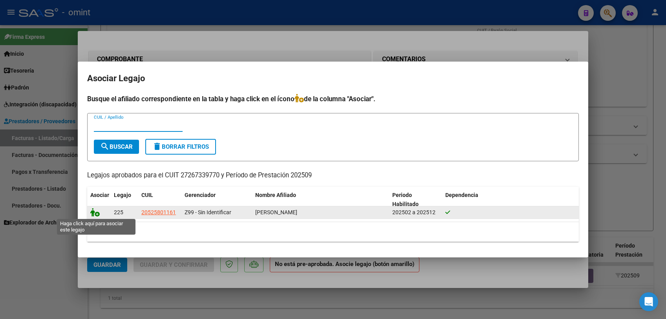
click at [96, 213] on icon at bounding box center [94, 212] width 9 height 9
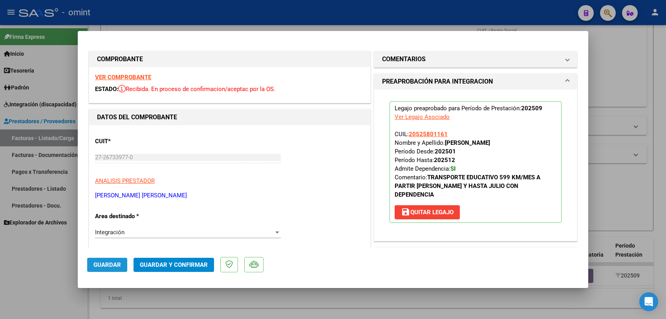
click at [103, 264] on span "Guardar" at bounding box center [106, 265] width 27 height 7
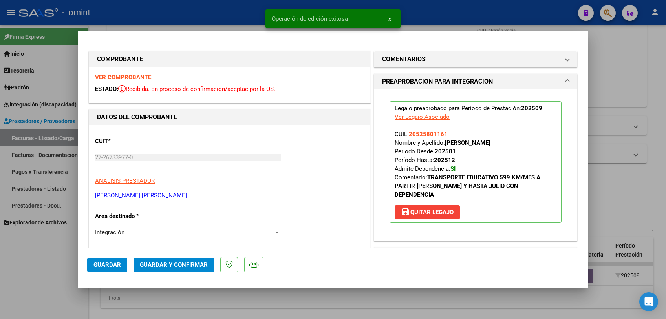
drag, startPoint x: 59, startPoint y: 313, endPoint x: 65, endPoint y: 313, distance: 5.9
click at [59, 287] on div at bounding box center [333, 159] width 666 height 319
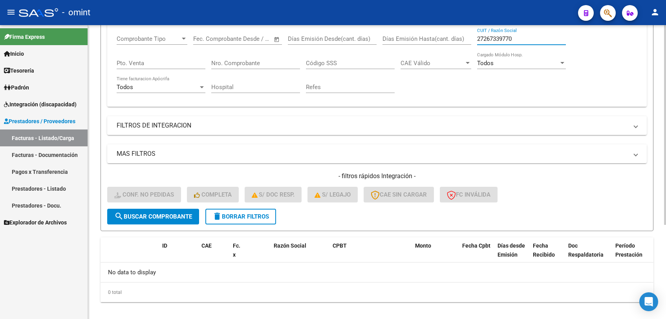
click at [491, 39] on input "27267339770" at bounding box center [521, 38] width 89 height 7
paste input "455924"
click at [160, 211] on button "search Buscar Comprobante" at bounding box center [153, 217] width 92 height 16
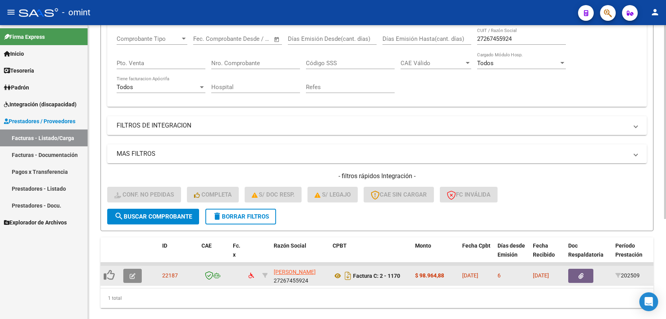
click at [134, 281] on button "button" at bounding box center [132, 276] width 18 height 14
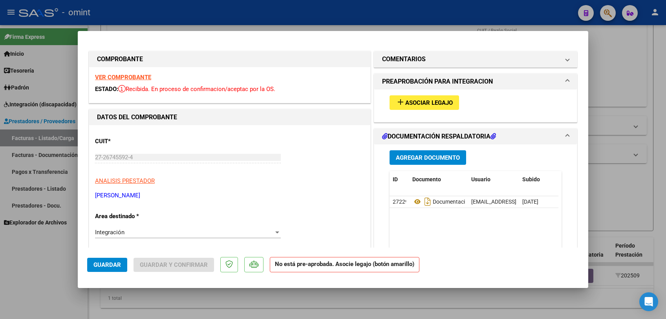
click at [132, 75] on strong "VER COMPROBANTE" at bounding box center [123, 77] width 56 height 7
click at [405, 99] on span "add Asociar Legajo" at bounding box center [424, 102] width 57 height 7
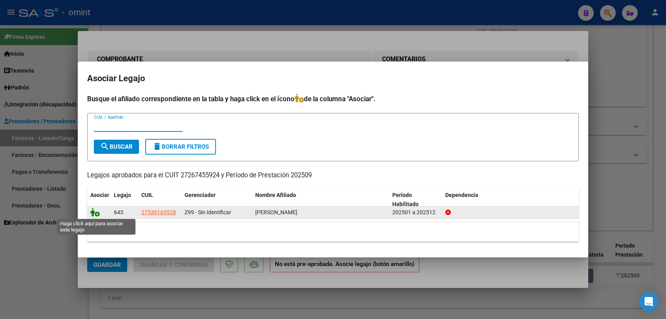
click at [97, 213] on icon at bounding box center [94, 212] width 9 height 9
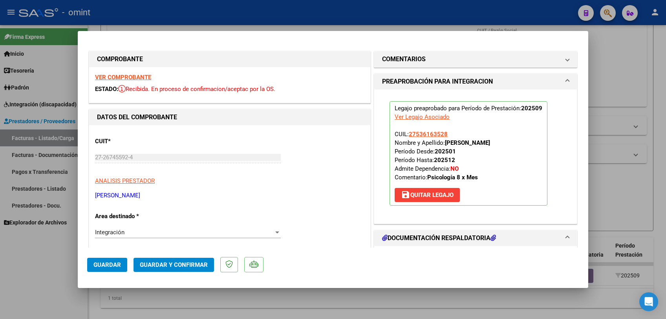
click at [103, 268] on span "Guardar" at bounding box center [106, 265] width 27 height 7
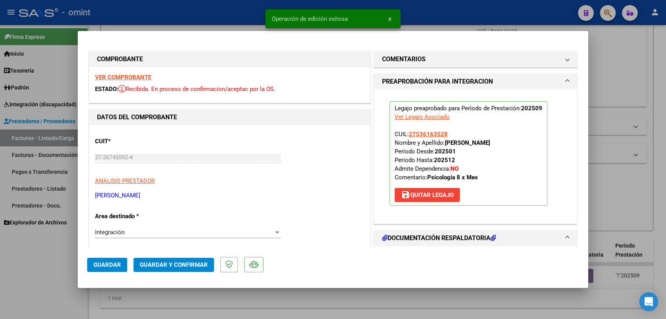
click at [154, 287] on div at bounding box center [333, 159] width 666 height 319
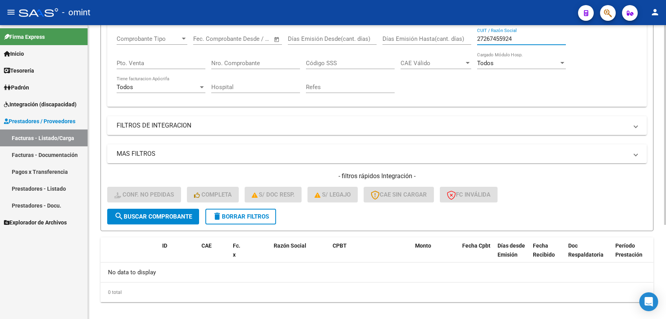
click at [493, 40] on input "27267455924" at bounding box center [521, 38] width 89 height 7
paste input "8776627"
click at [179, 218] on span "search Buscar Comprobante" at bounding box center [153, 216] width 78 height 7
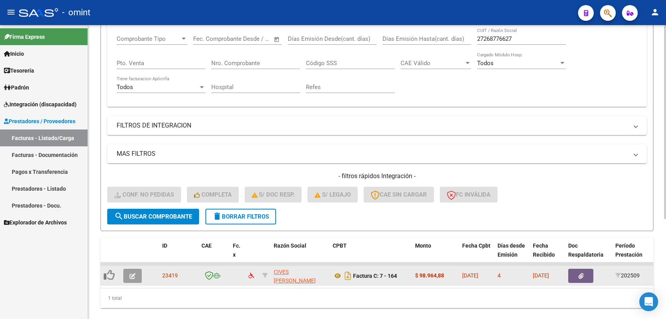
click at [140, 274] on button "button" at bounding box center [132, 276] width 18 height 14
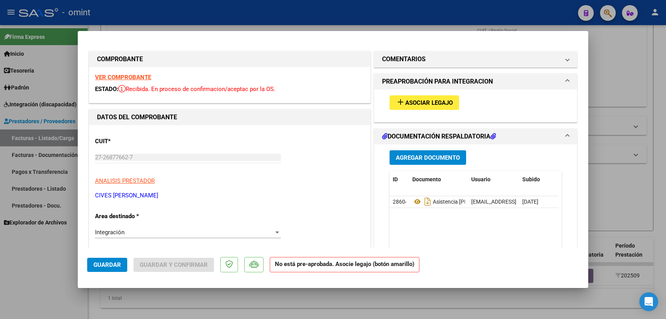
click at [145, 75] on strong "VER COMPROBANTE" at bounding box center [123, 77] width 56 height 7
click at [408, 93] on div "add Asociar Legajo" at bounding box center [476, 103] width 184 height 26
click at [412, 101] on span "Asociar Legajo" at bounding box center [429, 102] width 48 height 7
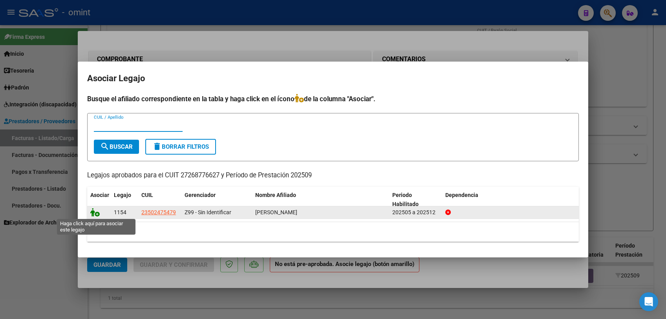
click at [95, 214] on icon at bounding box center [94, 212] width 9 height 9
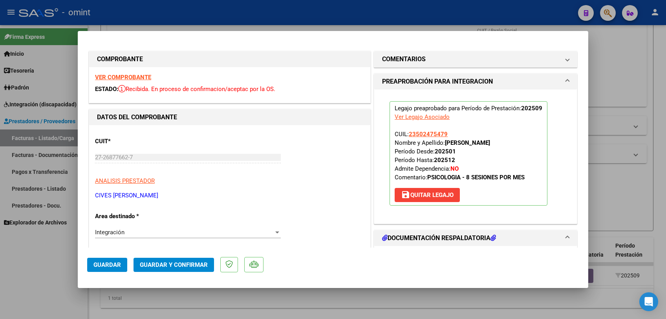
click at [95, 267] on span "Guardar" at bounding box center [106, 265] width 27 height 7
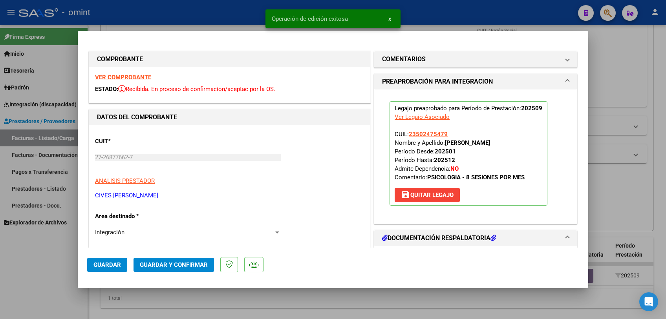
click at [84, 287] on div at bounding box center [333, 159] width 666 height 319
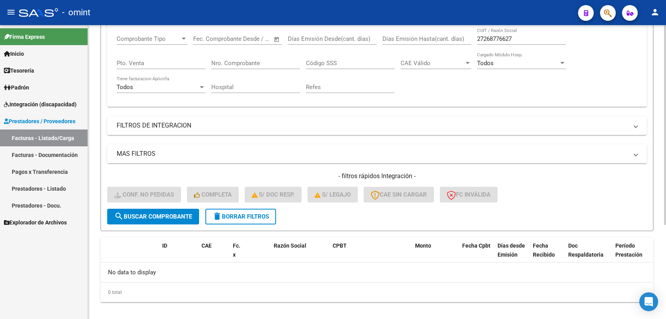
click at [504, 37] on input "27268776627" at bounding box center [521, 38] width 89 height 7
paste input "9395198"
click at [182, 215] on span "search Buscar Comprobante" at bounding box center [153, 216] width 78 height 7
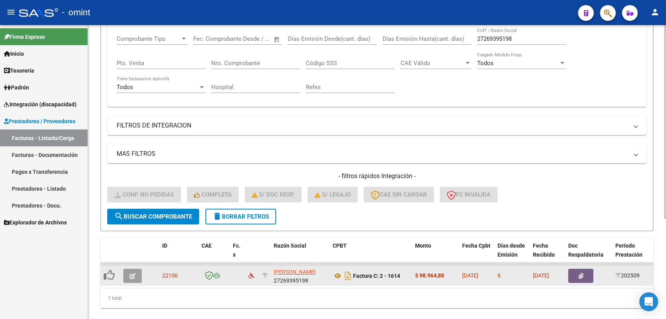
click at [131, 281] on button "button" at bounding box center [132, 276] width 18 height 14
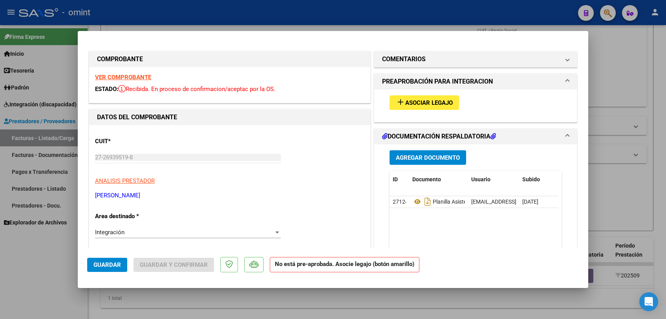
click at [133, 76] on strong "VER COMPROBANTE" at bounding box center [123, 77] width 56 height 7
click at [456, 106] on div "add Asociar Legajo" at bounding box center [476, 103] width 184 height 26
click at [451, 106] on button "add Asociar Legajo" at bounding box center [425, 102] width 70 height 15
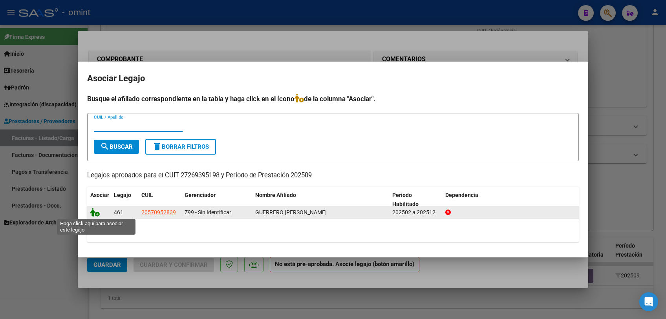
click at [93, 212] on icon at bounding box center [94, 212] width 9 height 9
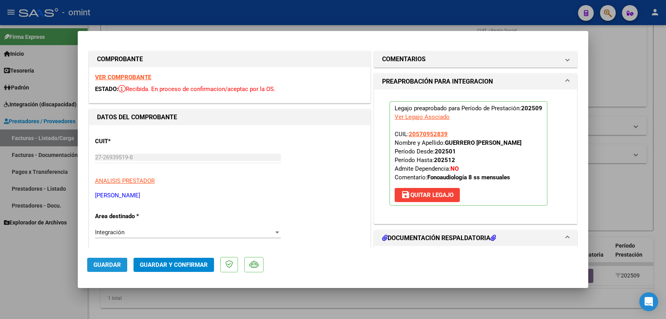
click at [111, 267] on span "Guardar" at bounding box center [106, 265] width 27 height 7
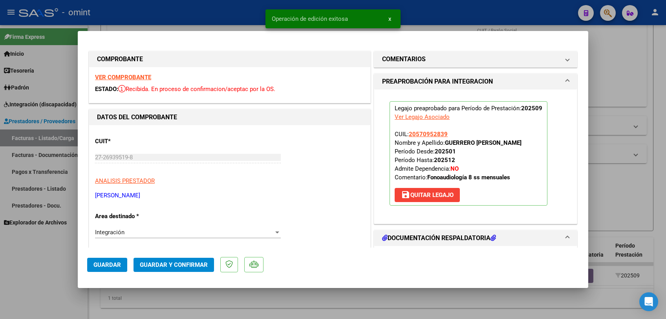
click at [86, 287] on div at bounding box center [333, 159] width 666 height 319
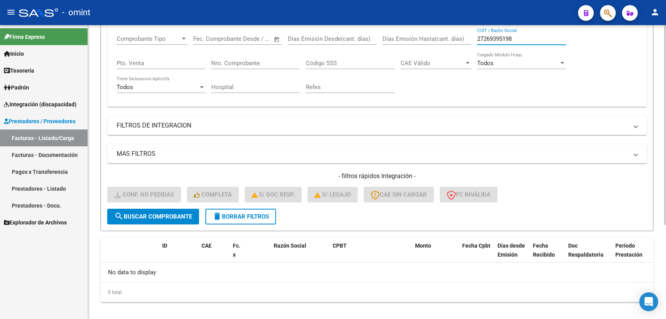
click at [494, 38] on input "27269395198" at bounding box center [521, 38] width 89 height 7
paste input "490085"
click at [150, 216] on span "search Buscar Comprobante" at bounding box center [153, 216] width 78 height 7
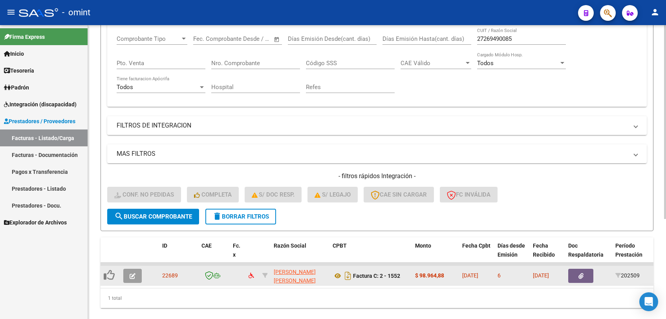
click at [143, 276] on div at bounding box center [133, 276] width 21 height 14
click at [131, 276] on icon "button" at bounding box center [133, 276] width 6 height 6
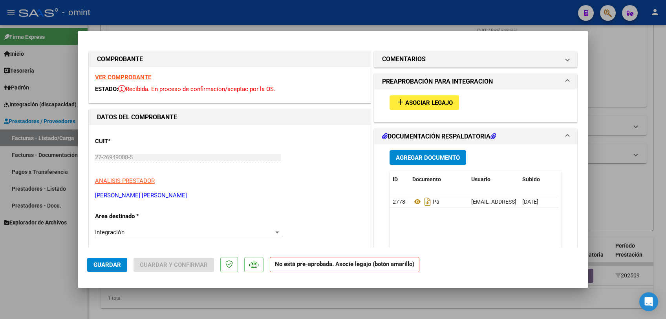
click at [129, 79] on strong "VER COMPROBANTE" at bounding box center [123, 77] width 56 height 7
click at [405, 97] on button "add Asociar Legajo" at bounding box center [425, 102] width 70 height 15
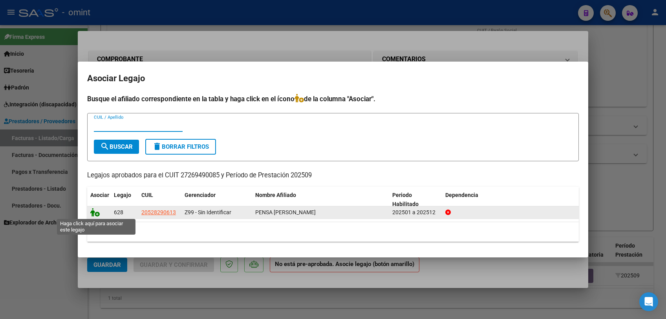
click at [95, 211] on icon at bounding box center [94, 212] width 9 height 9
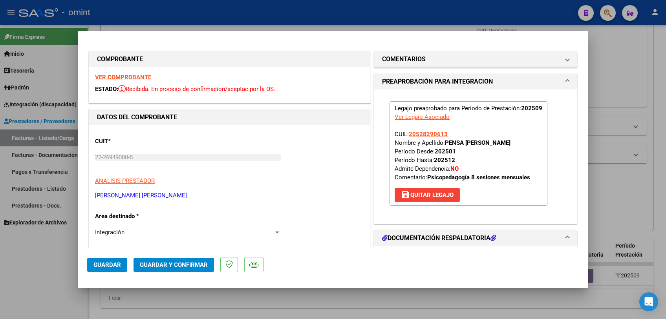
click at [106, 261] on button "Guardar" at bounding box center [107, 265] width 40 height 14
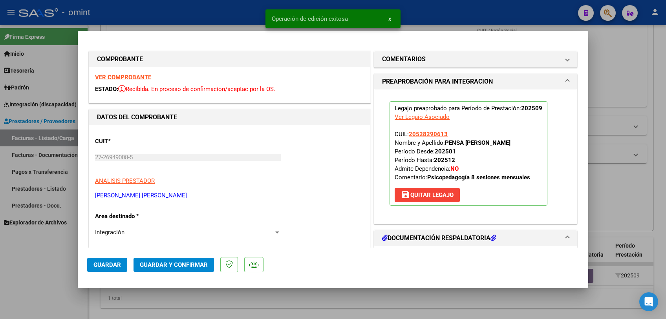
click at [54, 276] on div at bounding box center [333, 159] width 666 height 319
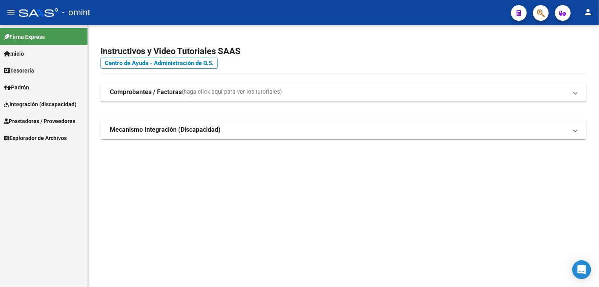
click at [55, 106] on span "Integración (discapacidad)" at bounding box center [40, 104] width 73 height 9
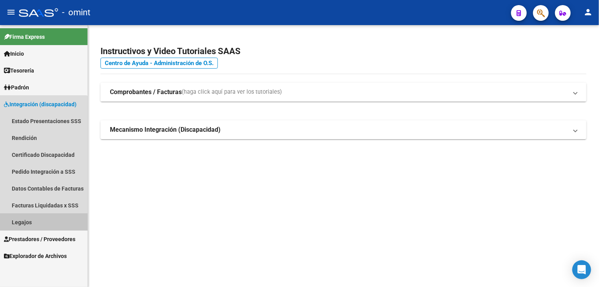
click at [15, 222] on link "Legajos" at bounding box center [44, 222] width 88 height 17
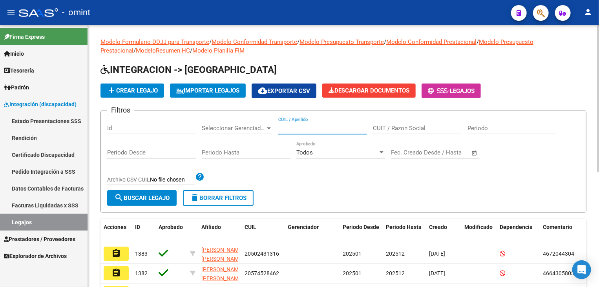
click at [333, 128] on input "CUIL / Apellido" at bounding box center [322, 128] width 89 height 7
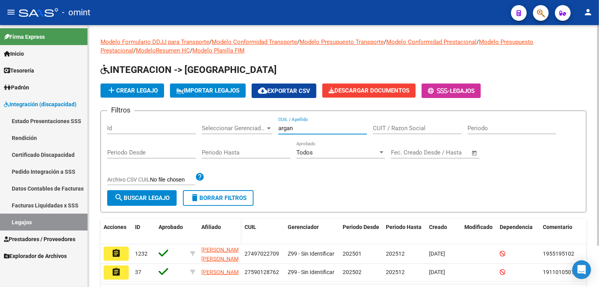
scroll to position [39, 0]
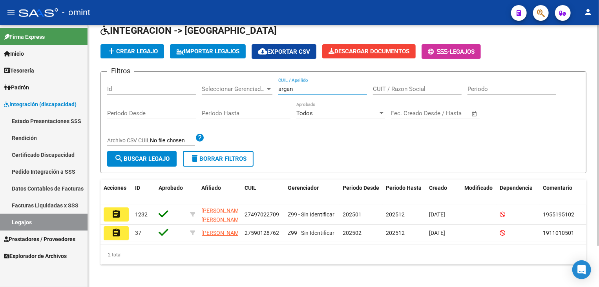
type input "argan"
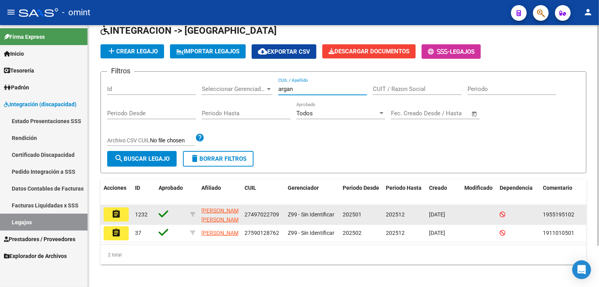
click at [112, 213] on mat-icon "assignment" at bounding box center [116, 214] width 9 height 9
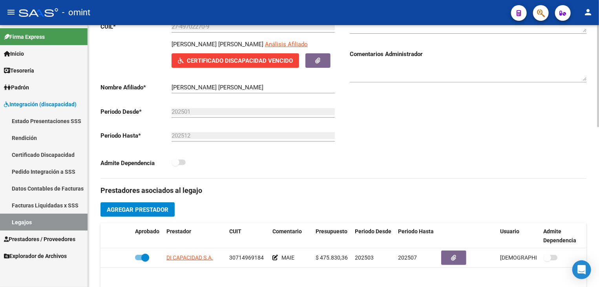
scroll to position [57, 0]
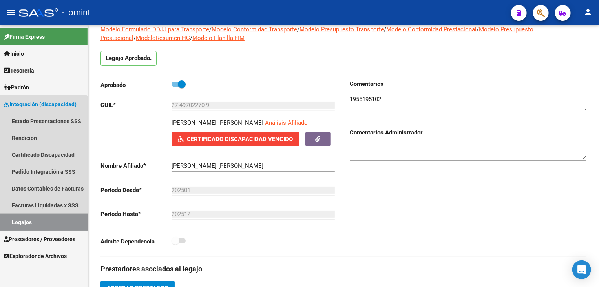
click at [27, 220] on link "Legajos" at bounding box center [44, 222] width 88 height 17
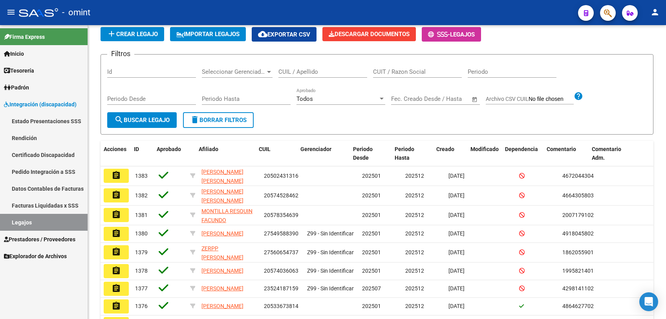
scroll to position [57, 0]
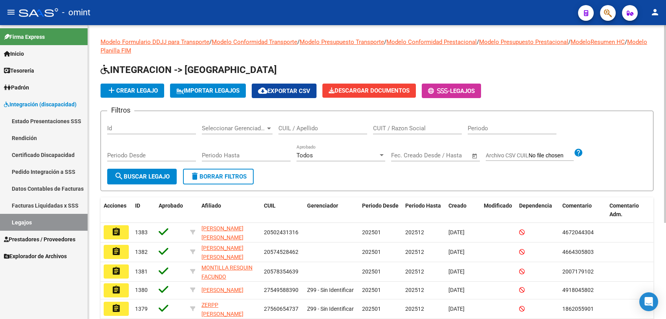
scroll to position [57, 0]
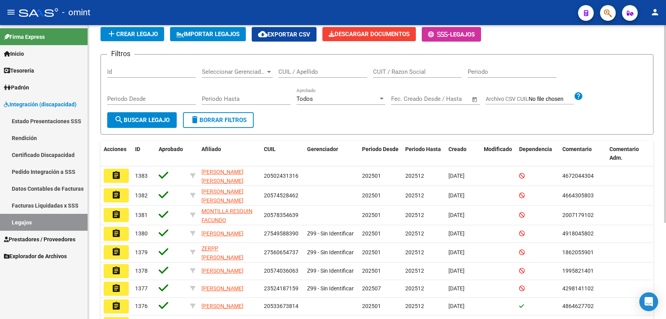
click at [395, 73] on input "CUIT / Razon Social" at bounding box center [417, 71] width 89 height 7
click at [320, 75] on input "CUIL / Apellido" at bounding box center [322, 71] width 89 height 7
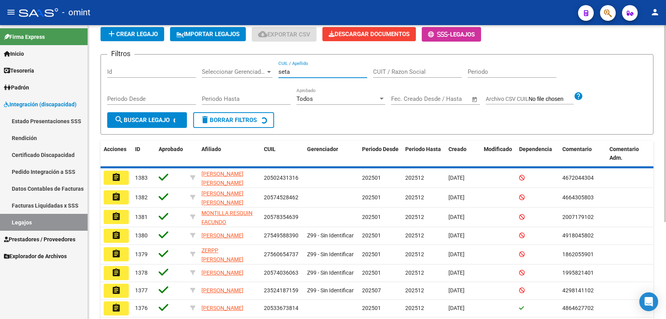
scroll to position [0, 0]
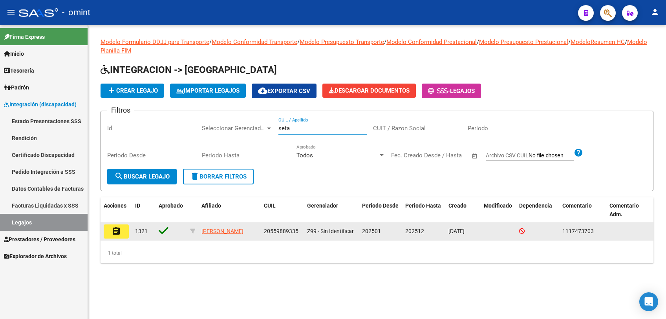
type input "seta"
click at [116, 231] on mat-icon "assignment" at bounding box center [116, 231] width 9 height 9
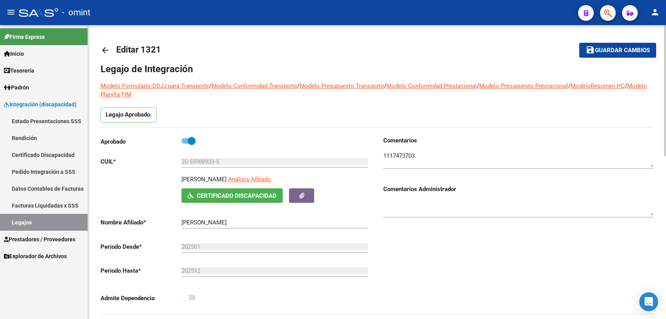
scroll to position [131, 0]
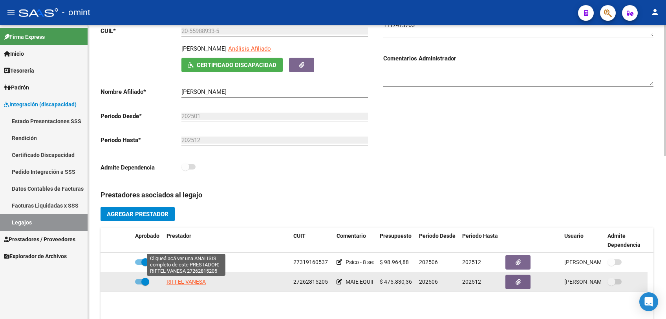
click at [196, 285] on span "RIFFEL VANESA" at bounding box center [186, 282] width 39 height 6
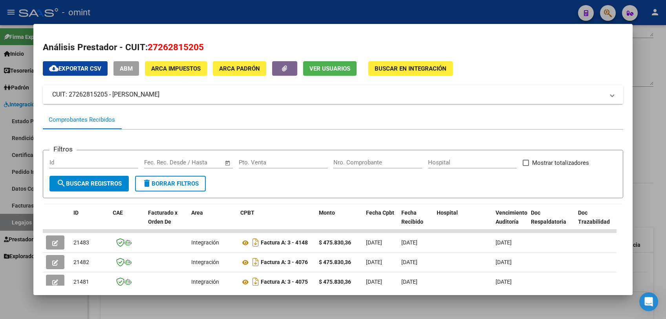
scroll to position [174, 0]
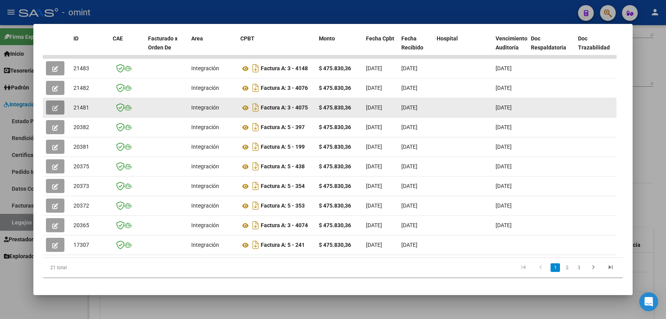
click at [60, 102] on button "button" at bounding box center [55, 108] width 18 height 14
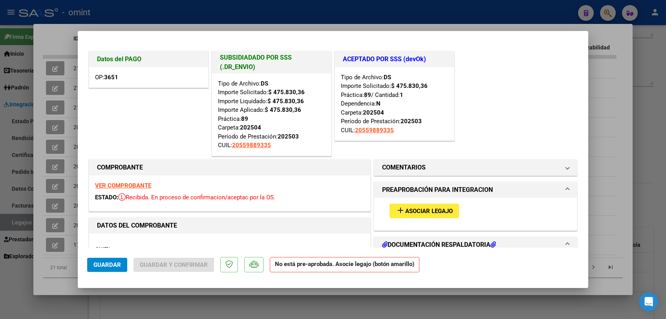
click at [141, 184] on strong "VER COMPROBANTE" at bounding box center [123, 185] width 56 height 7
click at [423, 216] on button "add Asociar Legajo" at bounding box center [425, 211] width 70 height 15
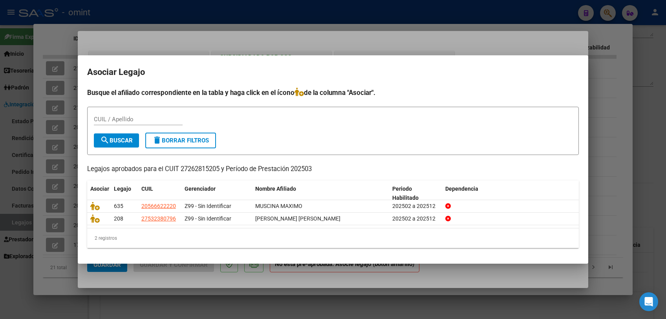
click at [336, 294] on div at bounding box center [333, 159] width 666 height 319
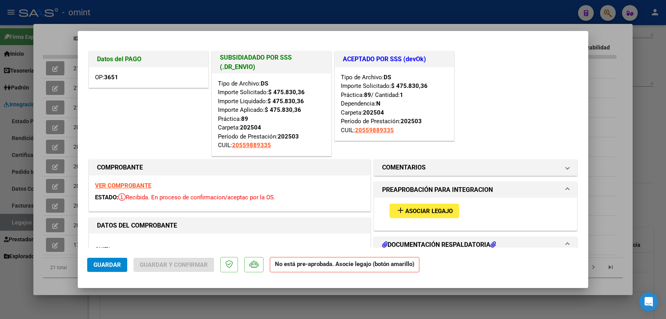
click at [336, 294] on div at bounding box center [333, 159] width 666 height 319
type input "$ 0,00"
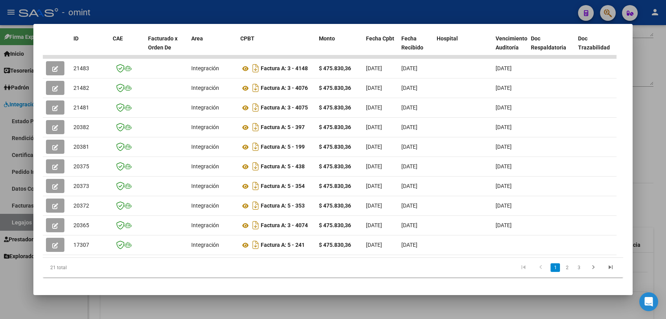
click at [137, 16] on div at bounding box center [333, 159] width 666 height 319
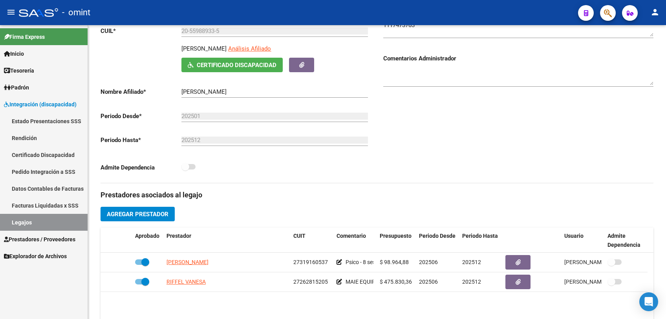
click at [35, 223] on link "Legajos" at bounding box center [44, 222] width 88 height 17
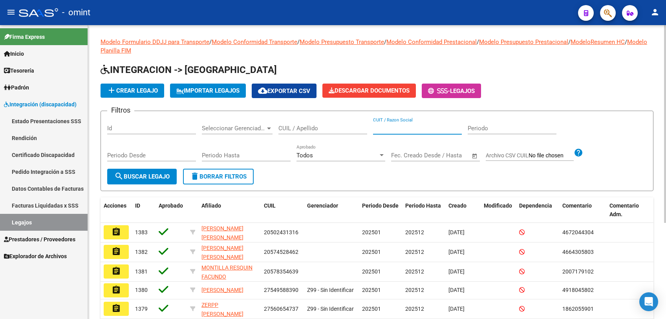
click at [412, 127] on input "CUIT / Razon Social" at bounding box center [417, 128] width 89 height 7
click at [333, 122] on div "CUIL / Apellido" at bounding box center [322, 125] width 89 height 17
type input "seta"
click at [154, 176] on span "search Buscar Legajo" at bounding box center [141, 176] width 55 height 7
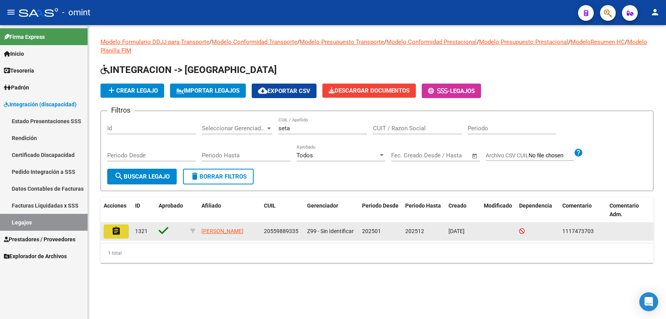
click at [118, 234] on mat-icon "assignment" at bounding box center [116, 231] width 9 height 9
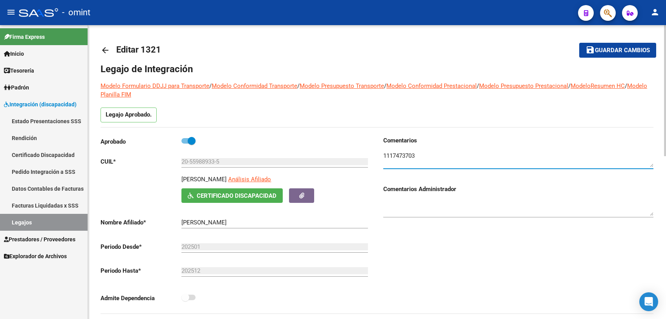
click at [396, 154] on textarea at bounding box center [518, 160] width 270 height 16
click at [25, 223] on link "Legajos" at bounding box center [44, 222] width 88 height 17
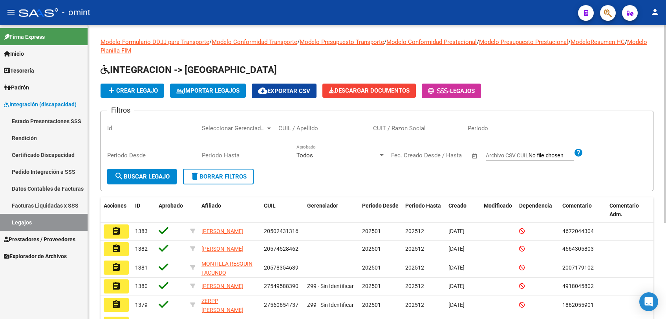
click at [296, 131] on input "CUIL / Apellido" at bounding box center [322, 128] width 89 height 7
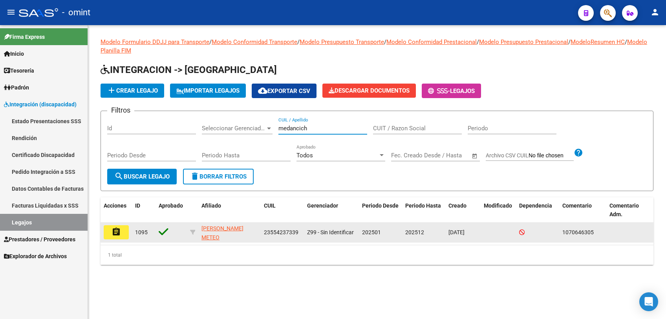
type input "medancich"
click at [115, 229] on mat-icon "assignment" at bounding box center [116, 231] width 9 height 9
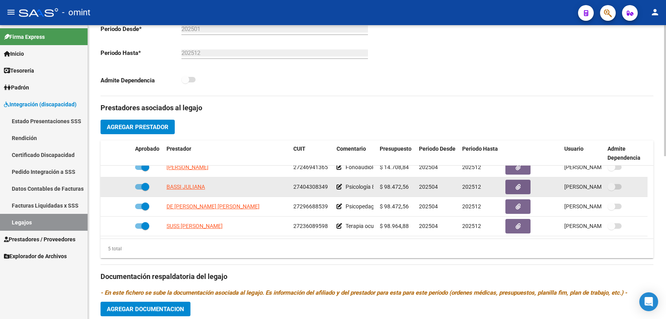
scroll to position [262, 0]
